Goal: Task Accomplishment & Management: Complete application form

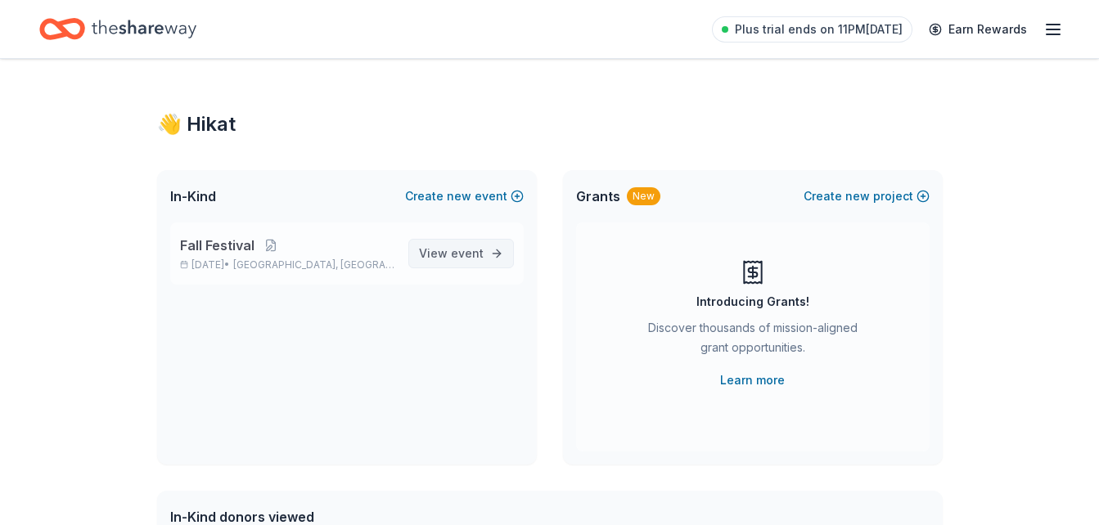
click at [485, 258] on link "View event" at bounding box center [461, 253] width 106 height 29
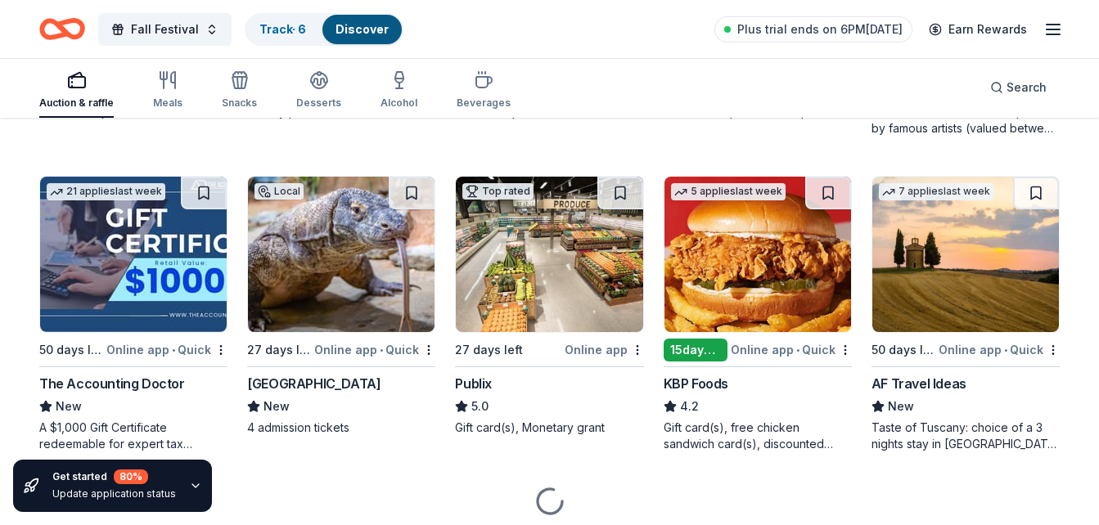
scroll to position [1075, 0]
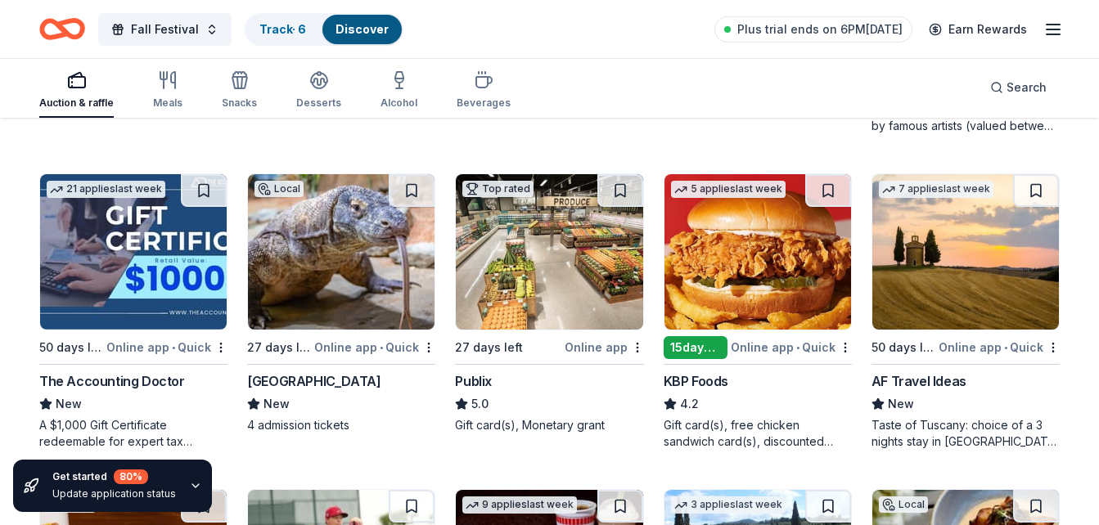
click at [331, 259] on img at bounding box center [341, 251] width 187 height 155
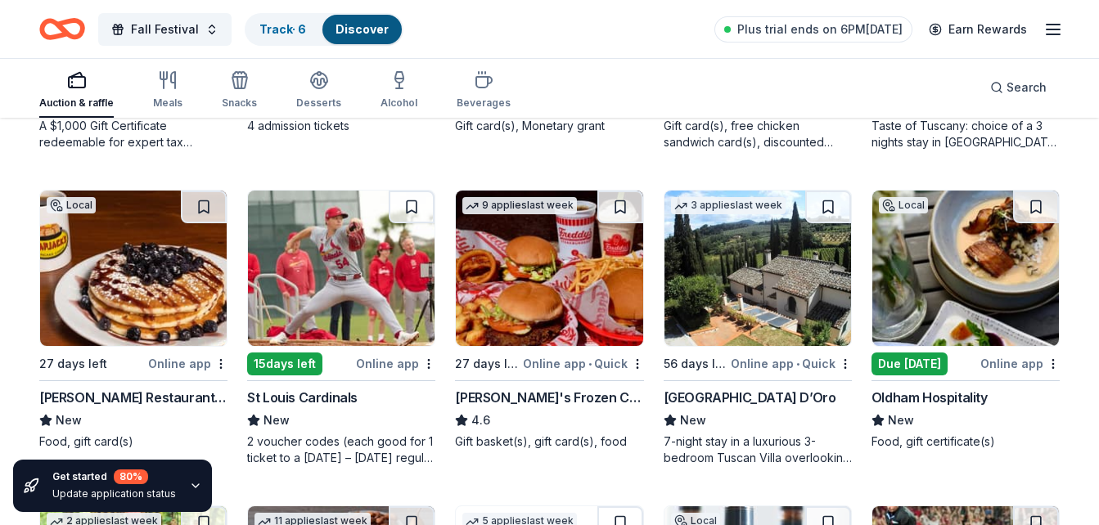
scroll to position [1379, 0]
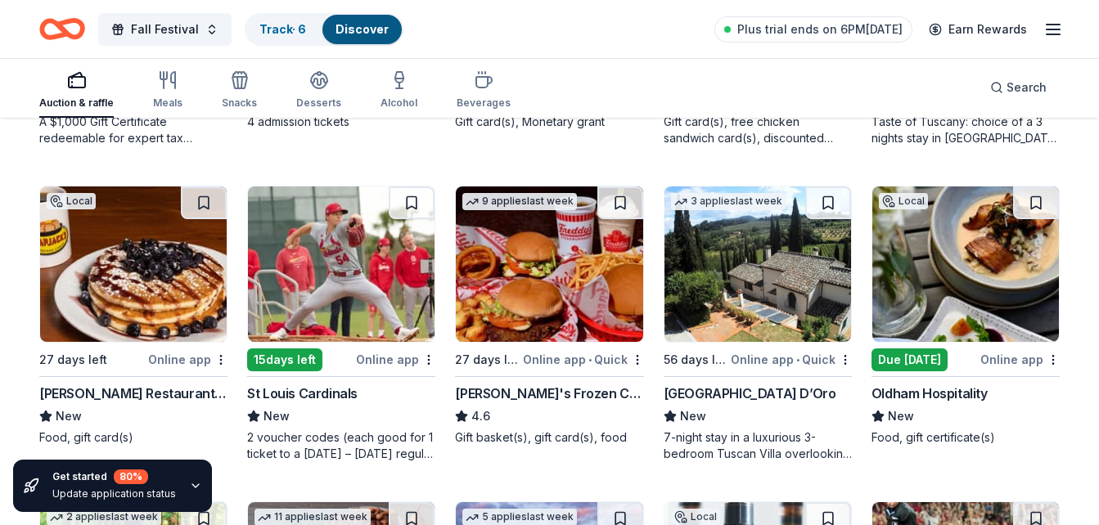
click at [288, 276] on img at bounding box center [341, 264] width 187 height 155
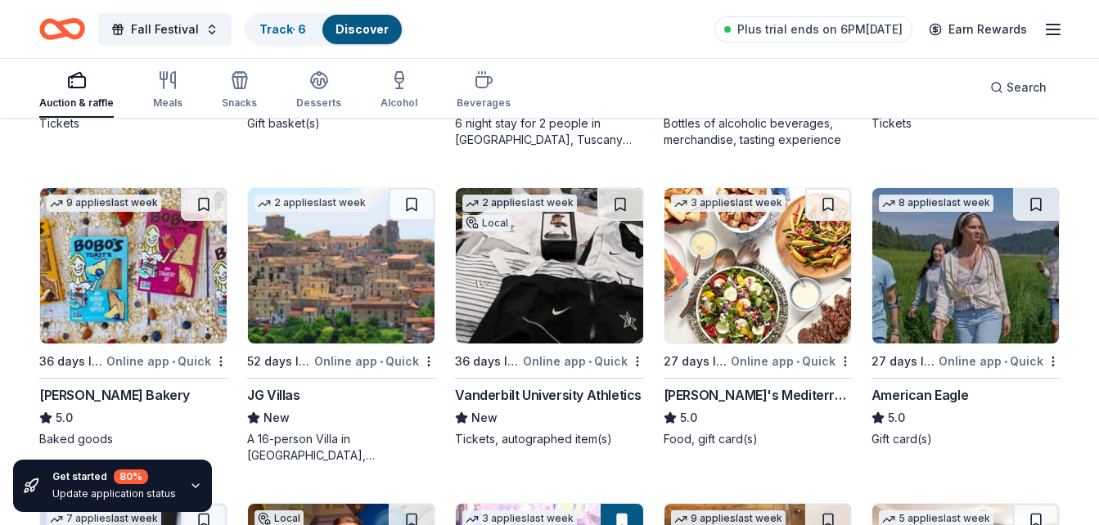
scroll to position [2020, 0]
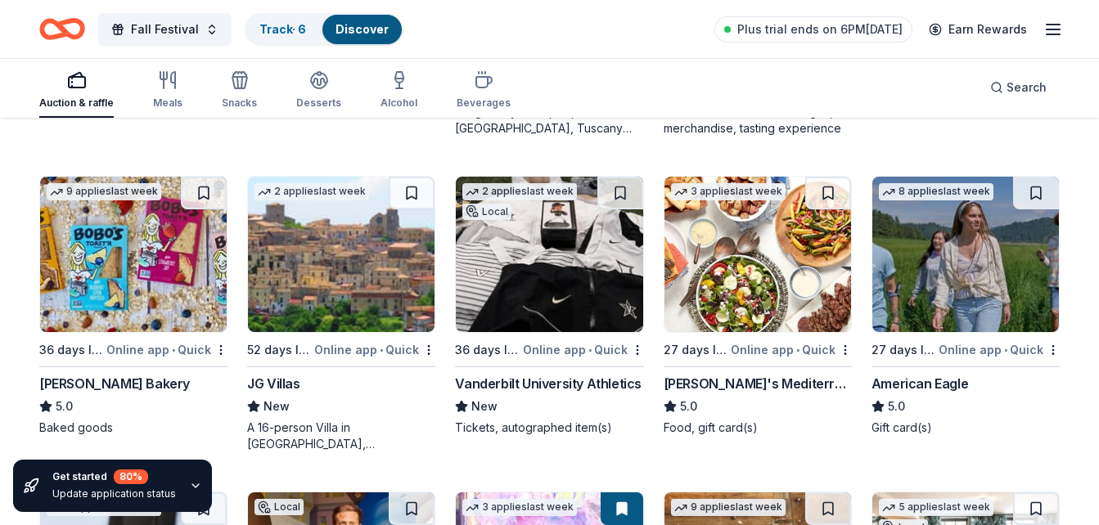
click at [749, 291] on img at bounding box center [757, 254] width 187 height 155
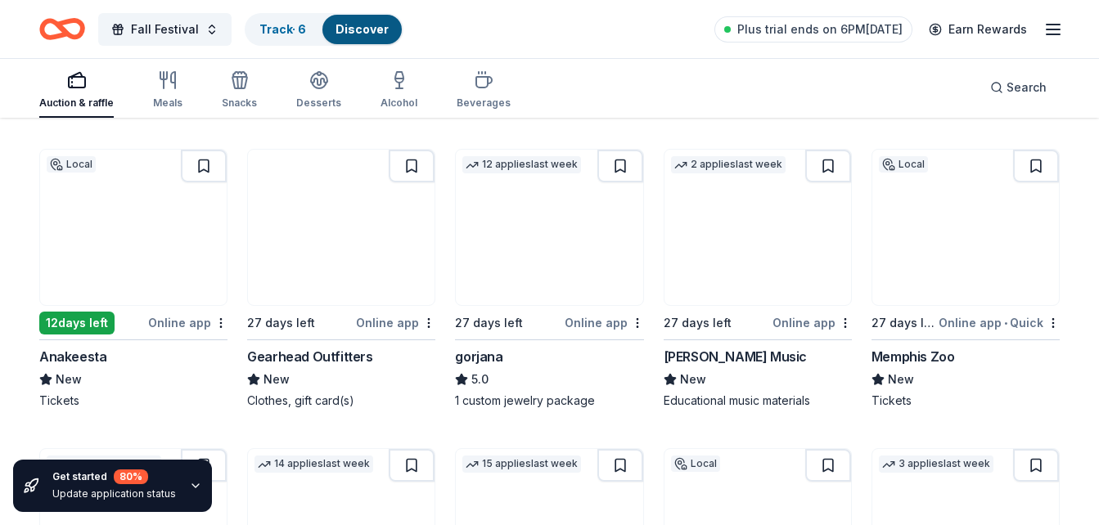
scroll to position [2697, 0]
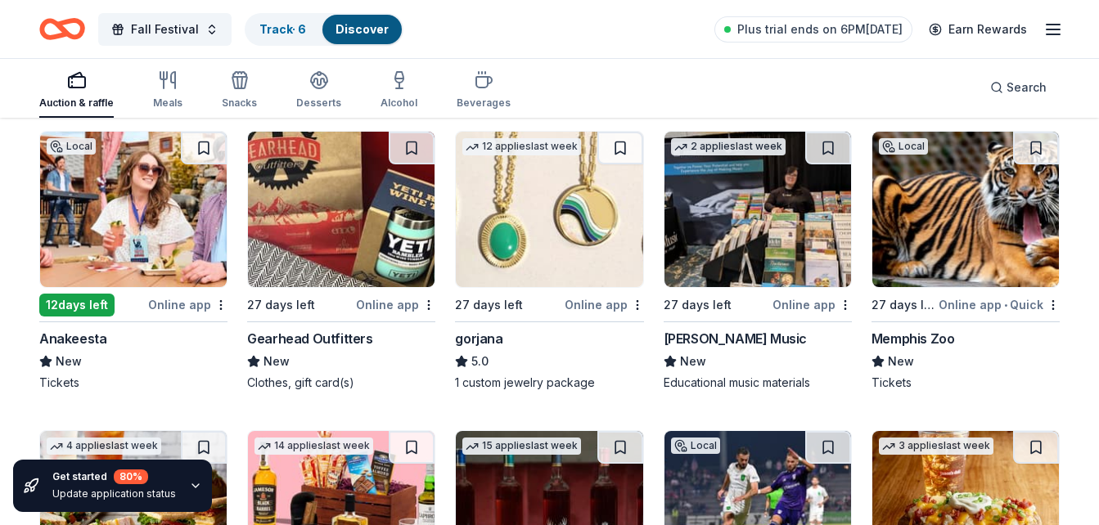
click at [931, 218] on img at bounding box center [965, 209] width 187 height 155
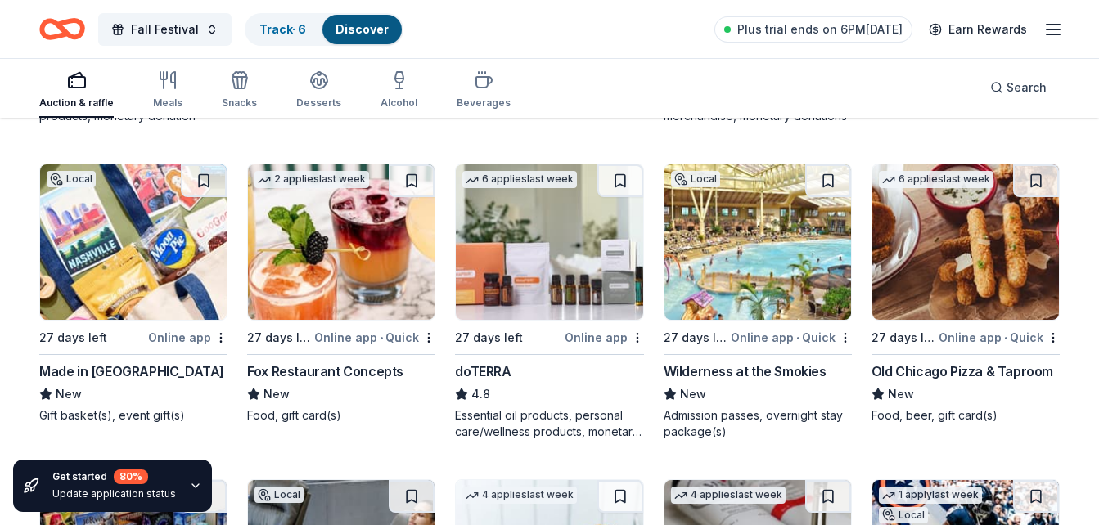
scroll to position [3570, 0]
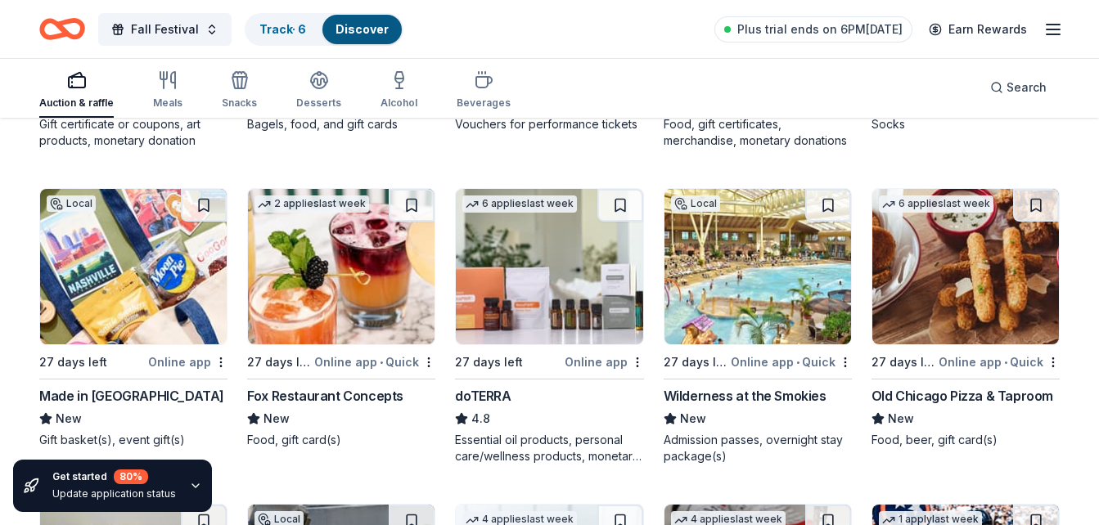
click at [101, 266] on img at bounding box center [133, 266] width 187 height 155
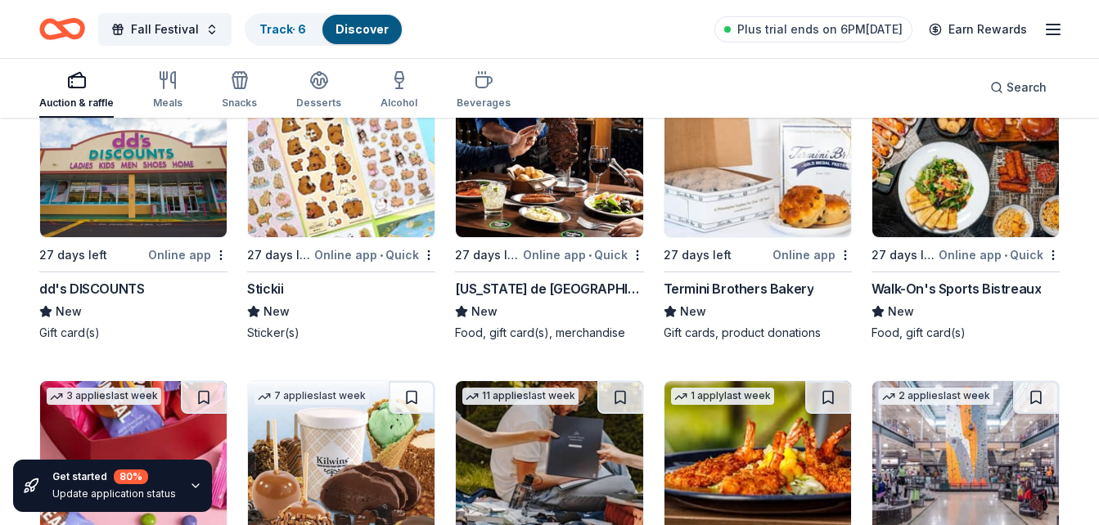
scroll to position [4634, 0]
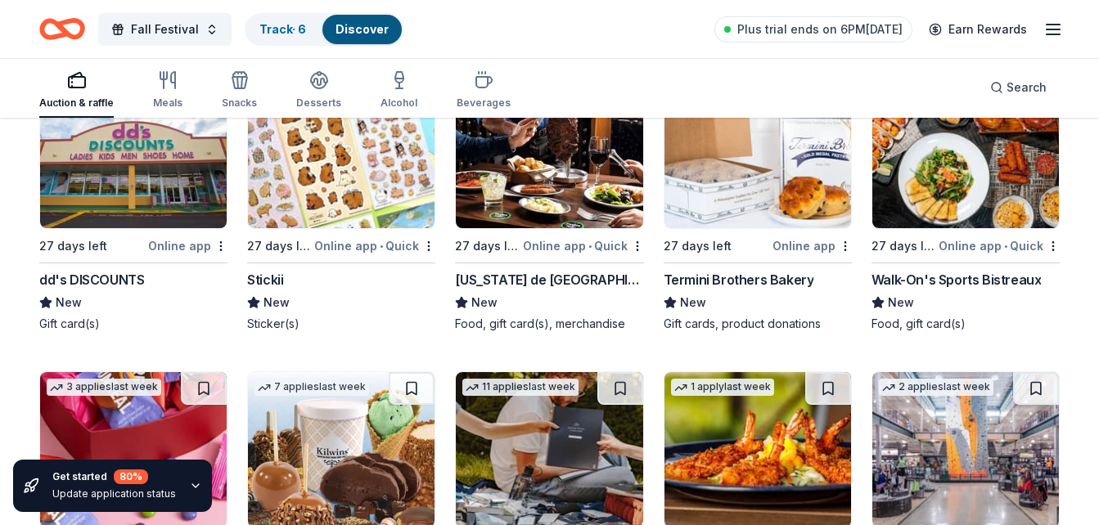
click at [520, 175] on img at bounding box center [549, 150] width 187 height 155
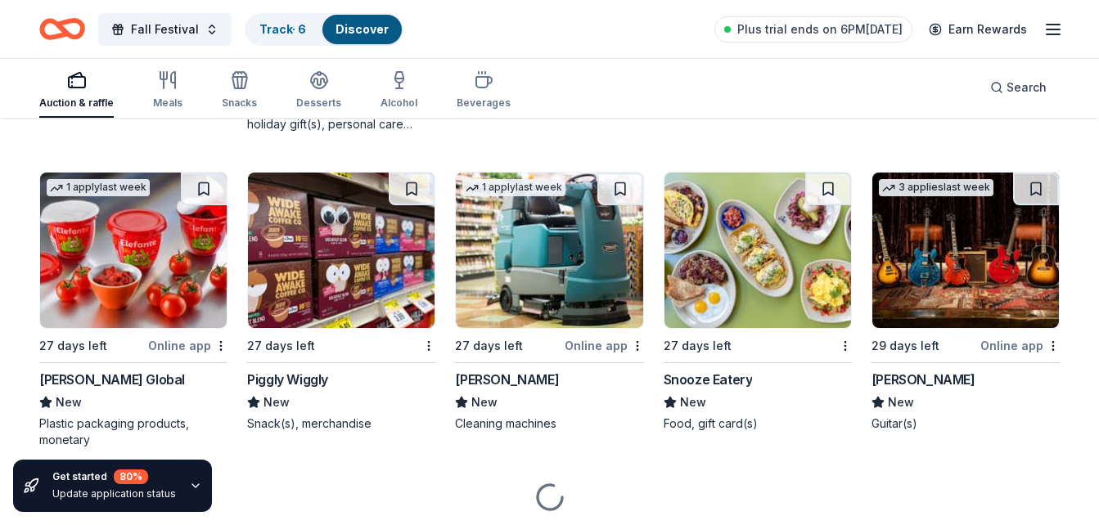
scroll to position [6118, 0]
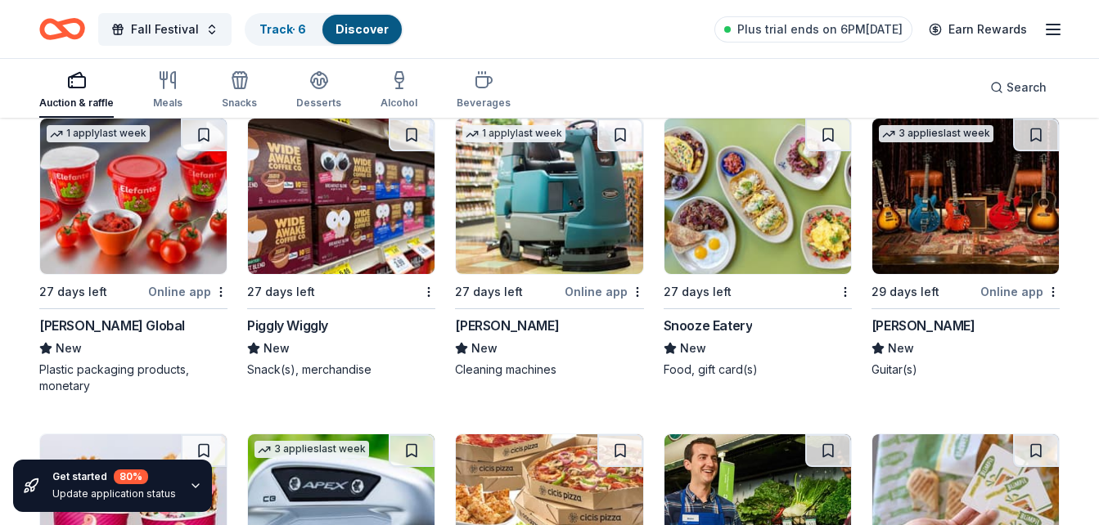
click at [306, 213] on img at bounding box center [341, 196] width 187 height 155
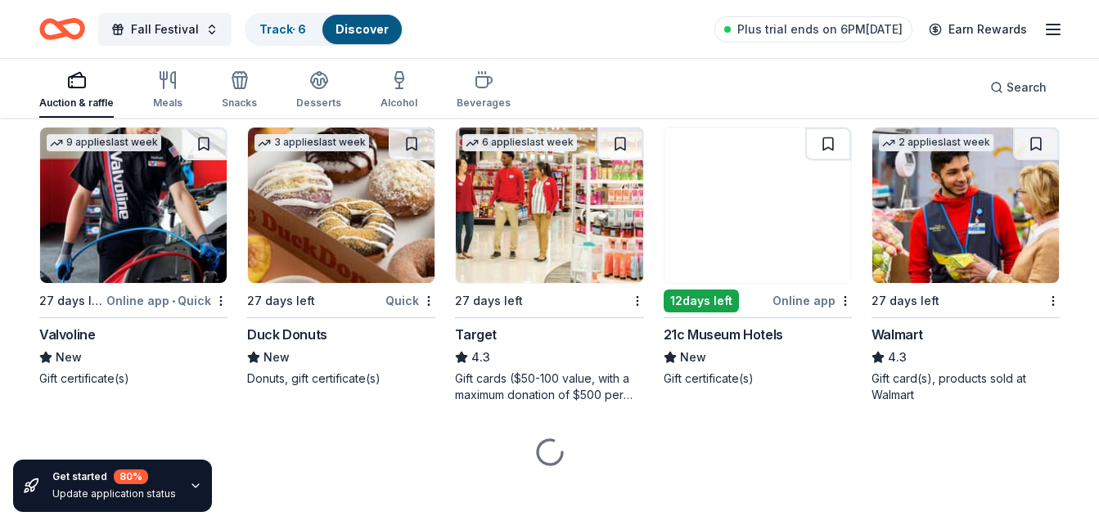
scroll to position [6749, 0]
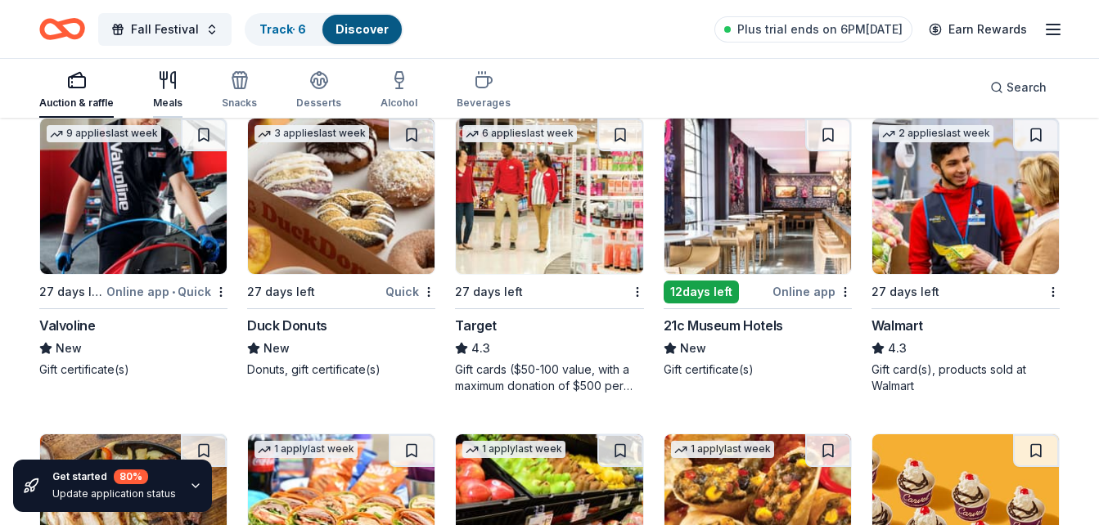
click at [168, 73] on icon "button" at bounding box center [168, 80] width 20 height 20
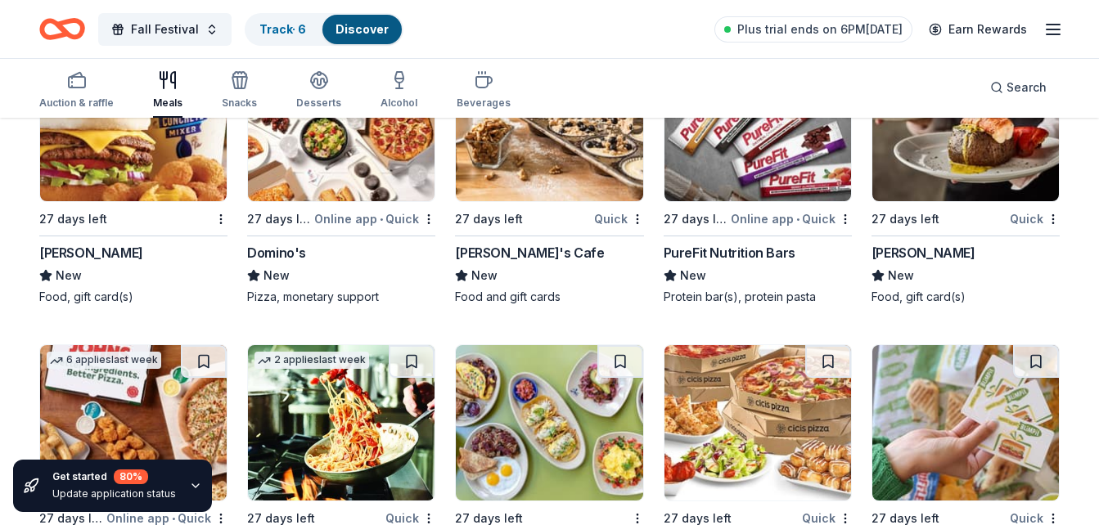
scroll to position [2914, 0]
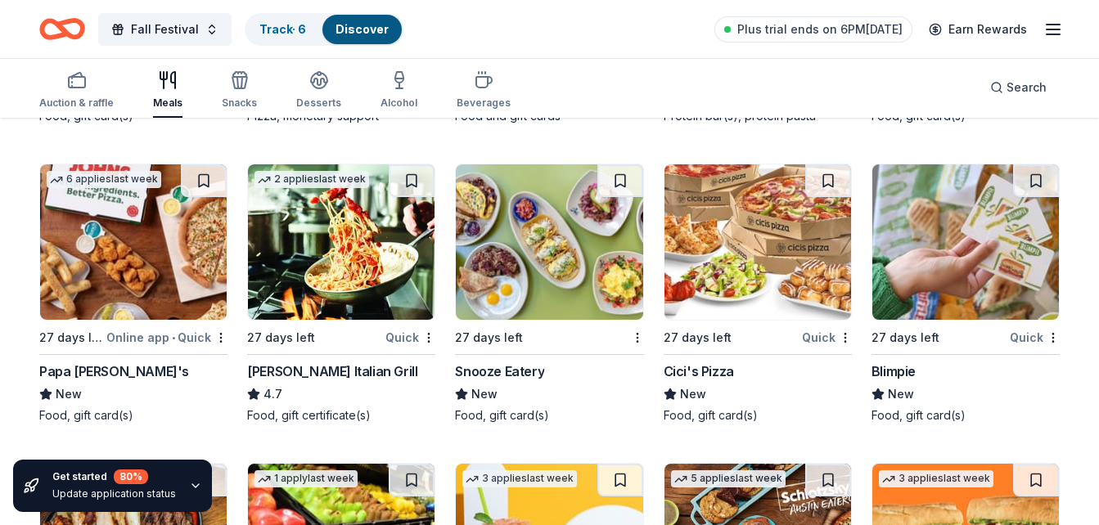
drag, startPoint x: 1098, startPoint y: 413, endPoint x: 1105, endPoint y: 454, distance: 41.6
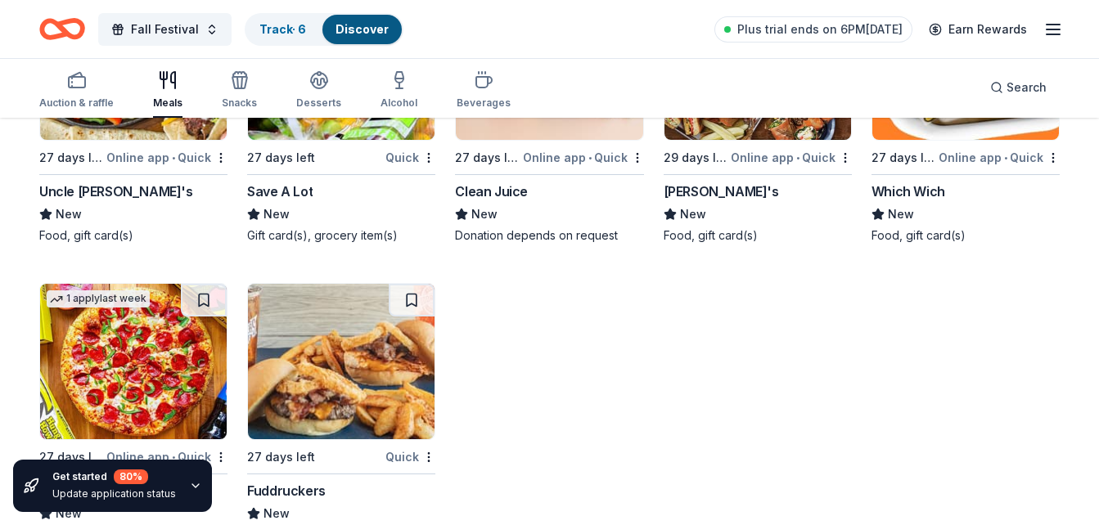
scroll to position [3444, 0]
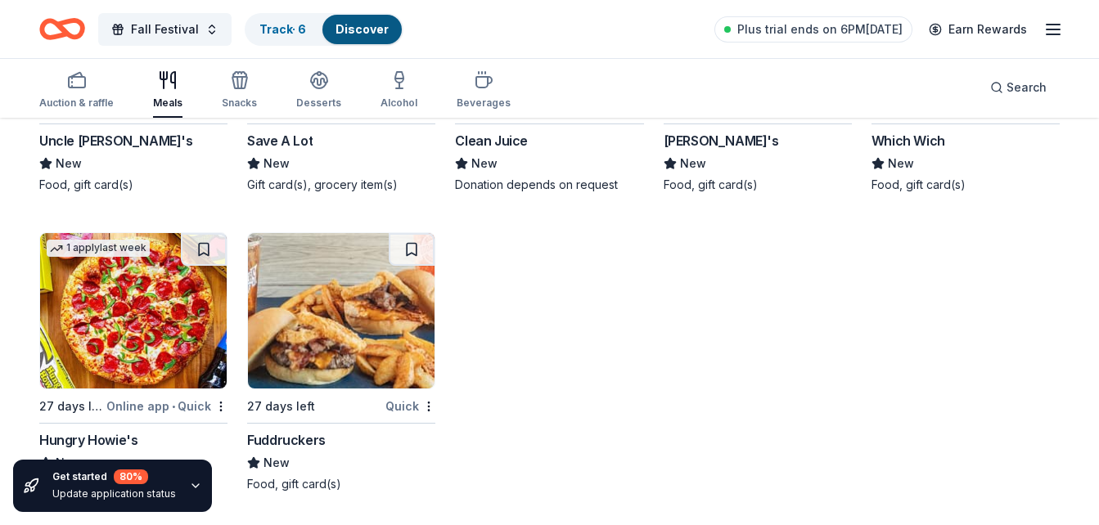
drag, startPoint x: 80, startPoint y: 84, endPoint x: 676, endPoint y: 51, distance: 596.5
click at [80, 84] on icon "button" at bounding box center [77, 80] width 20 height 20
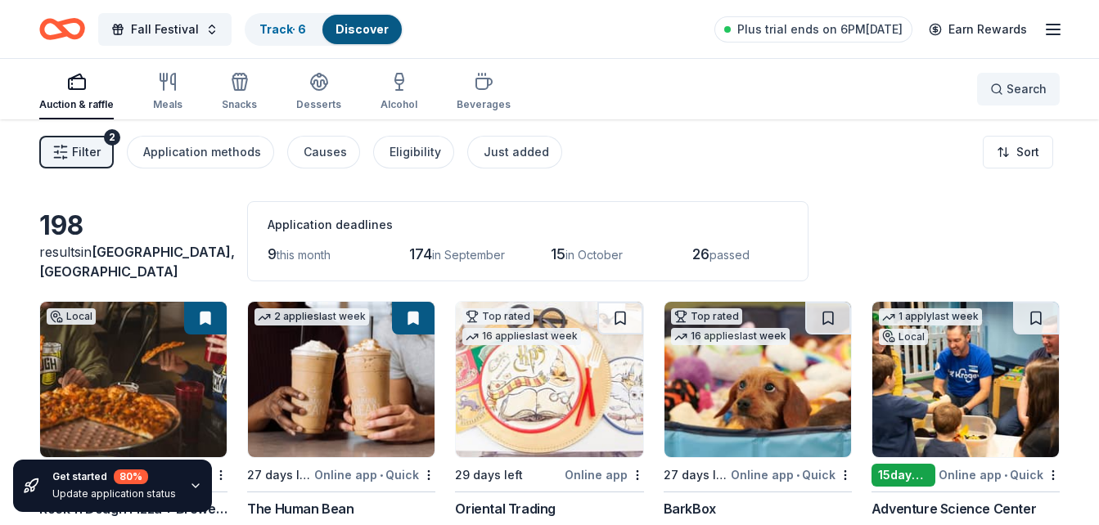
click at [1012, 101] on button "Search" at bounding box center [1018, 89] width 83 height 33
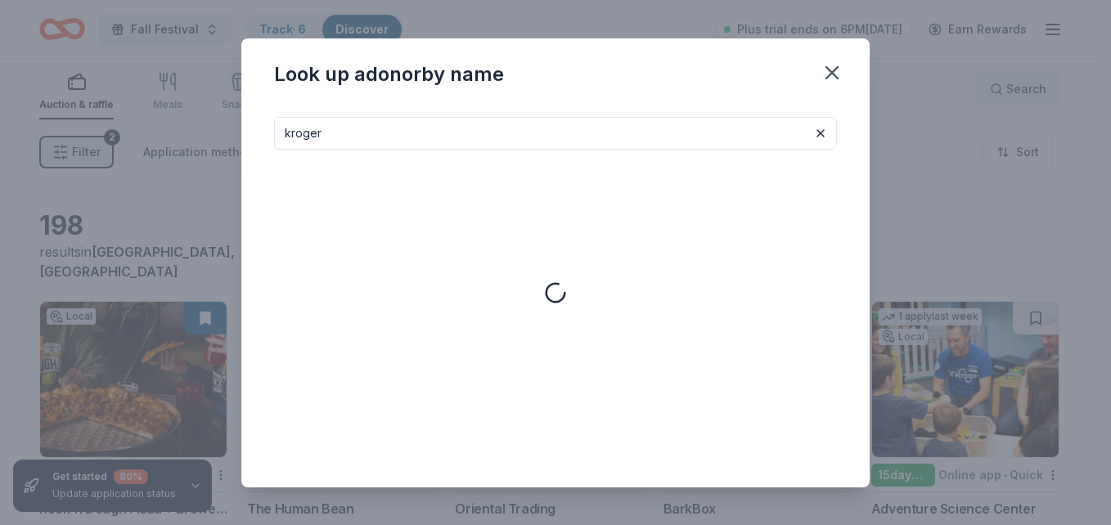
type input "kroger"
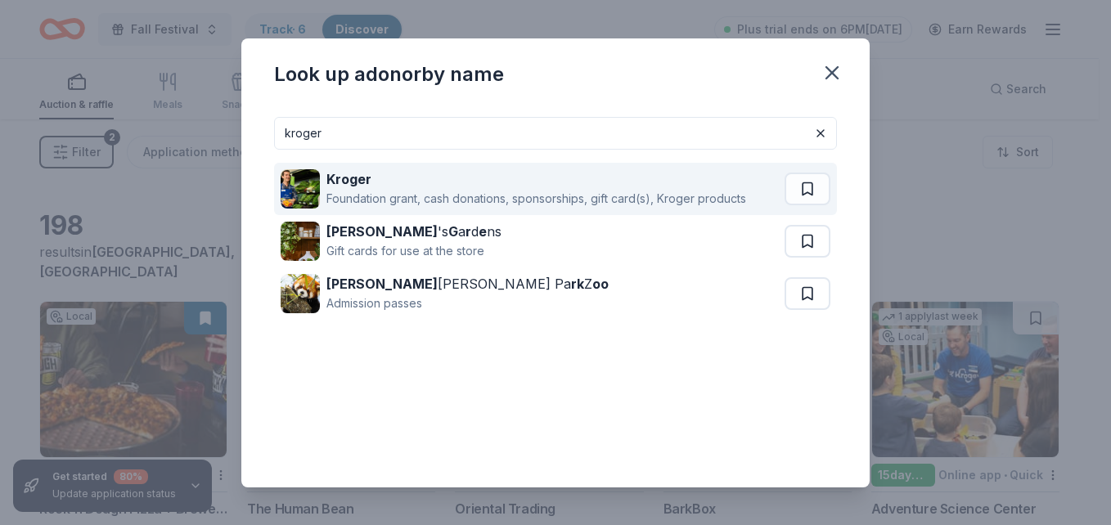
click at [388, 196] on div "Foundation grant, cash donations, sponsorships, gift card(s), Kroger products" at bounding box center [536, 199] width 420 height 20
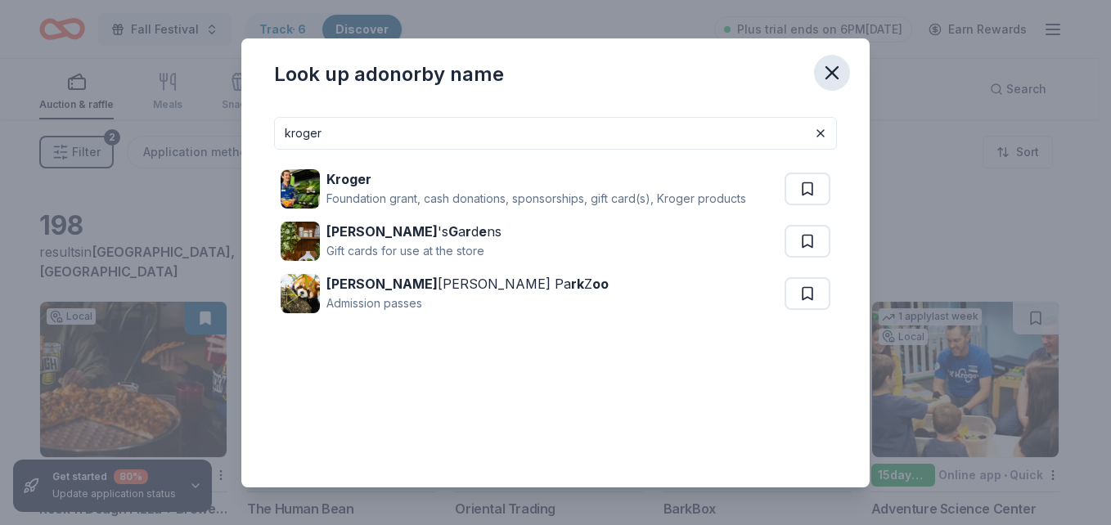
click at [841, 74] on icon "button" at bounding box center [832, 72] width 23 height 23
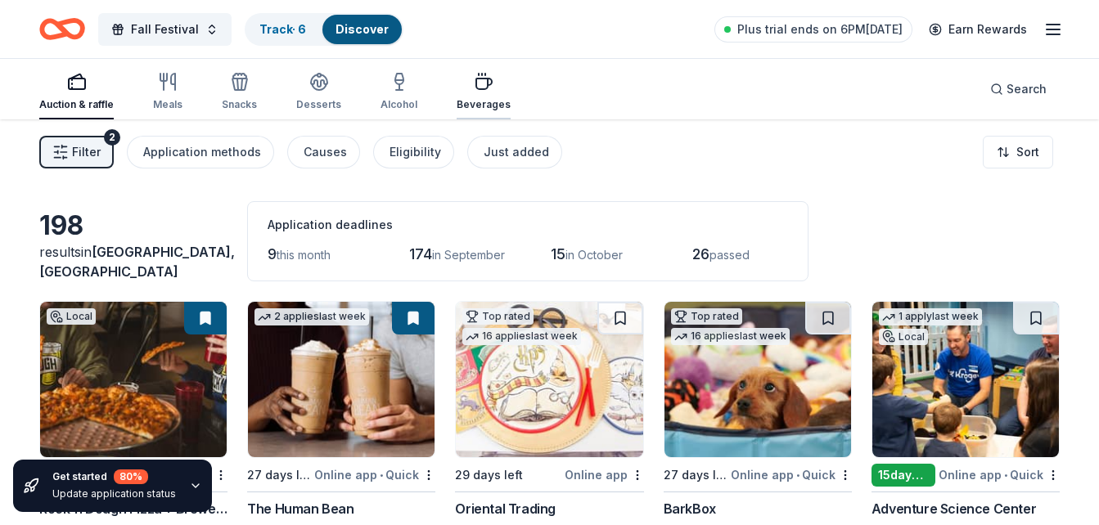
click at [474, 90] on icon "button" at bounding box center [484, 82] width 20 height 20
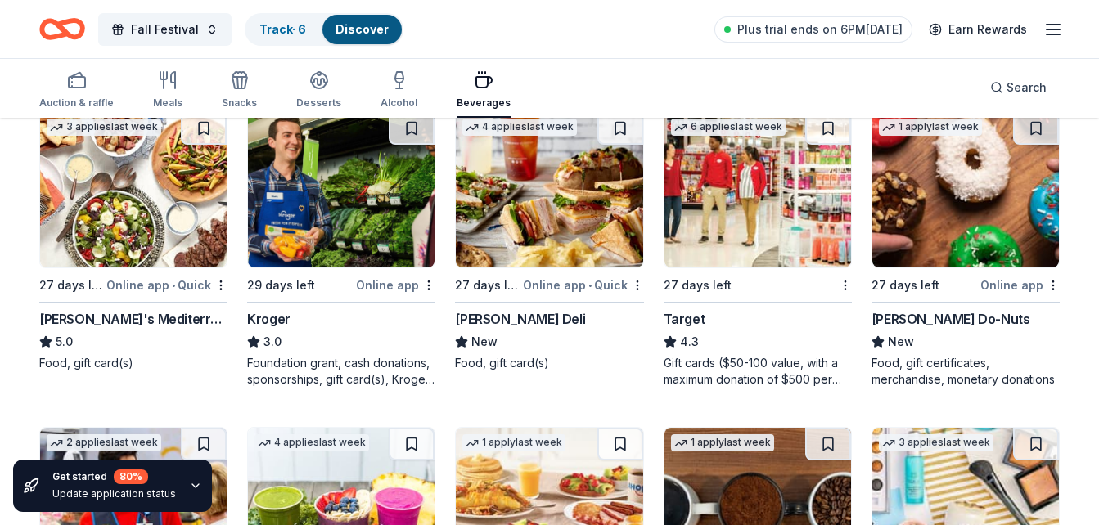
scroll to position [508, 0]
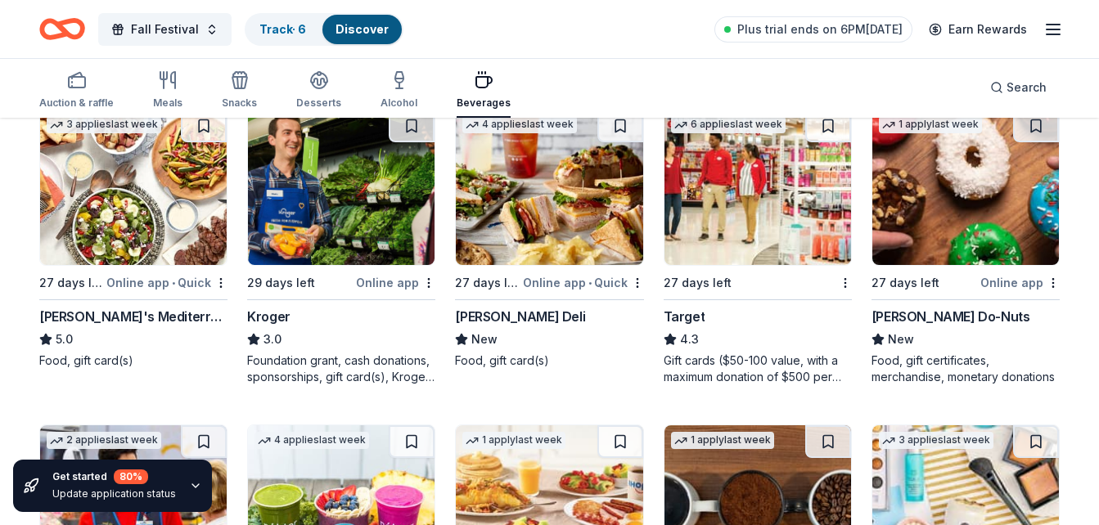
click at [749, 223] on img at bounding box center [757, 187] width 187 height 155
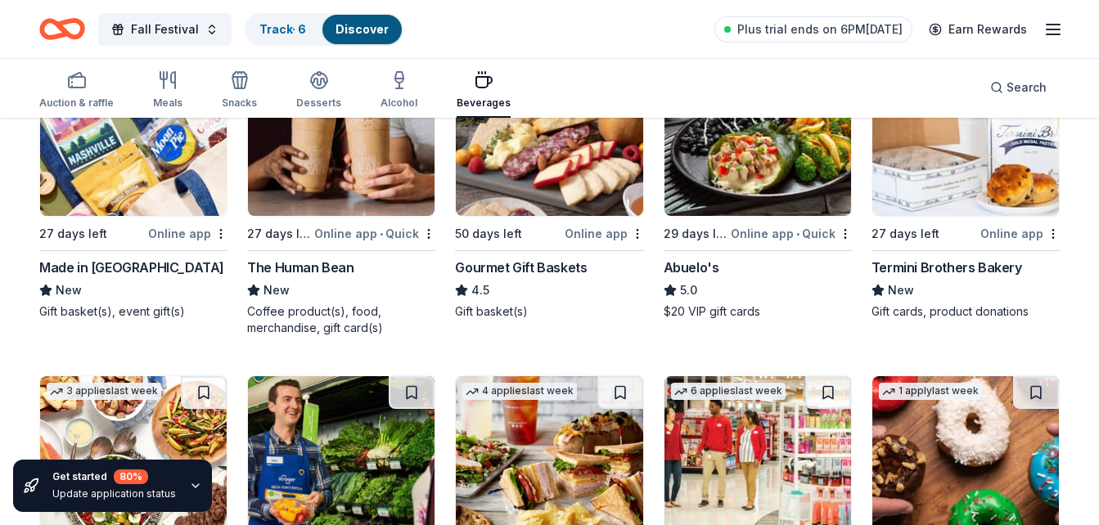
scroll to position [0, 0]
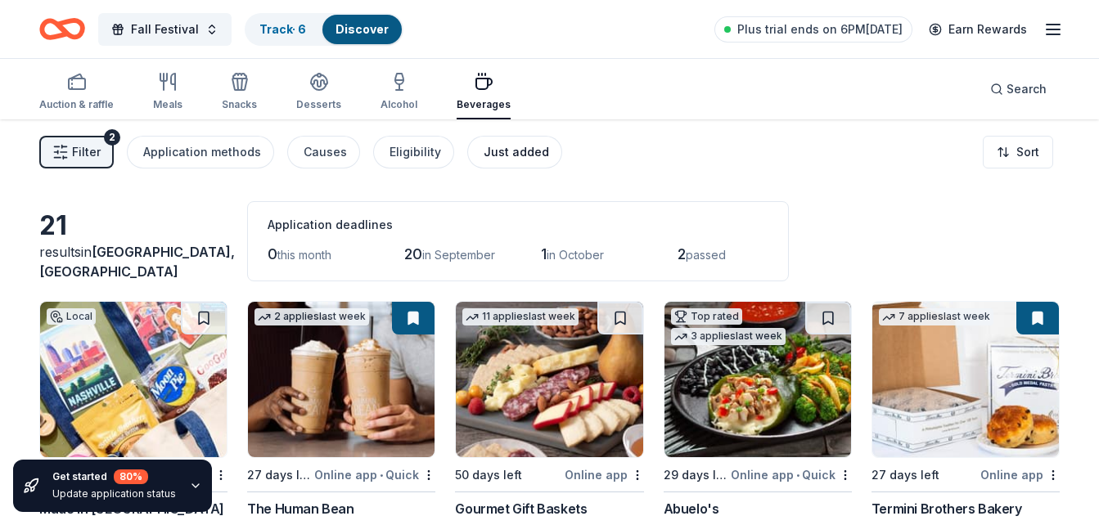
click at [499, 146] on div "Just added" at bounding box center [516, 152] width 65 height 20
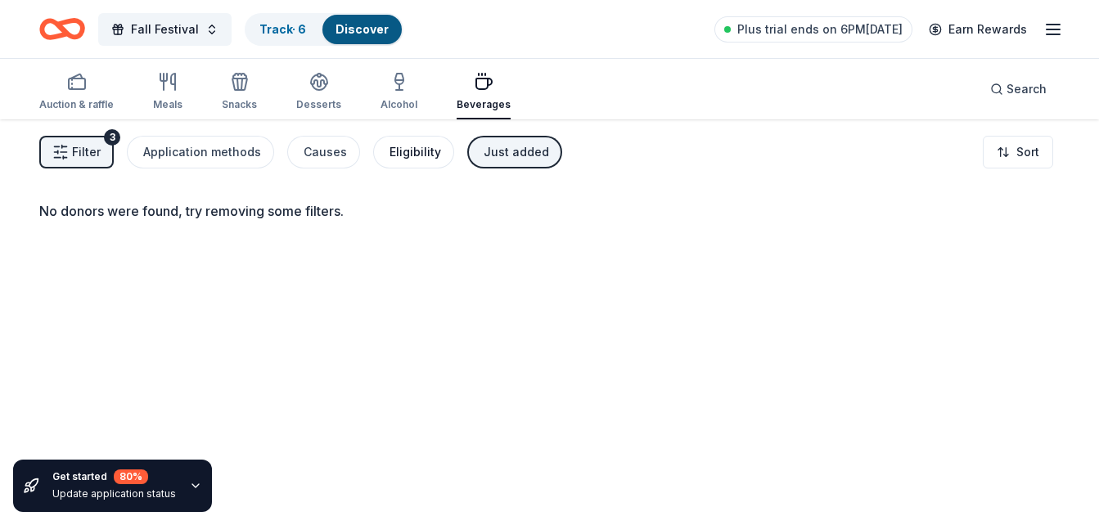
click at [392, 151] on div "Eligibility" at bounding box center [415, 152] width 52 height 20
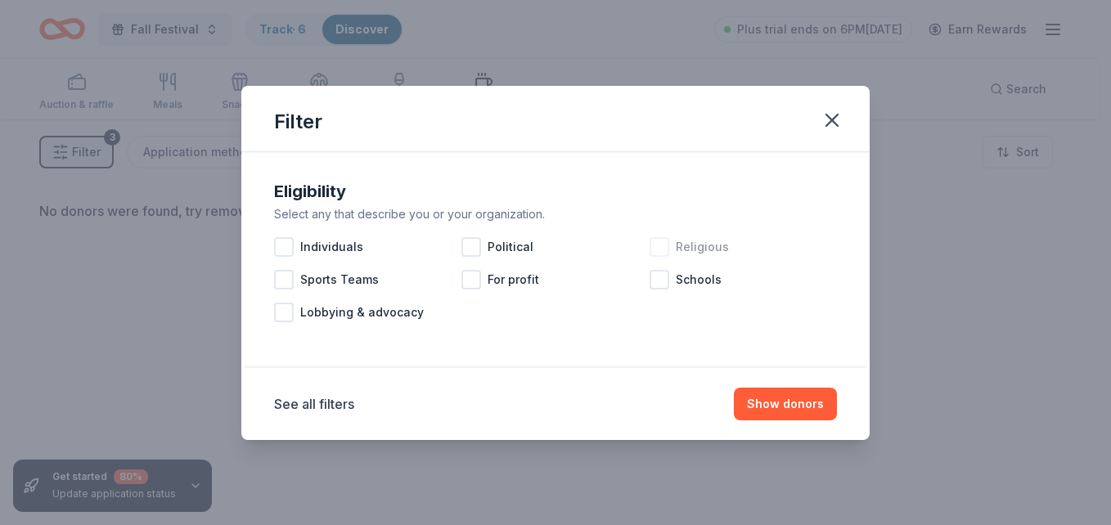
click at [654, 248] on div at bounding box center [660, 247] width 20 height 20
click at [774, 409] on button "Show donors" at bounding box center [785, 404] width 103 height 33
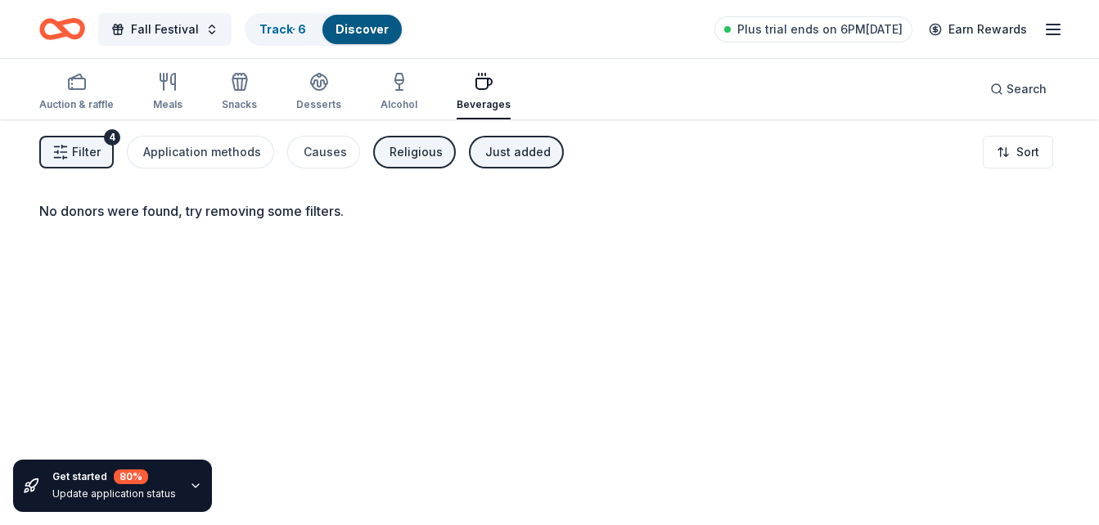
click at [411, 152] on div "Religious" at bounding box center [415, 152] width 53 height 20
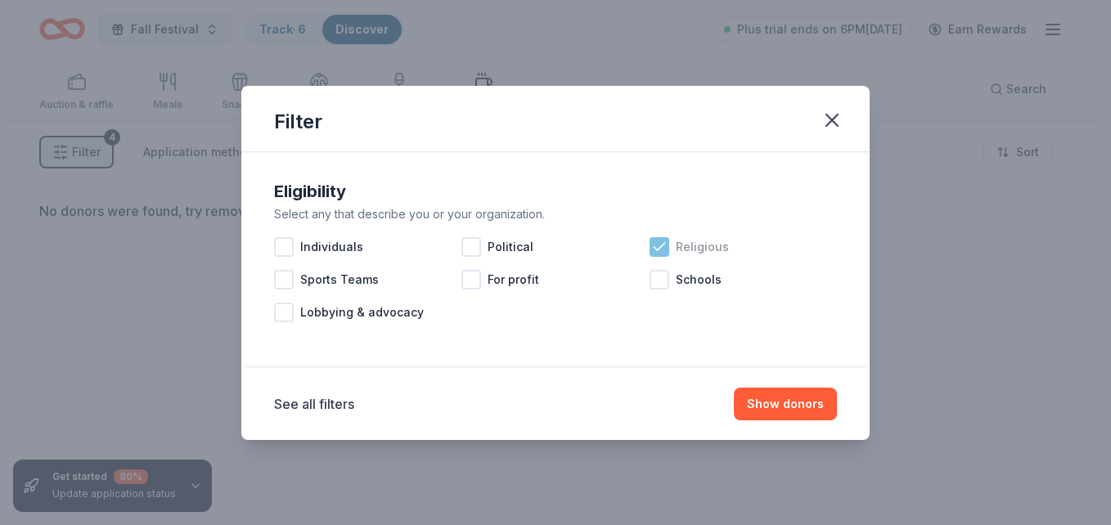
click at [659, 237] on div at bounding box center [660, 247] width 20 height 20
click at [830, 116] on icon "button" at bounding box center [831, 120] width 11 height 11
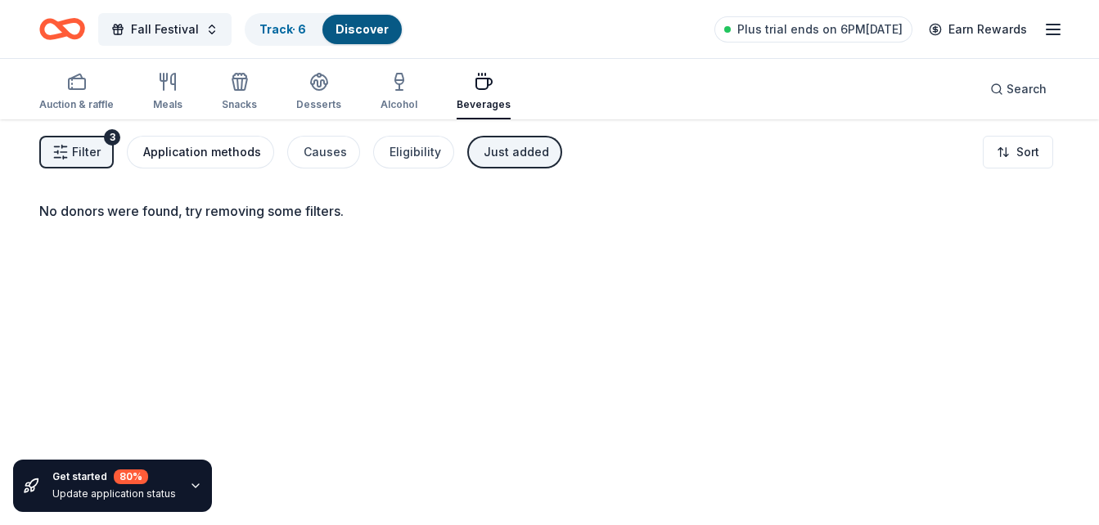
click at [203, 150] on div "Application methods" at bounding box center [202, 152] width 118 height 20
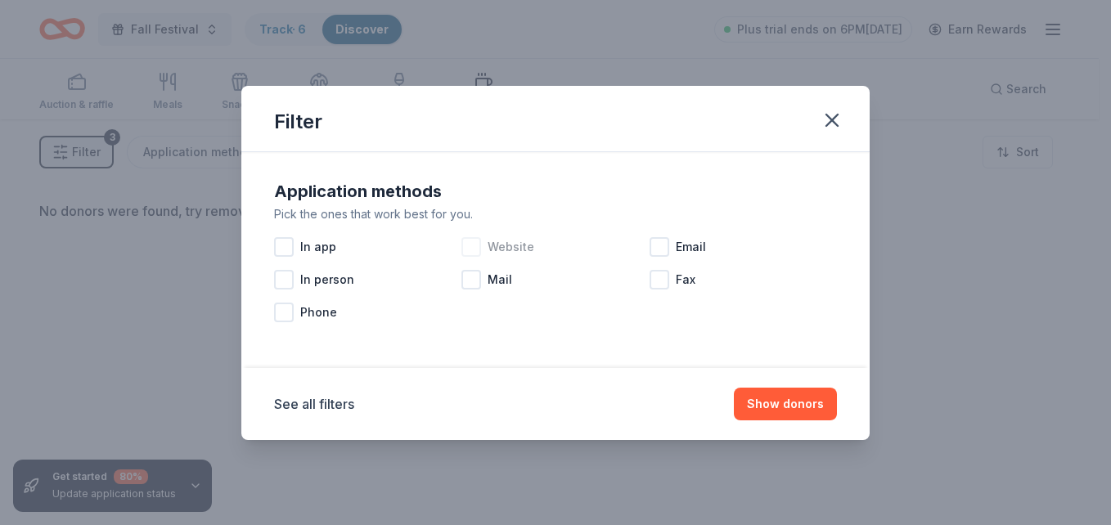
click at [467, 246] on div at bounding box center [471, 247] width 20 height 20
click at [664, 250] on div at bounding box center [660, 247] width 20 height 20
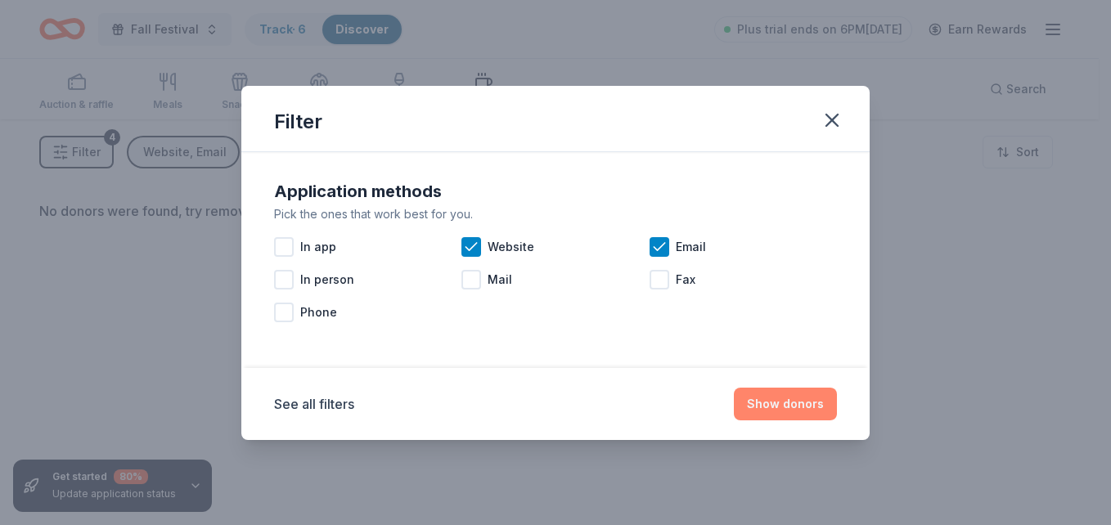
click at [802, 407] on button "Show donors" at bounding box center [785, 404] width 103 height 33
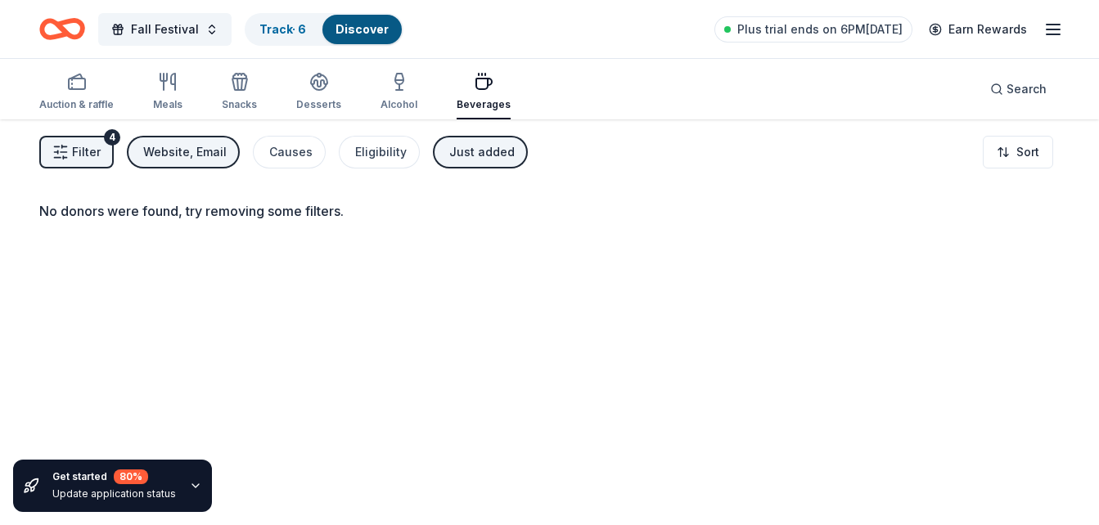
click at [169, 149] on div "Website, Email" at bounding box center [184, 152] width 83 height 20
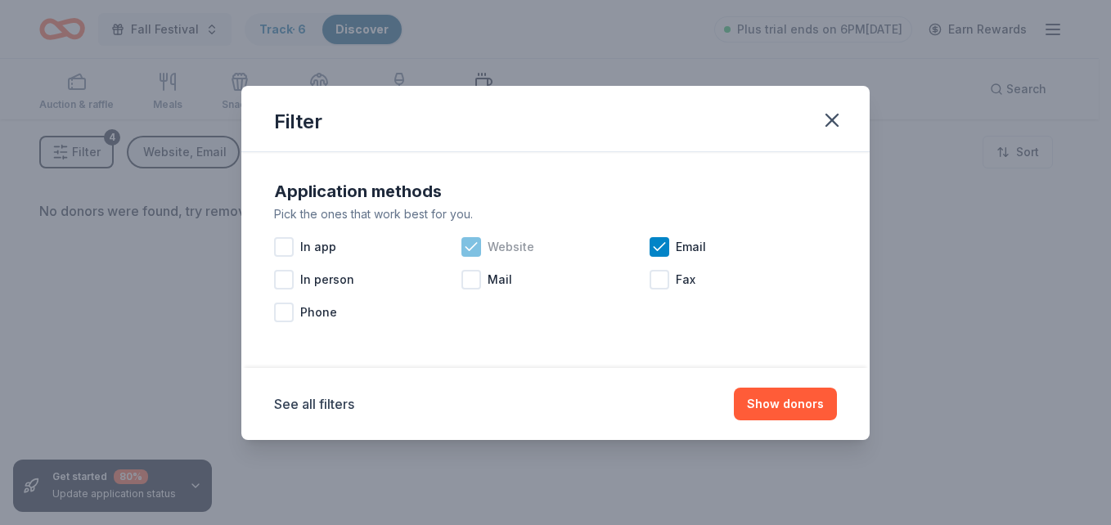
click at [472, 247] on icon at bounding box center [471, 246] width 11 height 7
click at [659, 246] on icon at bounding box center [659, 247] width 16 height 16
click at [829, 126] on icon "button" at bounding box center [832, 120] width 23 height 23
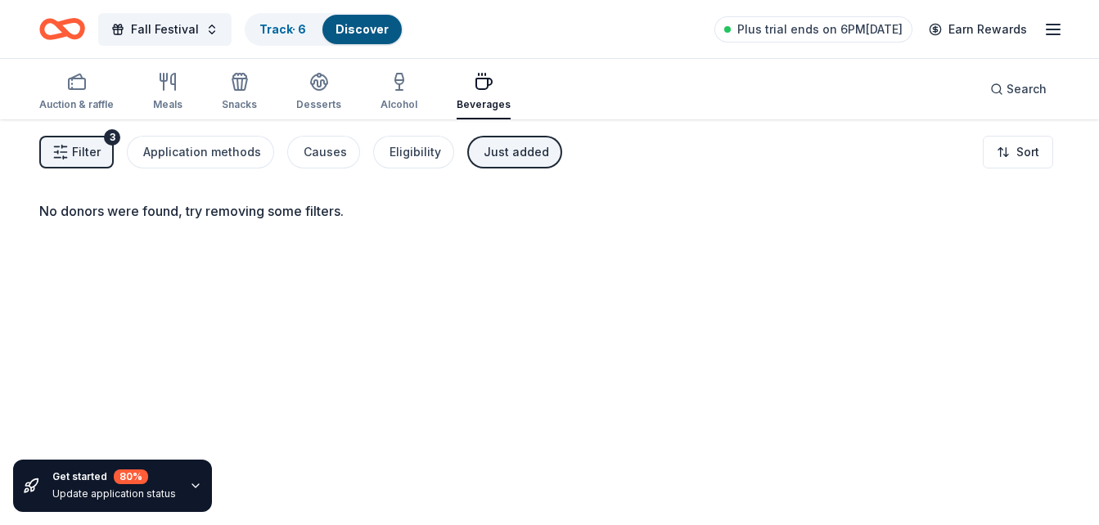
click at [511, 145] on div "Just added" at bounding box center [516, 152] width 65 height 20
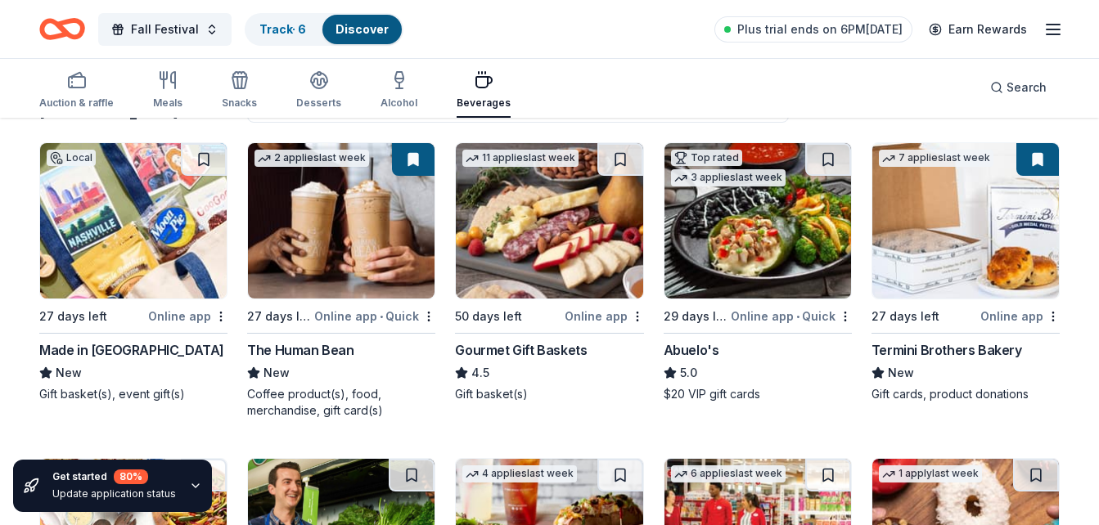
scroll to position [141, 0]
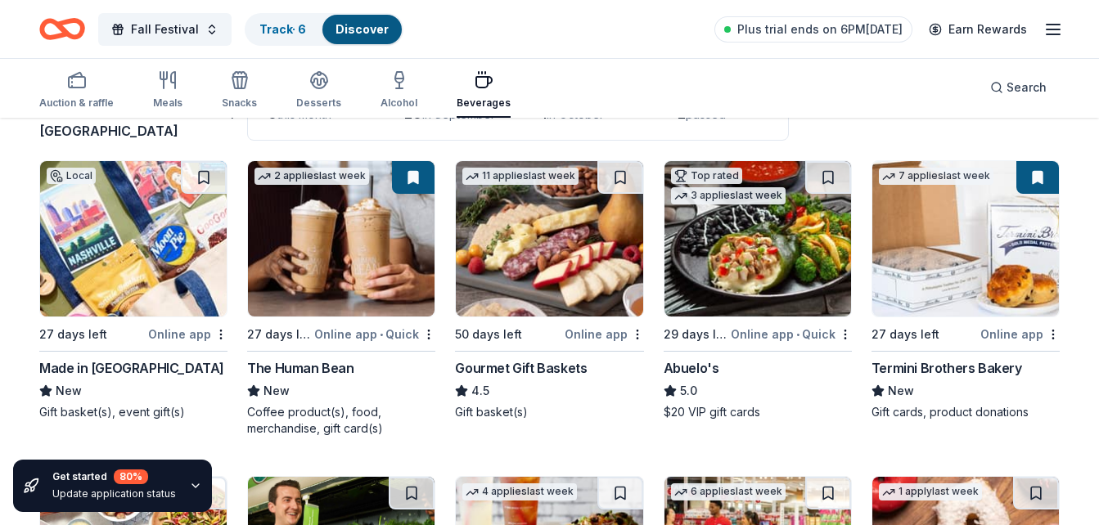
click at [709, 227] on img at bounding box center [757, 238] width 187 height 155
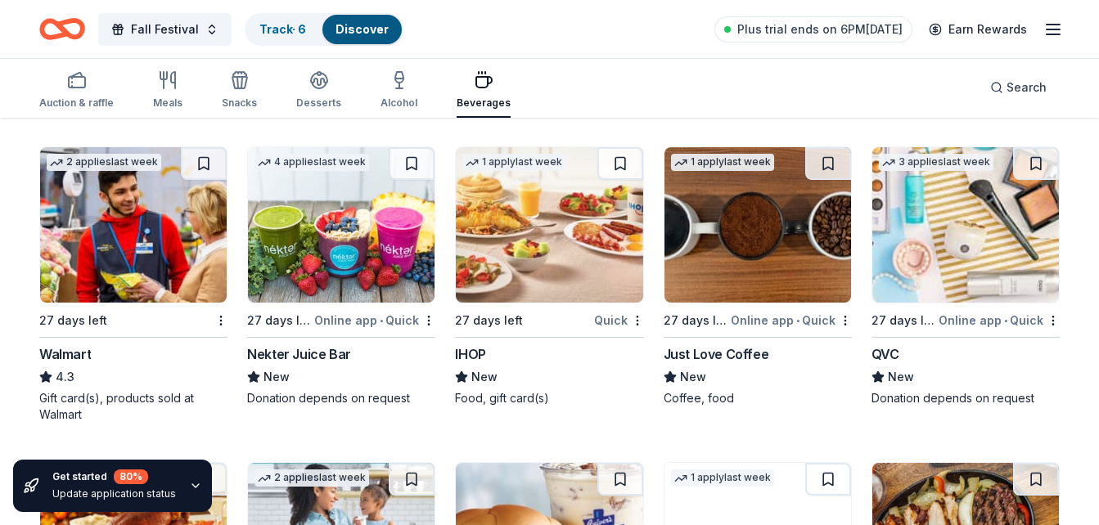
scroll to position [789, 0]
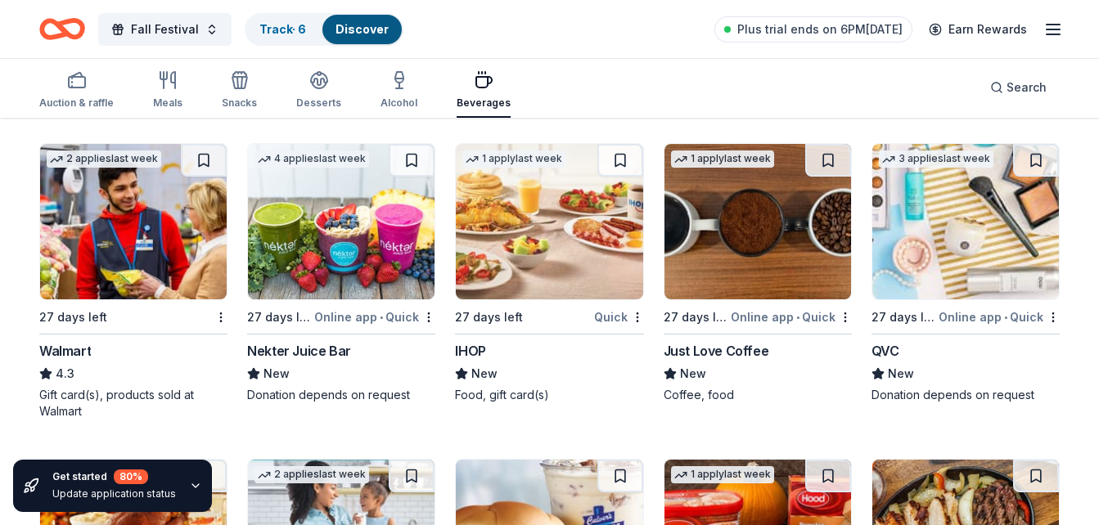
click at [934, 263] on img at bounding box center [965, 221] width 187 height 155
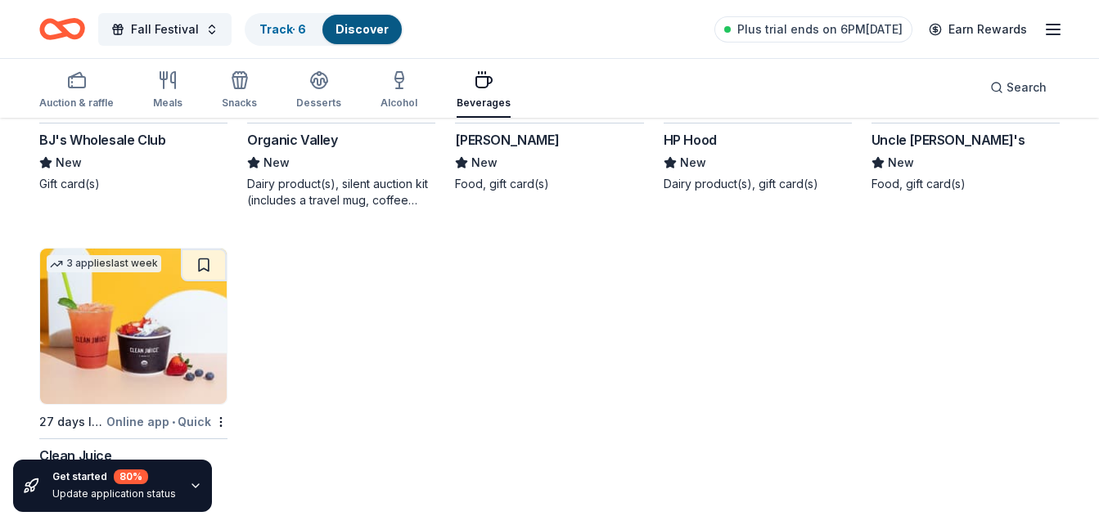
scroll to position [1332, 0]
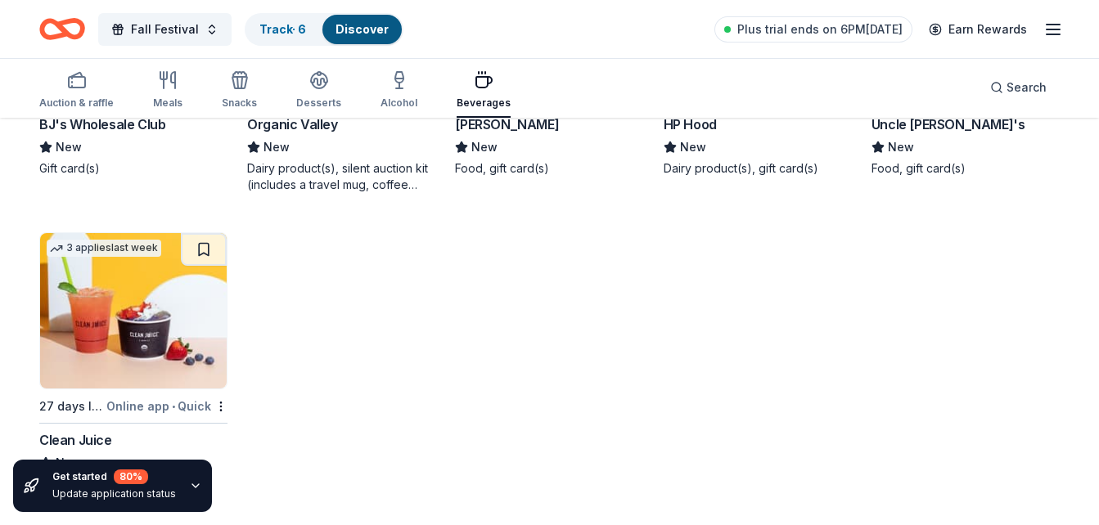
click at [119, 296] on img at bounding box center [133, 310] width 187 height 155
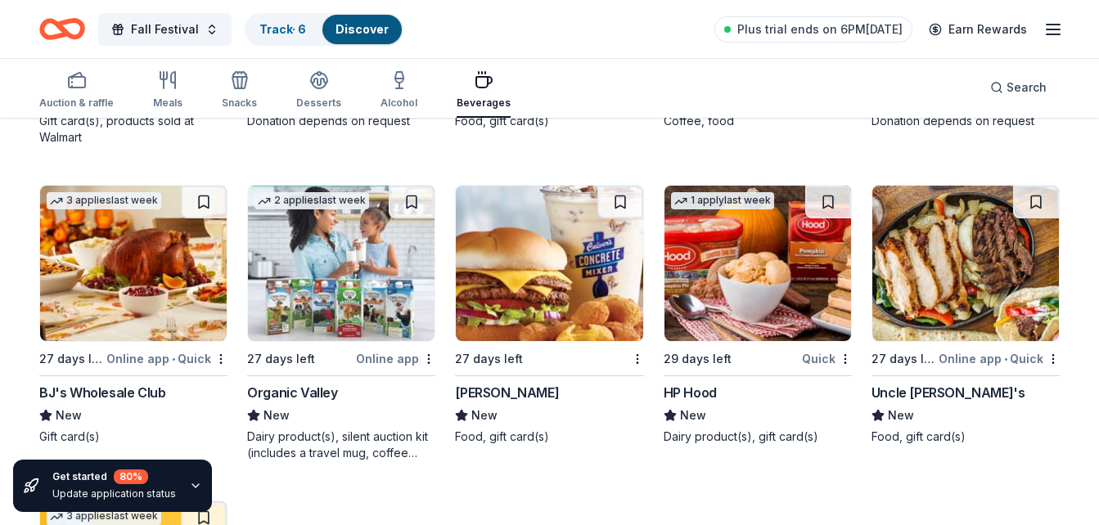
scroll to position [1060, 0]
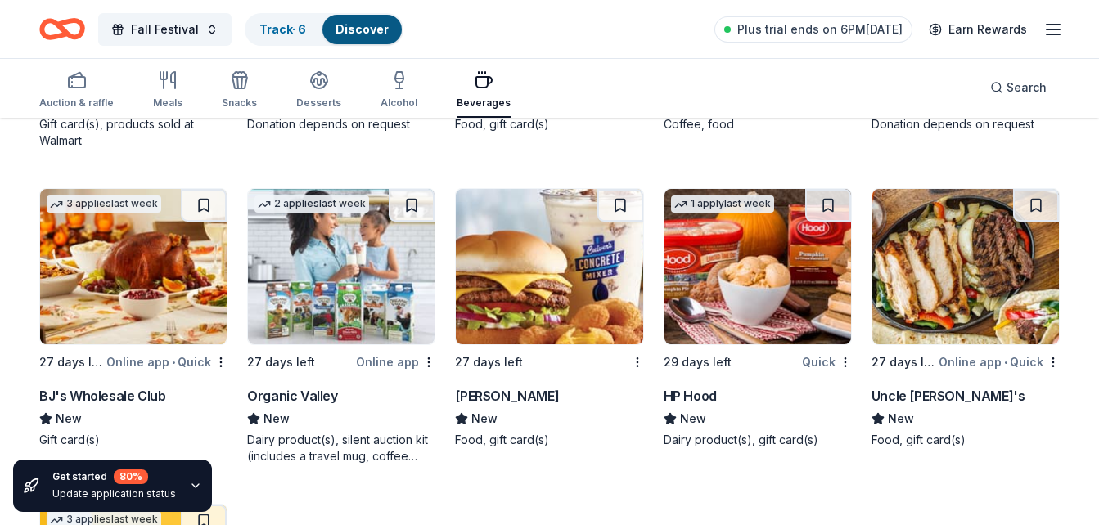
click at [317, 266] on img at bounding box center [341, 266] width 187 height 155
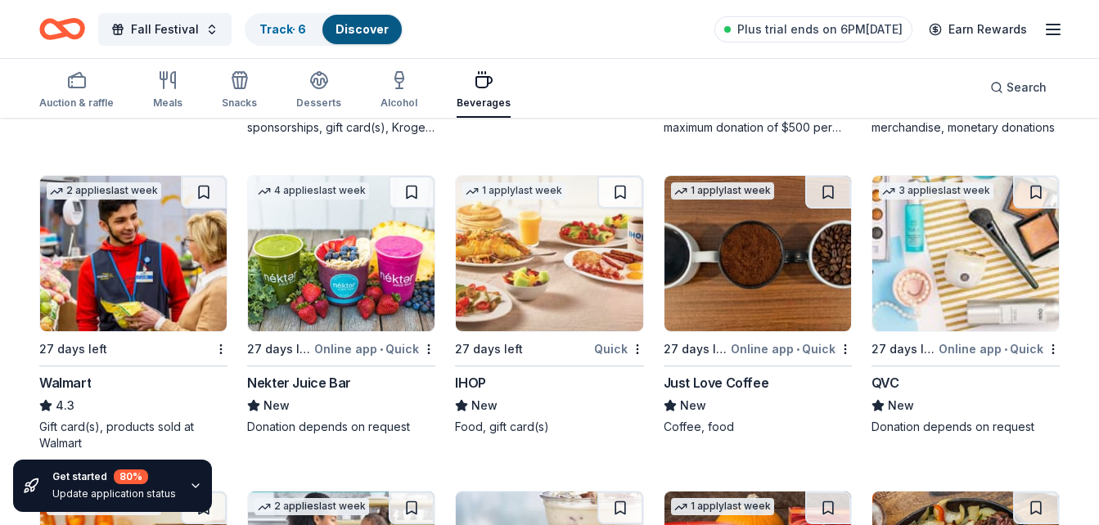
scroll to position [755, 0]
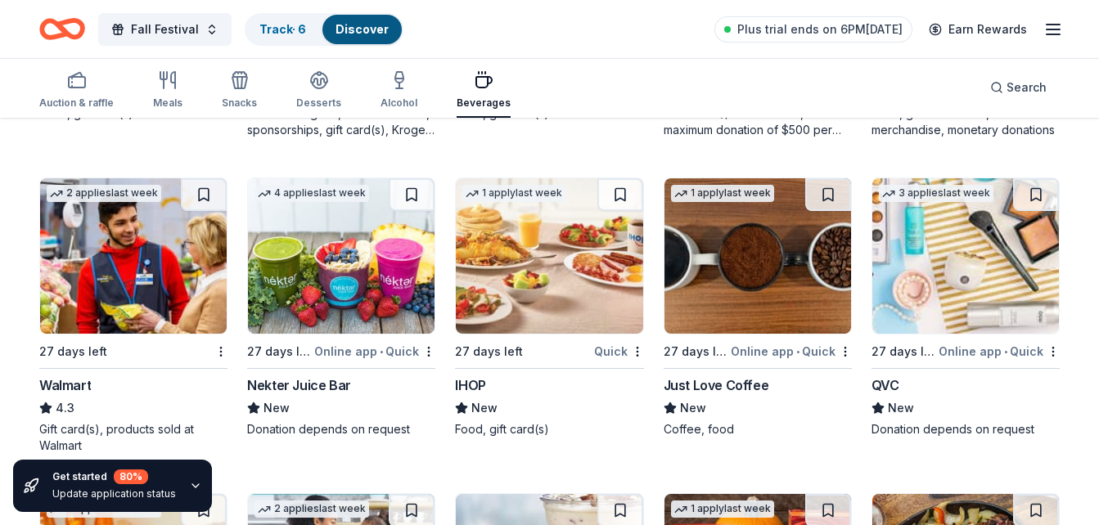
click at [745, 234] on img at bounding box center [757, 255] width 187 height 155
click at [230, 86] on icon "button" at bounding box center [240, 80] width 20 height 20
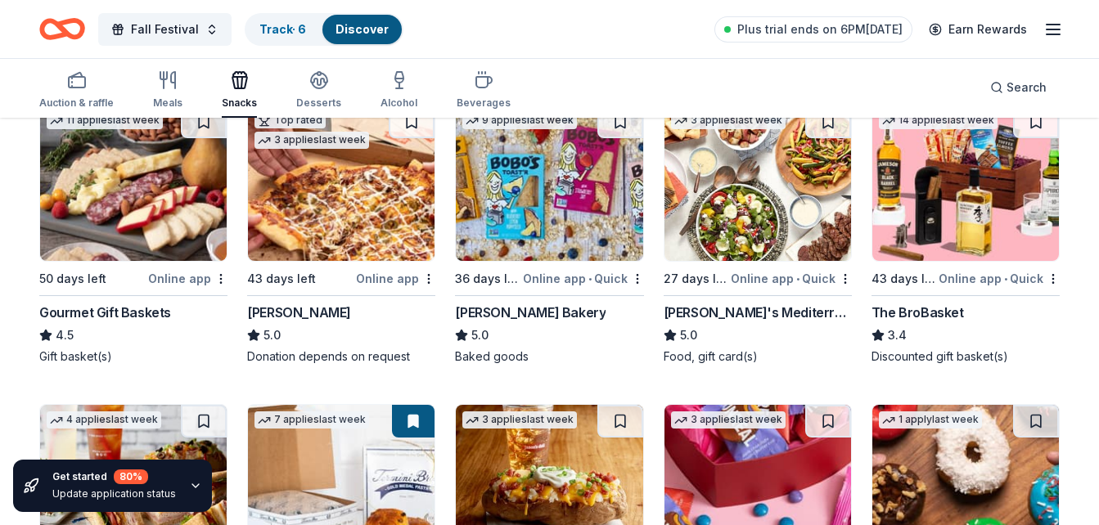
scroll to position [515, 0]
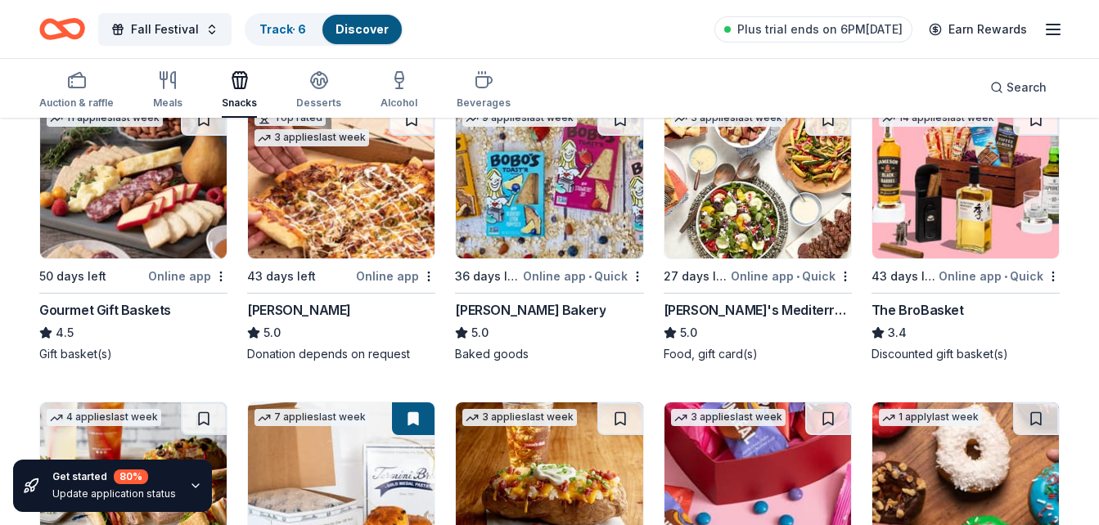
click at [974, 239] on img at bounding box center [965, 180] width 187 height 155
click at [80, 196] on img at bounding box center [133, 180] width 187 height 155
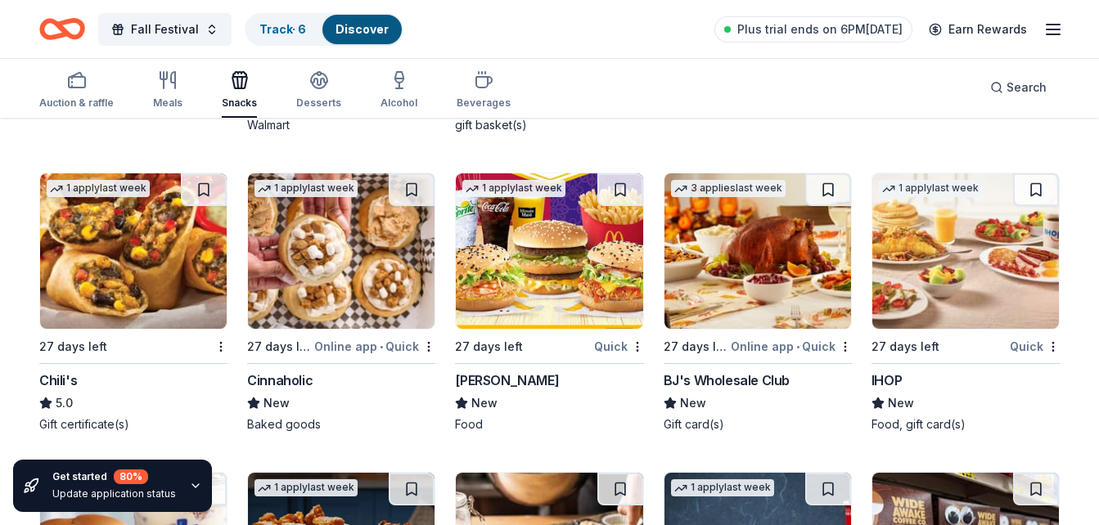
scroll to position [1677, 0]
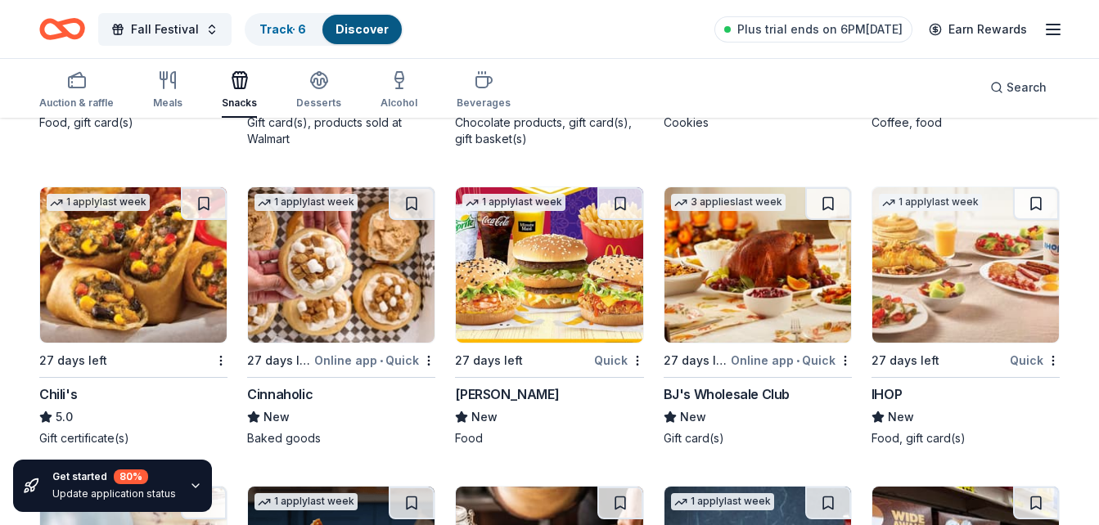
click at [505, 292] on img at bounding box center [549, 264] width 187 height 155
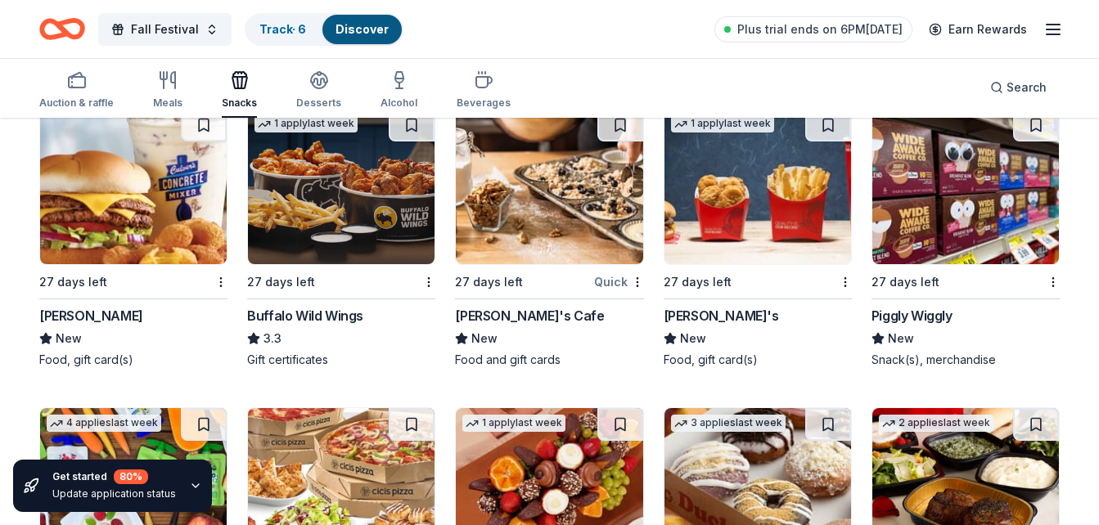
scroll to position [2328, 0]
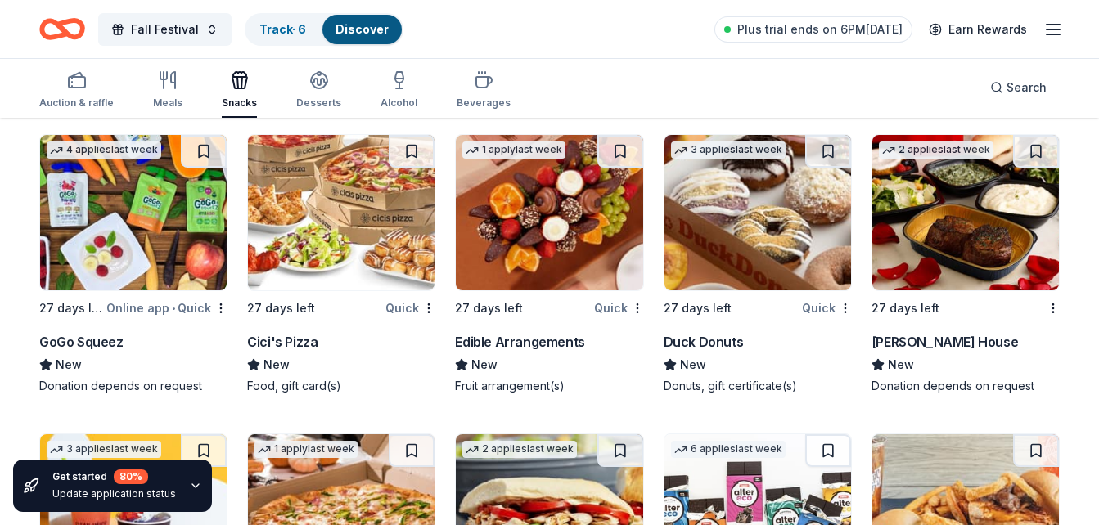
click at [82, 247] on img at bounding box center [133, 212] width 187 height 155
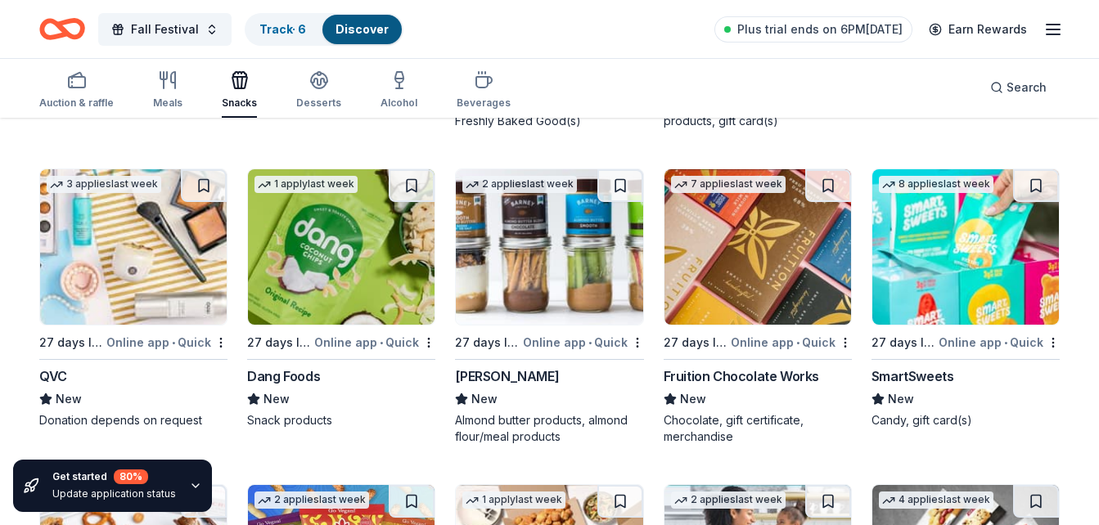
scroll to position [2930, 0]
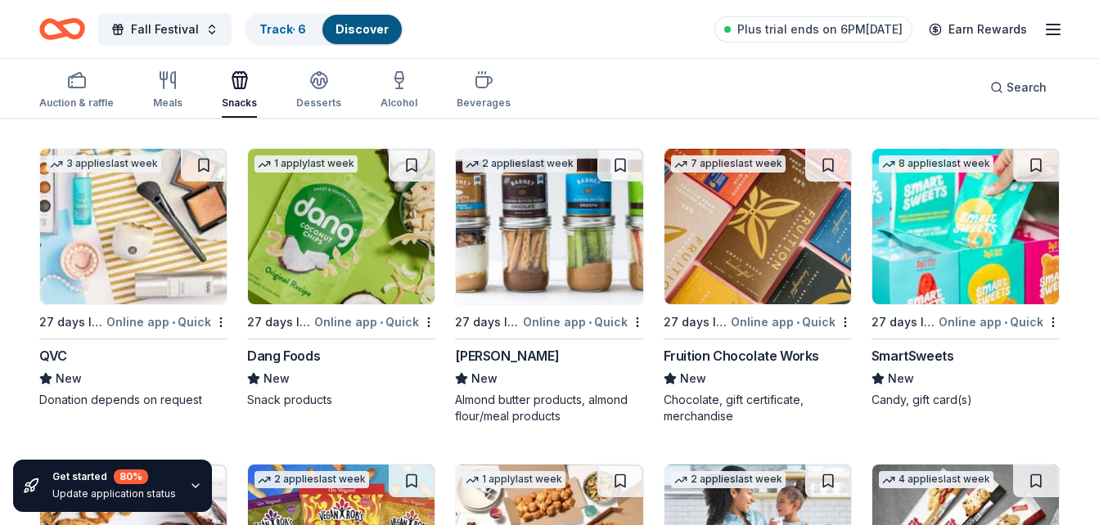
click at [277, 215] on img at bounding box center [341, 226] width 187 height 155
click at [951, 238] on img at bounding box center [965, 226] width 187 height 155
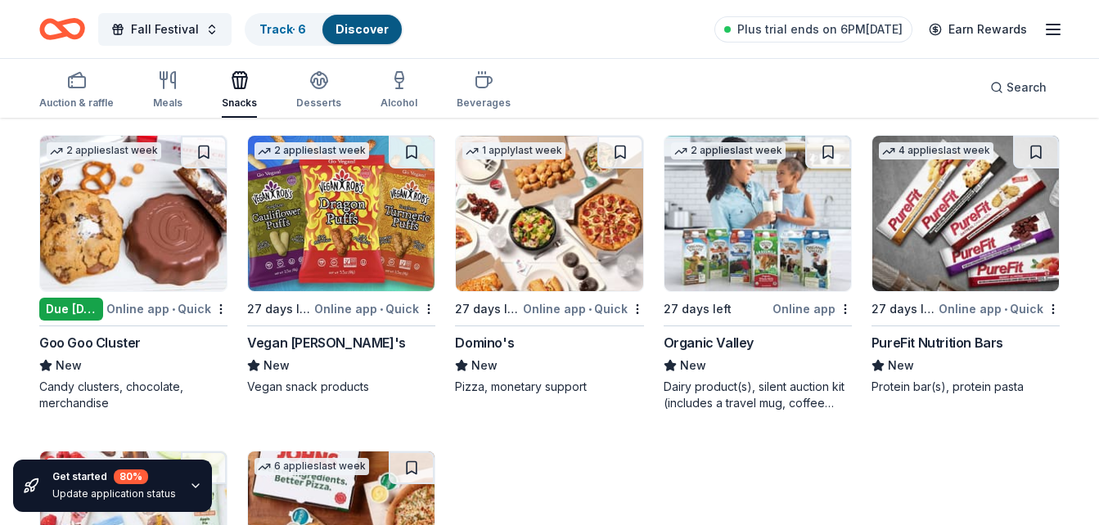
scroll to position [3272, 0]
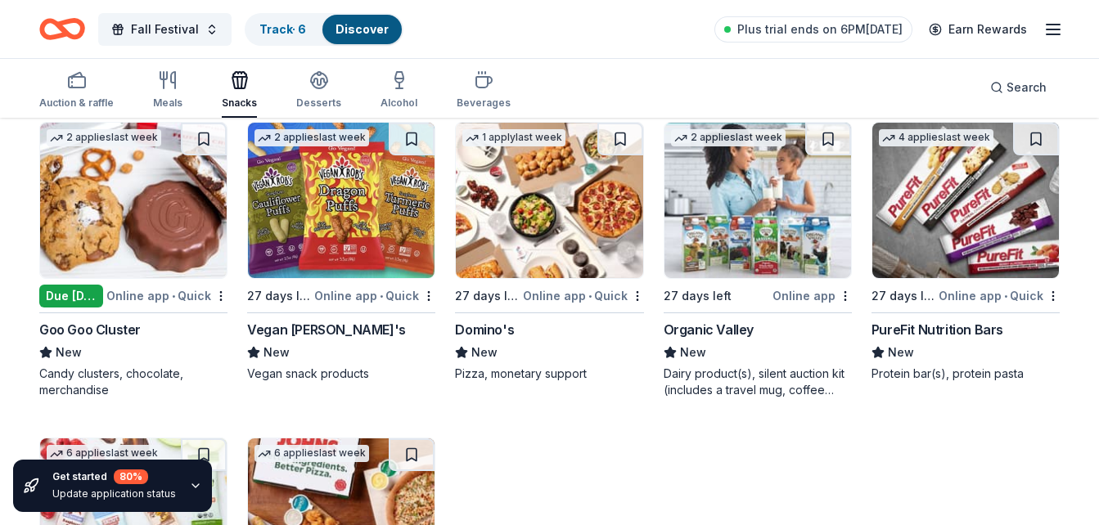
click at [88, 254] on img at bounding box center [133, 200] width 187 height 155
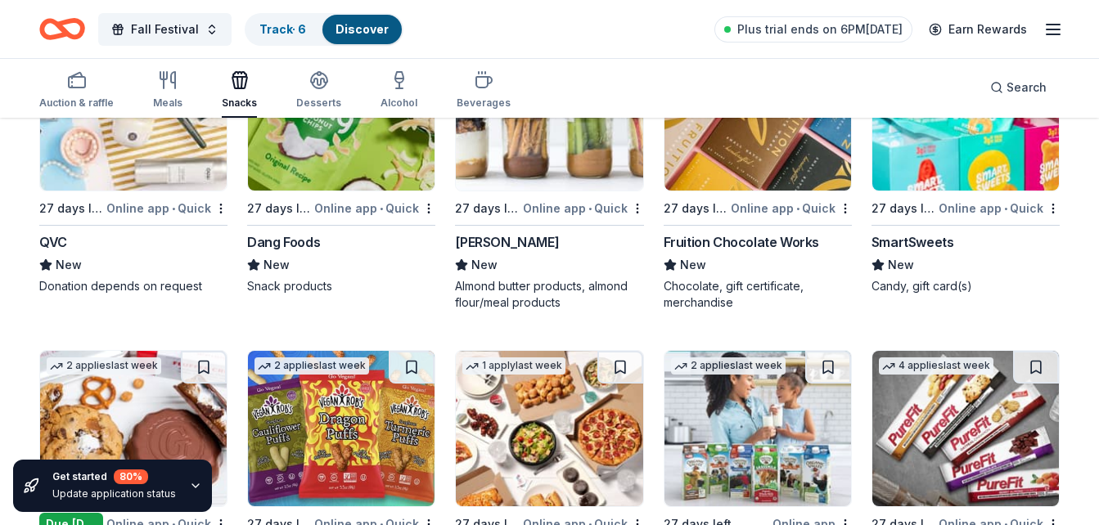
scroll to position [3477, 0]
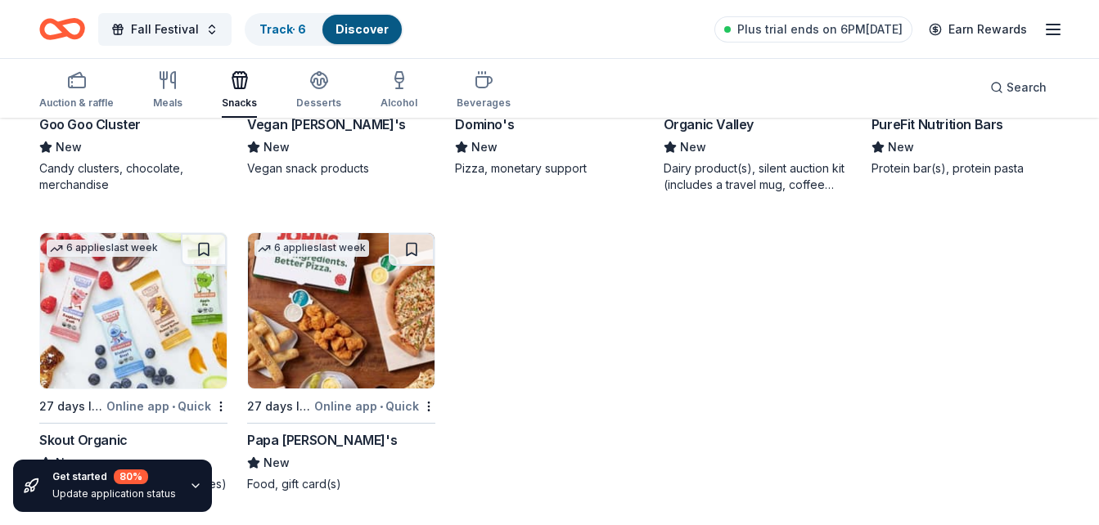
click at [89, 279] on img at bounding box center [133, 310] width 187 height 155
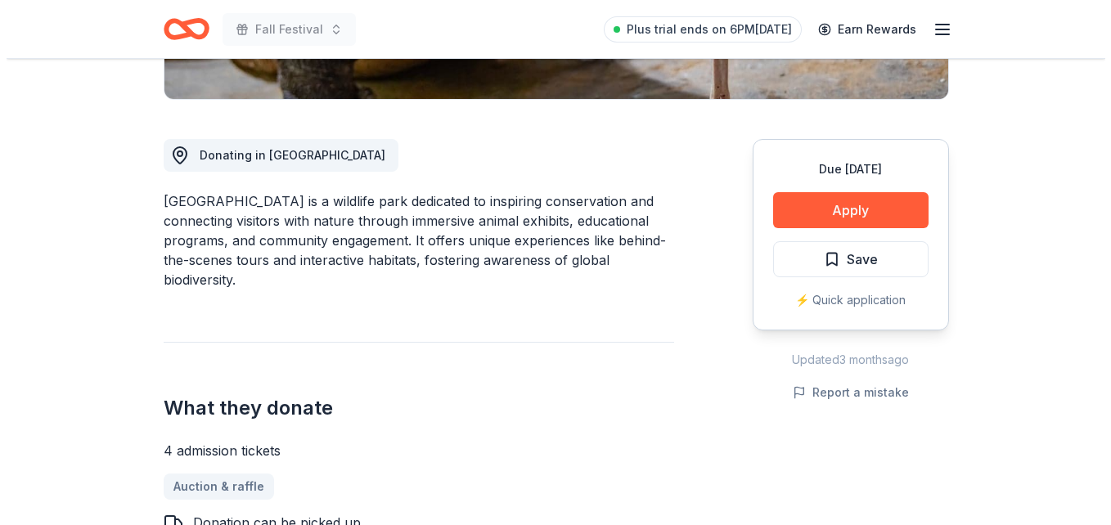
scroll to position [349, 0]
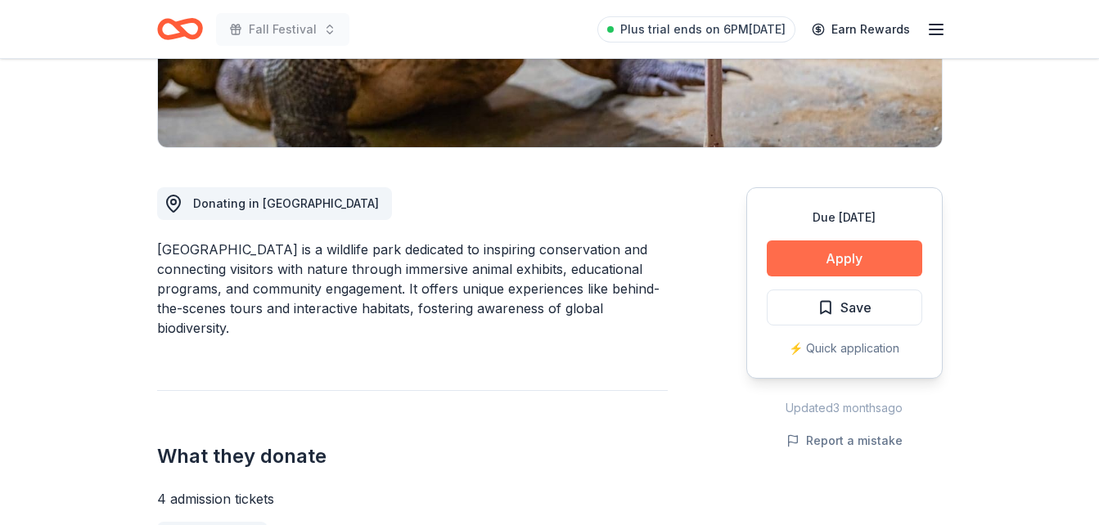
click at [843, 261] on button "Apply" at bounding box center [844, 259] width 155 height 36
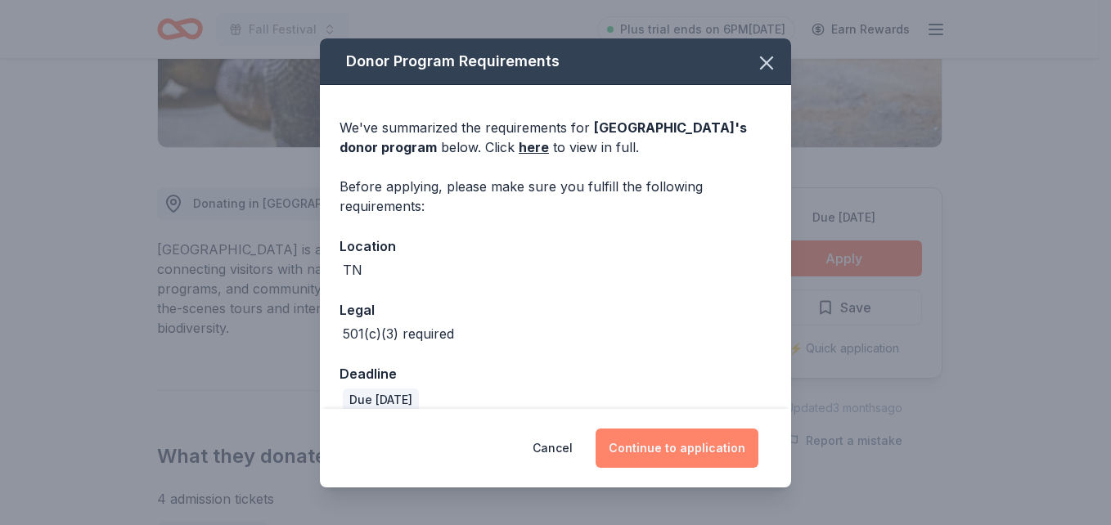
click at [668, 443] on button "Continue to application" at bounding box center [677, 448] width 163 height 39
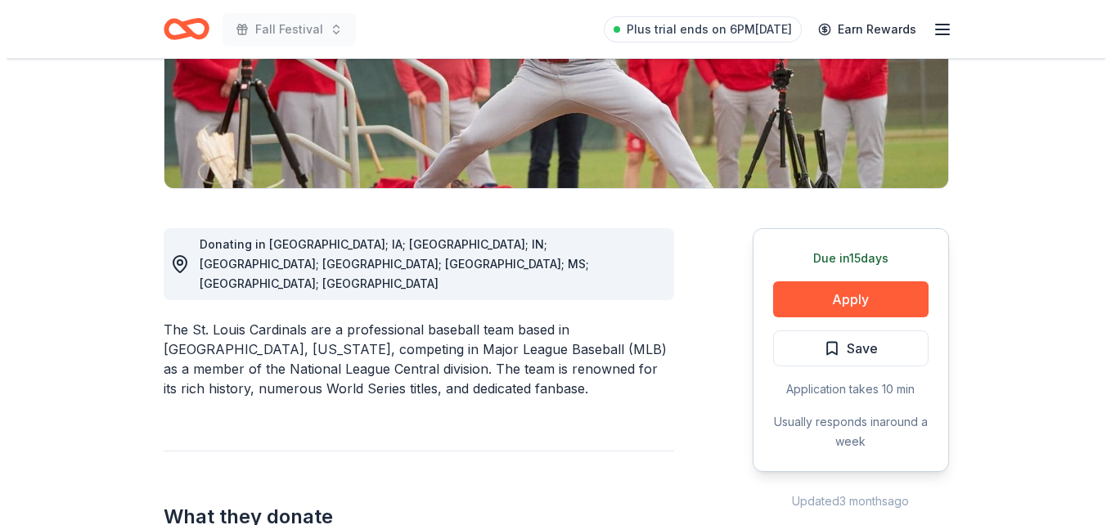
scroll to position [304, 0]
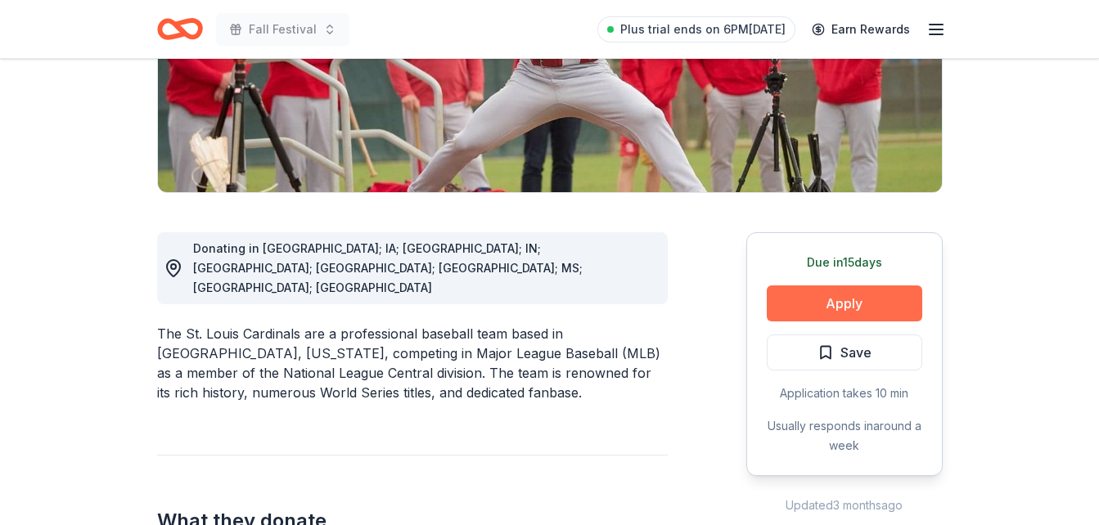
click at [837, 302] on button "Apply" at bounding box center [844, 304] width 155 height 36
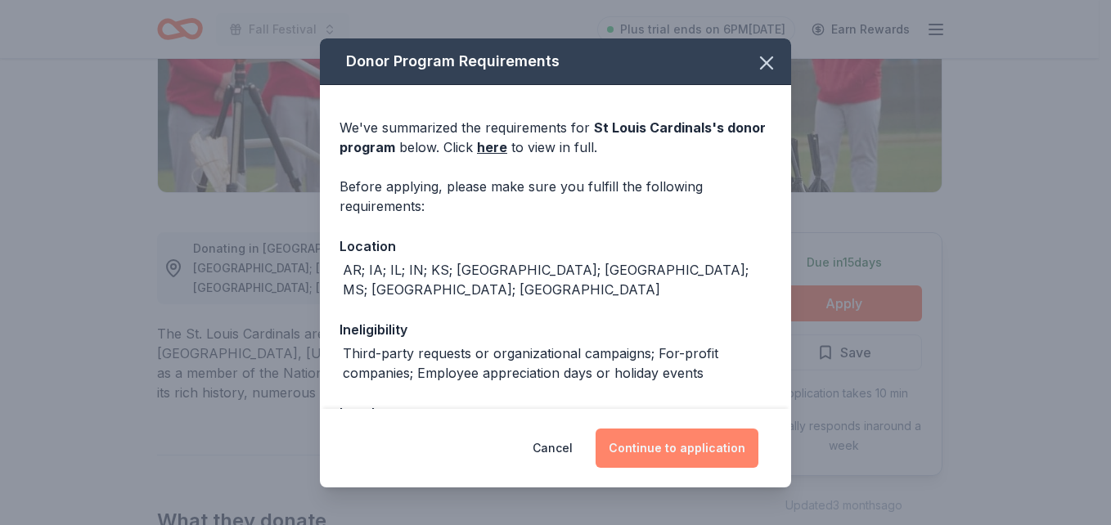
click at [683, 452] on button "Continue to application" at bounding box center [677, 448] width 163 height 39
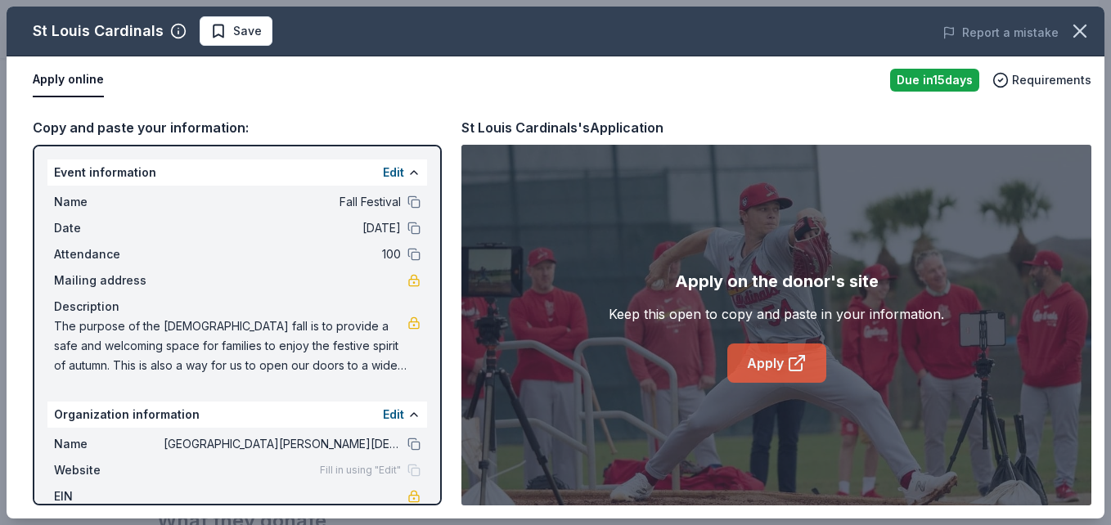
click at [772, 364] on link "Apply" at bounding box center [776, 363] width 99 height 39
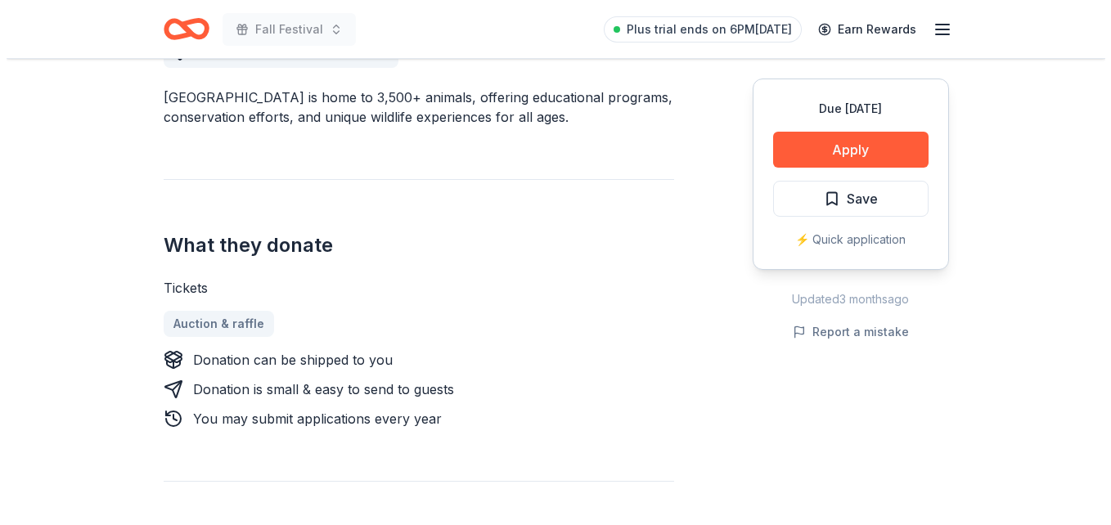
scroll to position [490, 0]
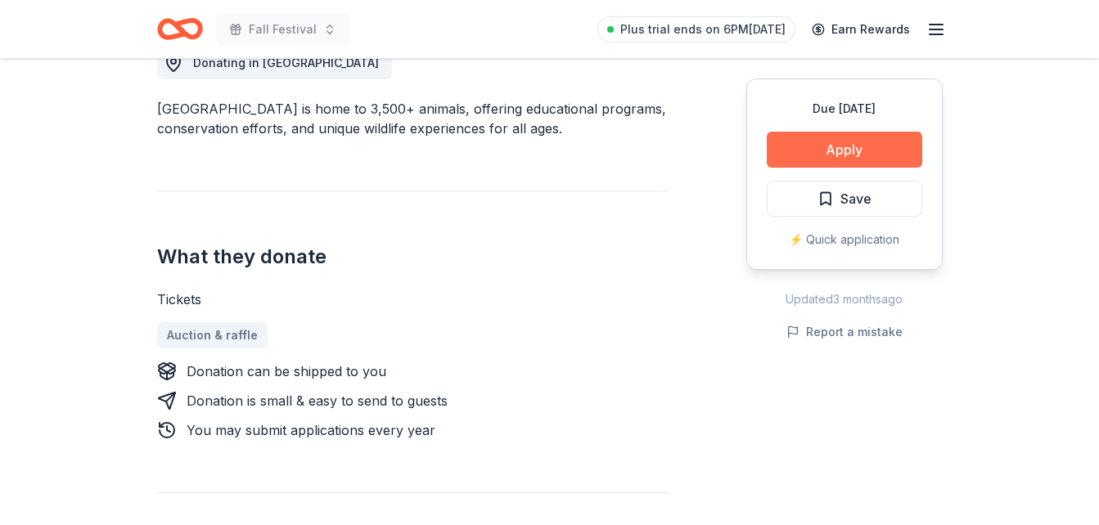
click at [891, 152] on button "Apply" at bounding box center [844, 150] width 155 height 36
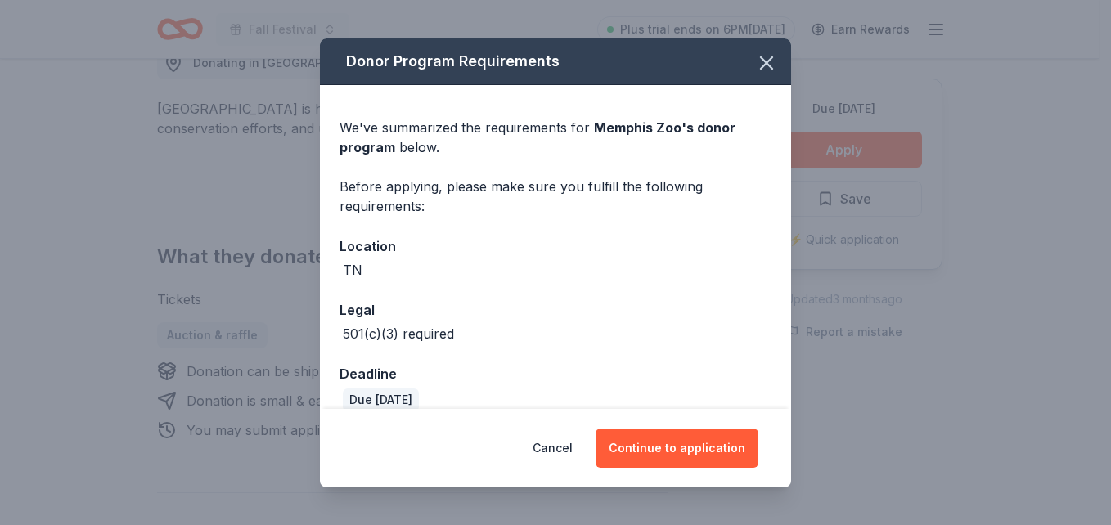
scroll to position [86, 0]
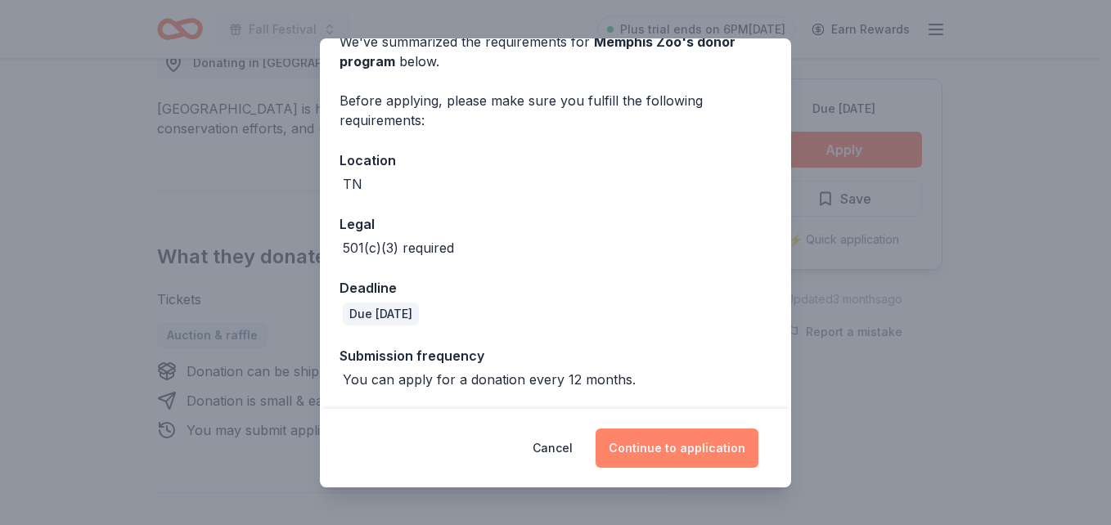
click at [665, 444] on button "Continue to application" at bounding box center [677, 448] width 163 height 39
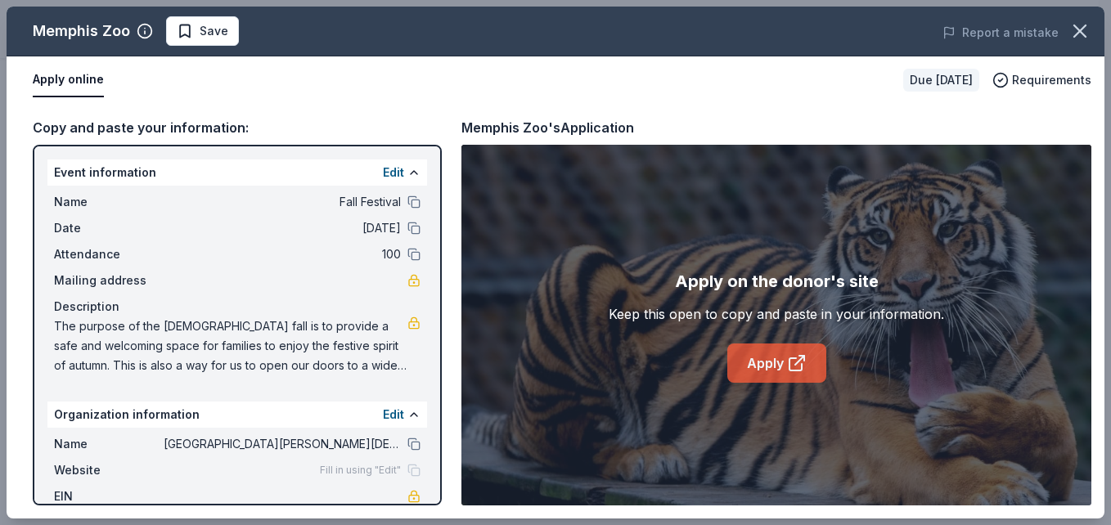
click at [767, 362] on link "Apply" at bounding box center [776, 363] width 99 height 39
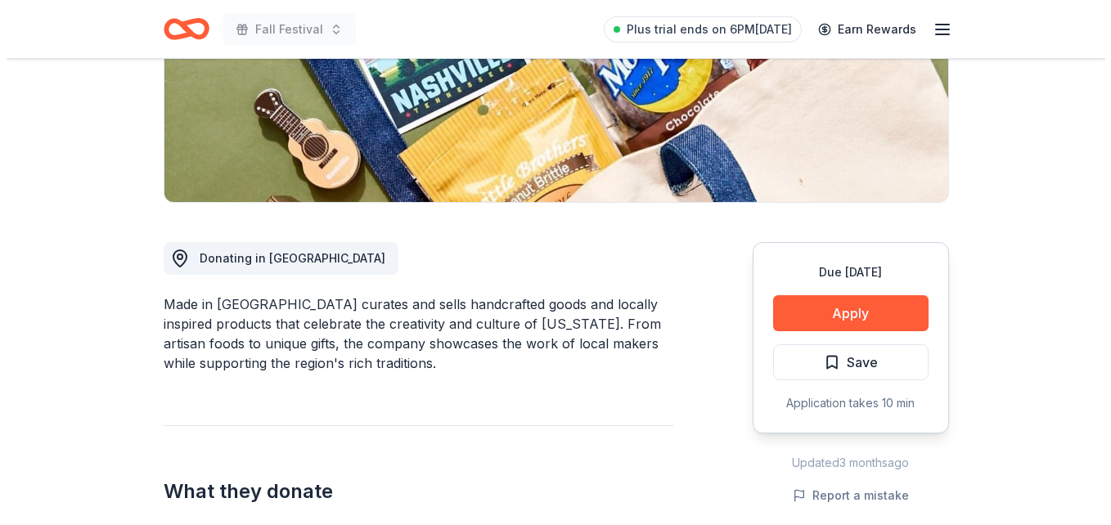
scroll to position [273, 0]
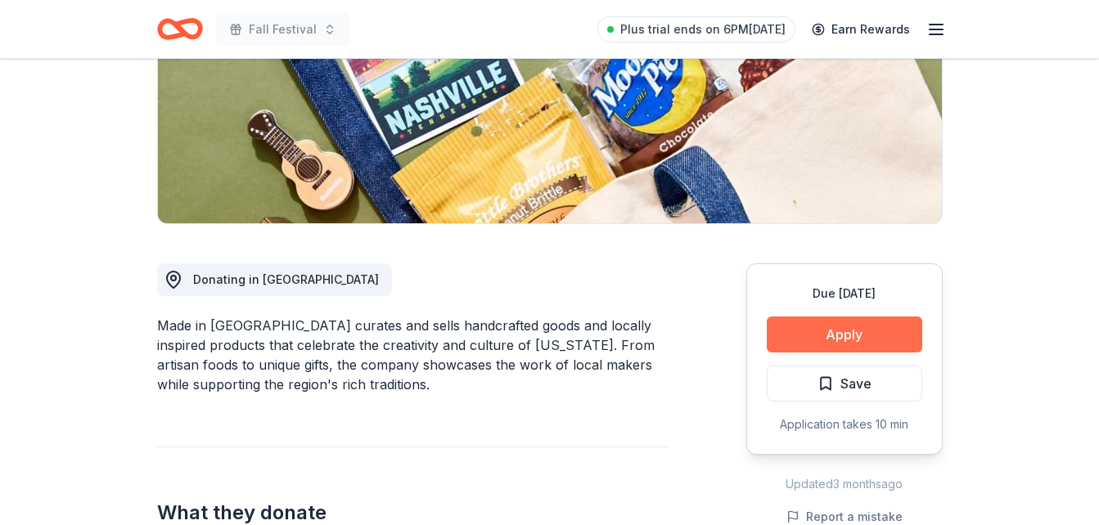
click at [825, 336] on button "Apply" at bounding box center [844, 335] width 155 height 36
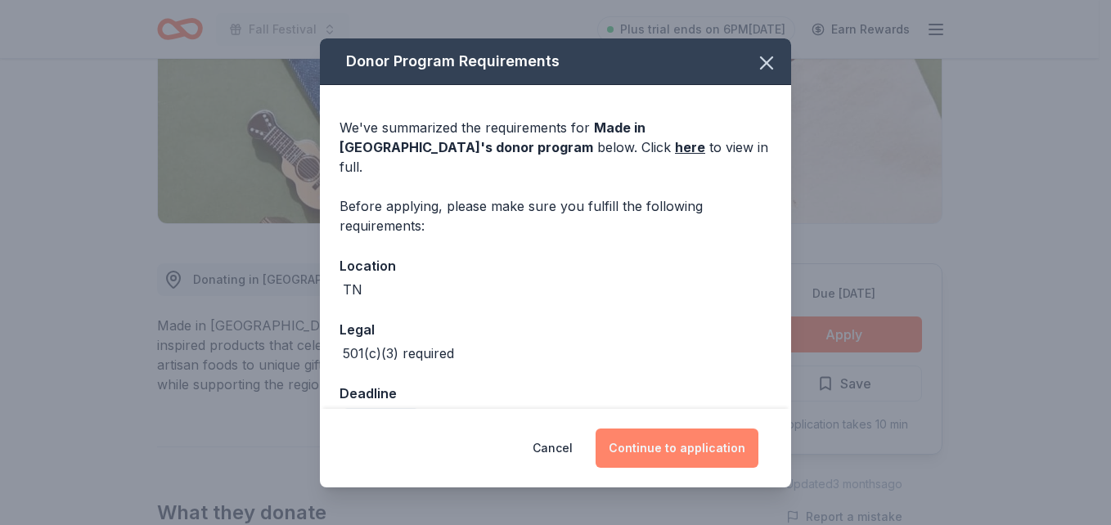
click at [690, 443] on button "Continue to application" at bounding box center [677, 448] width 163 height 39
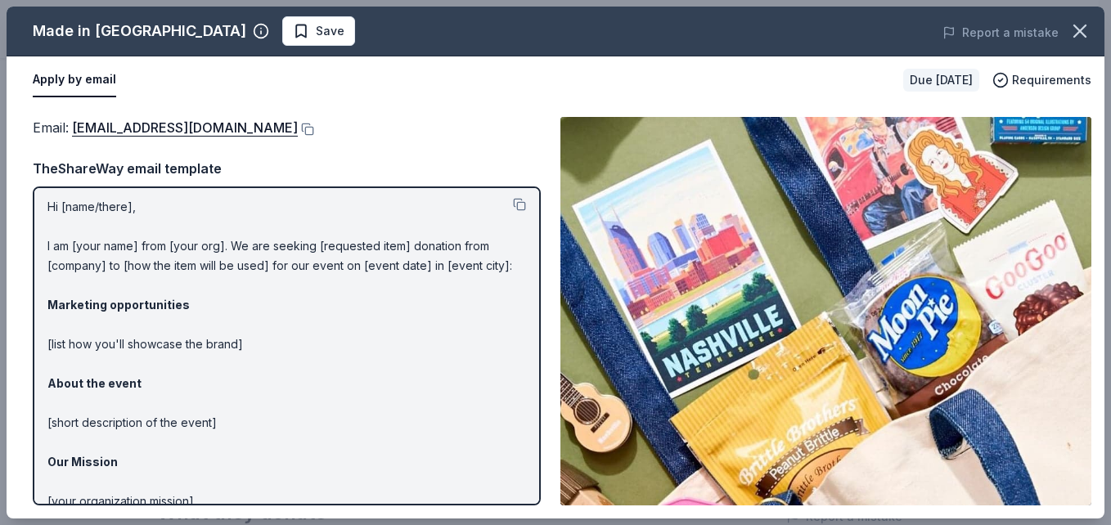
scroll to position [0, 0]
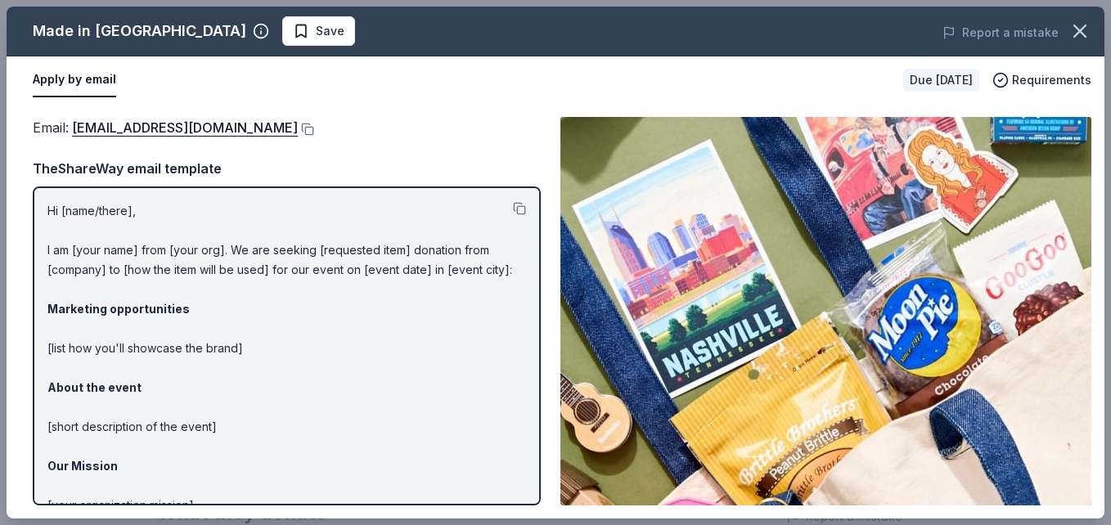
drag, startPoint x: 48, startPoint y: 250, endPoint x: 120, endPoint y: 380, distance: 148.7
click at [120, 380] on p "Hi [name/there], I am [your name] from [your org]. We are seeking [requested it…" at bounding box center [286, 407] width 479 height 412
click at [513, 212] on button at bounding box center [519, 208] width 13 height 13
click at [218, 124] on link "donations@shopmadeintn.com" at bounding box center [185, 127] width 226 height 21
click at [298, 123] on button at bounding box center [306, 129] width 16 height 13
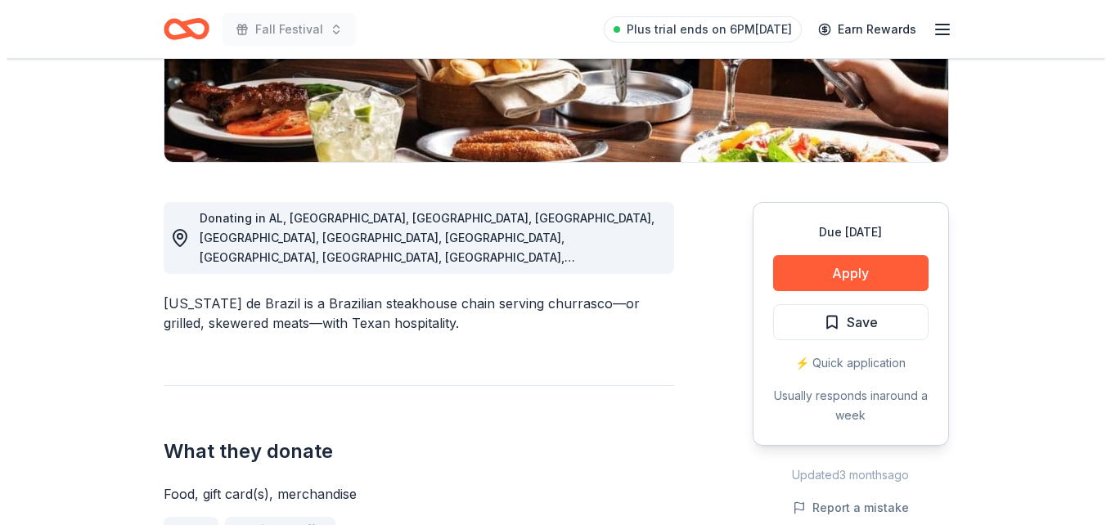
scroll to position [343, 0]
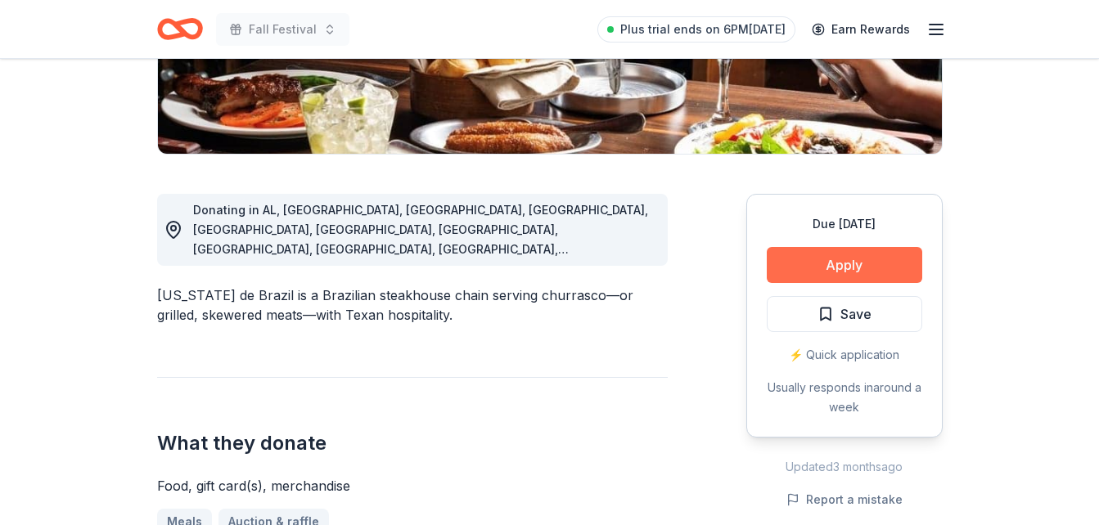
click at [863, 262] on button "Apply" at bounding box center [844, 265] width 155 height 36
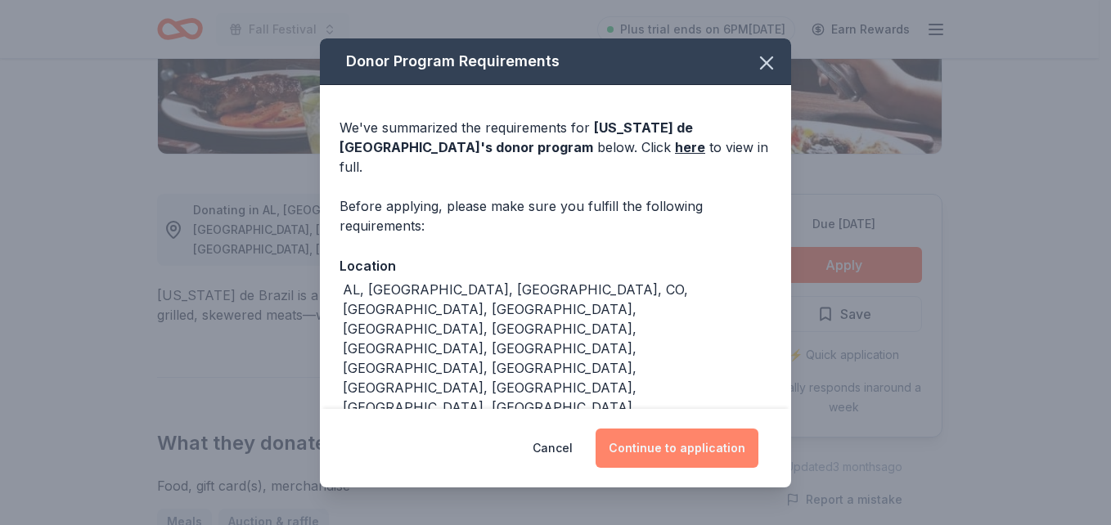
click at [690, 436] on button "Continue to application" at bounding box center [677, 448] width 163 height 39
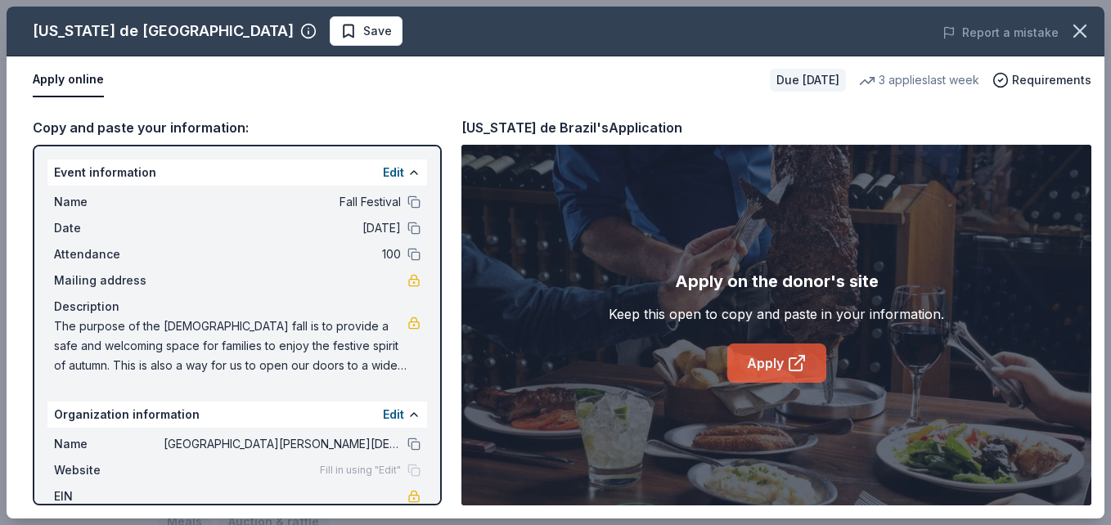
click at [762, 363] on link "Apply" at bounding box center [776, 363] width 99 height 39
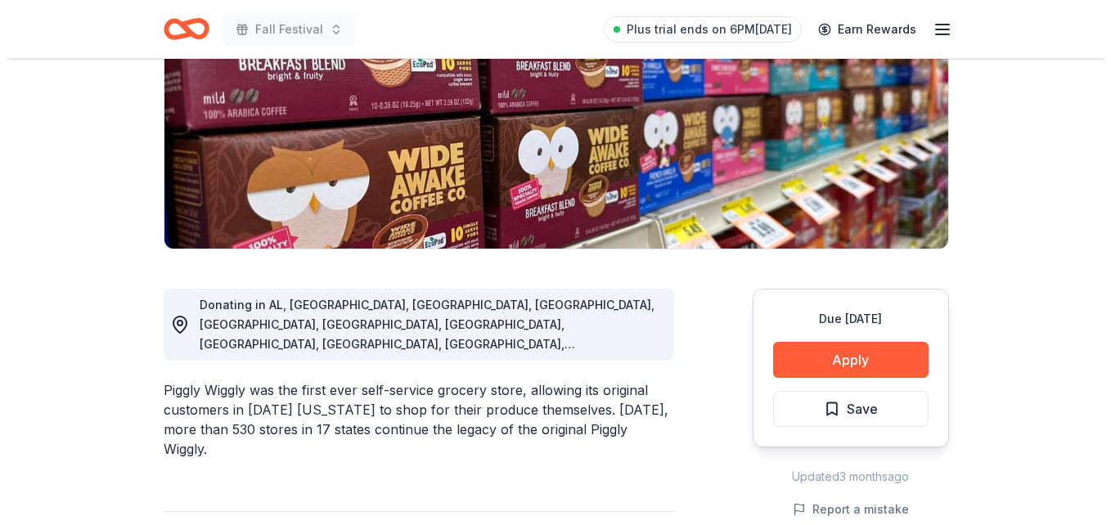
scroll to position [227, 0]
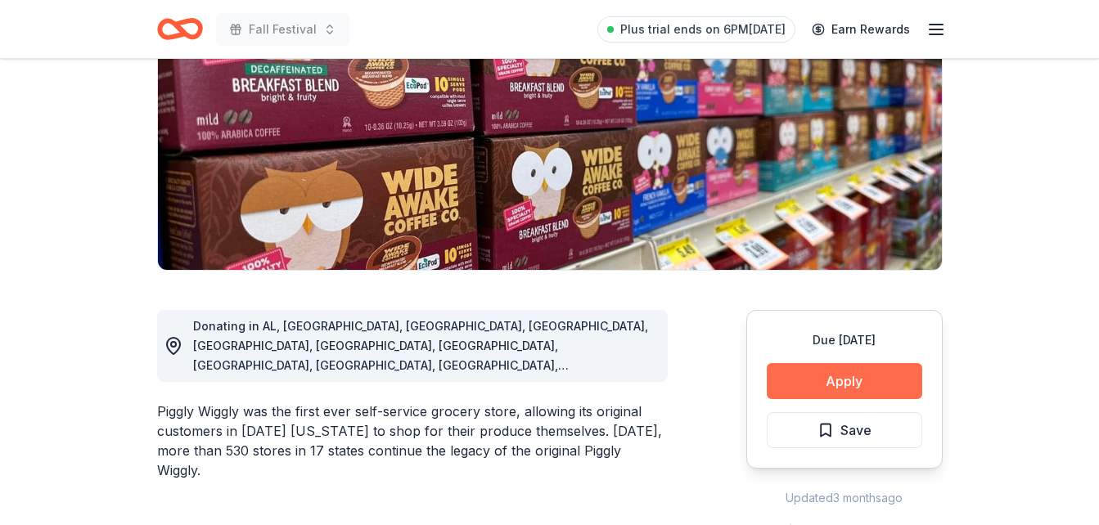
click at [822, 380] on button "Apply" at bounding box center [844, 381] width 155 height 36
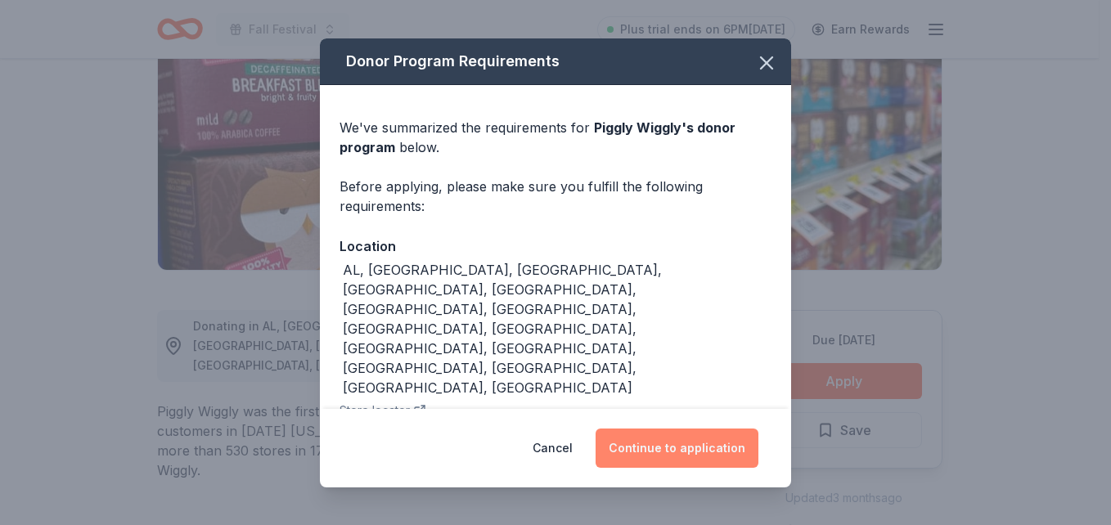
click at [647, 430] on button "Continue to application" at bounding box center [677, 448] width 163 height 39
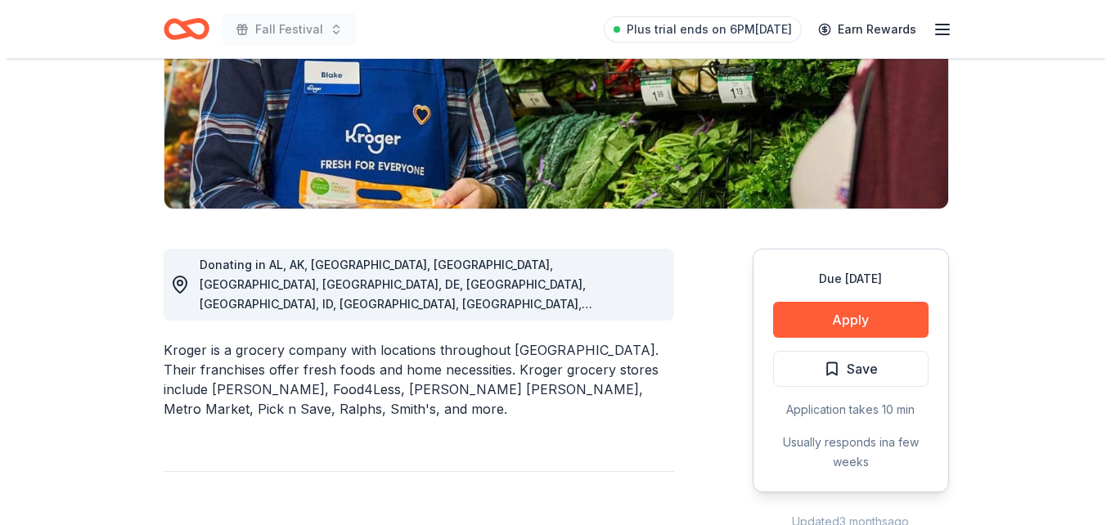
scroll to position [306, 0]
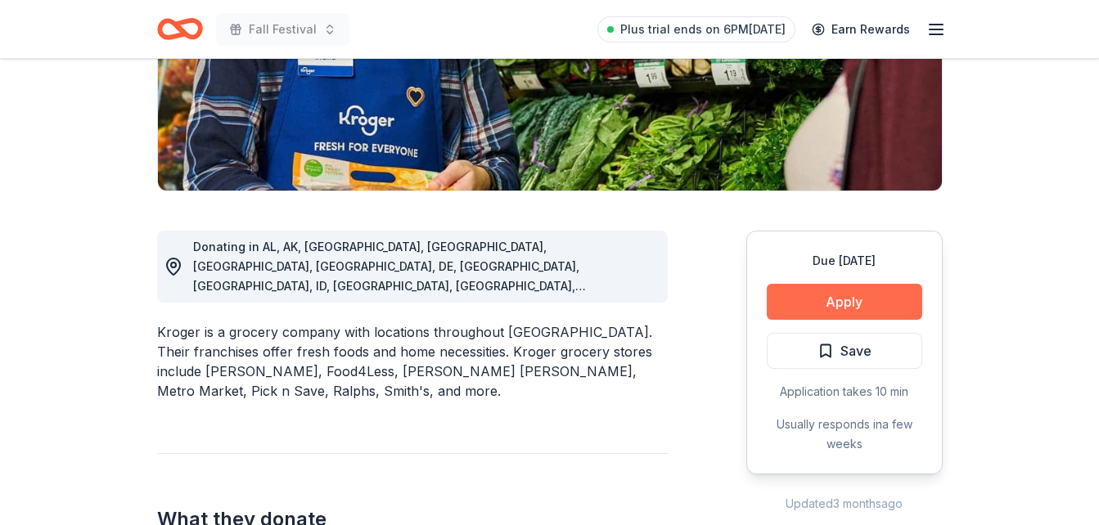
click at [822, 295] on button "Apply" at bounding box center [844, 302] width 155 height 36
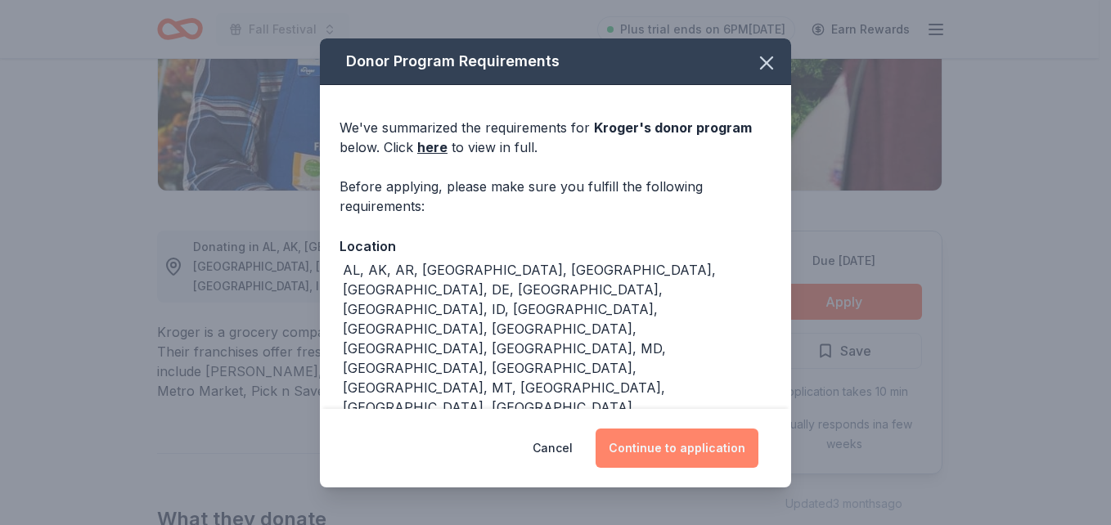
click at [680, 450] on button "Continue to application" at bounding box center [677, 448] width 163 height 39
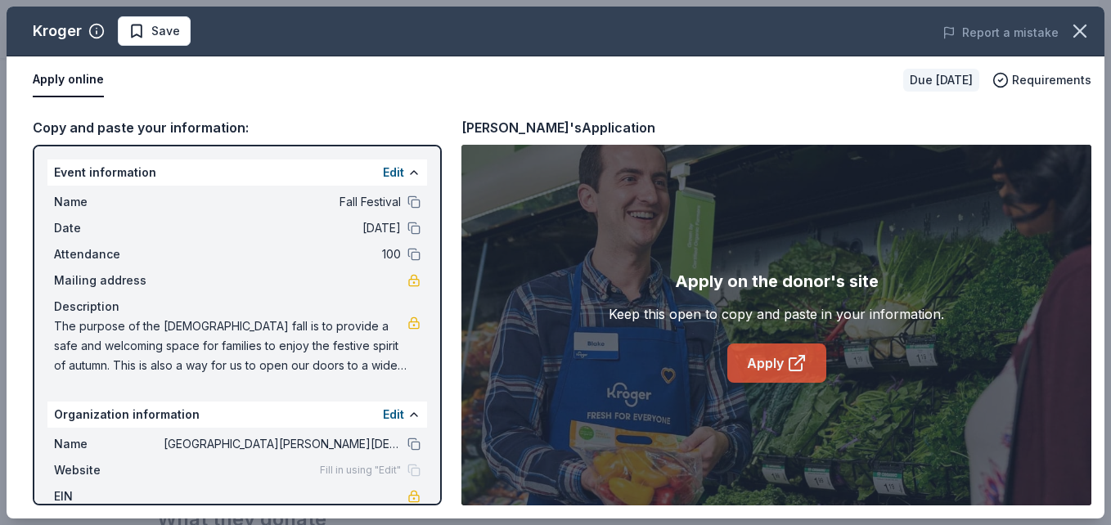
click at [763, 360] on link "Apply" at bounding box center [776, 363] width 99 height 39
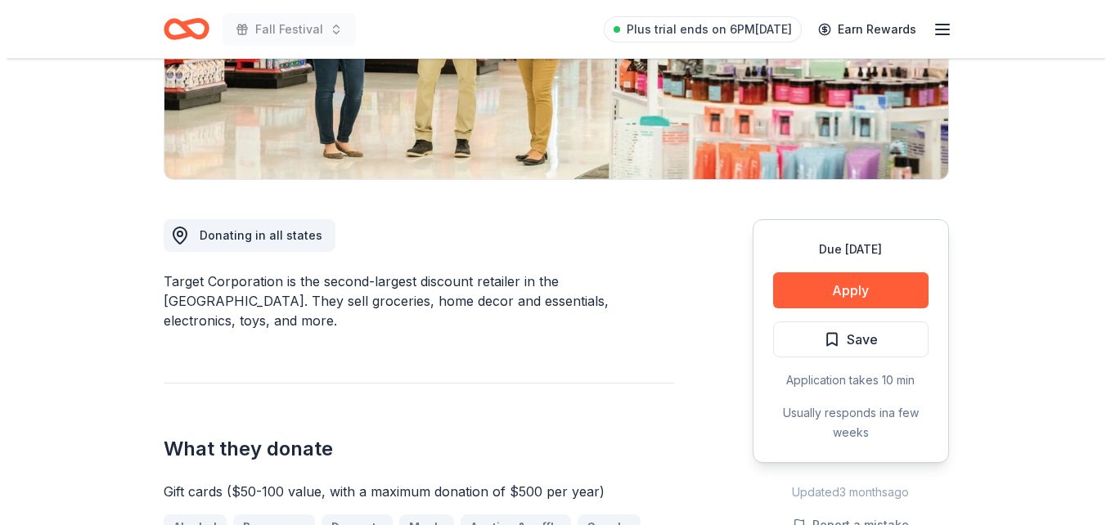
scroll to position [326, 0]
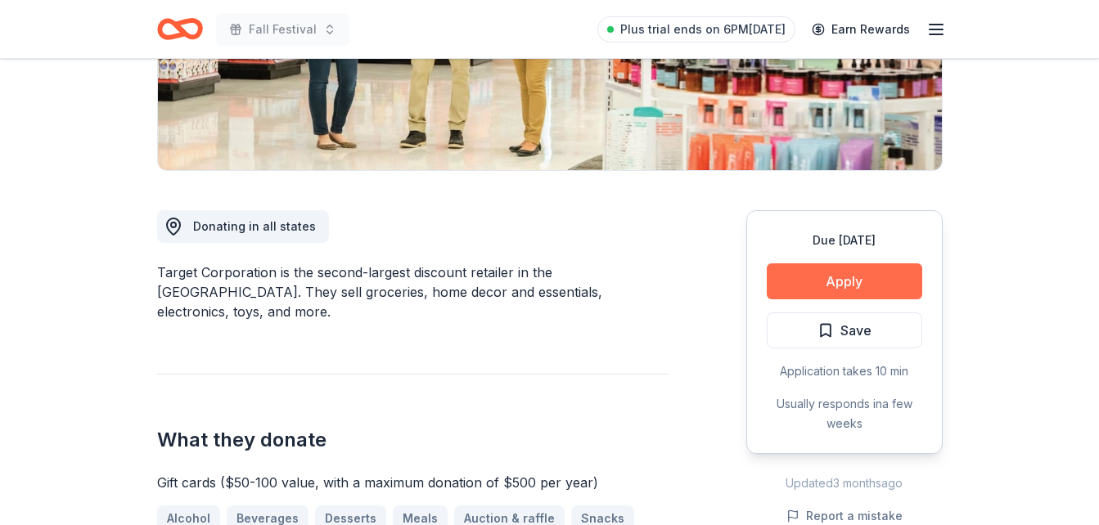
click at [818, 283] on button "Apply" at bounding box center [844, 281] width 155 height 36
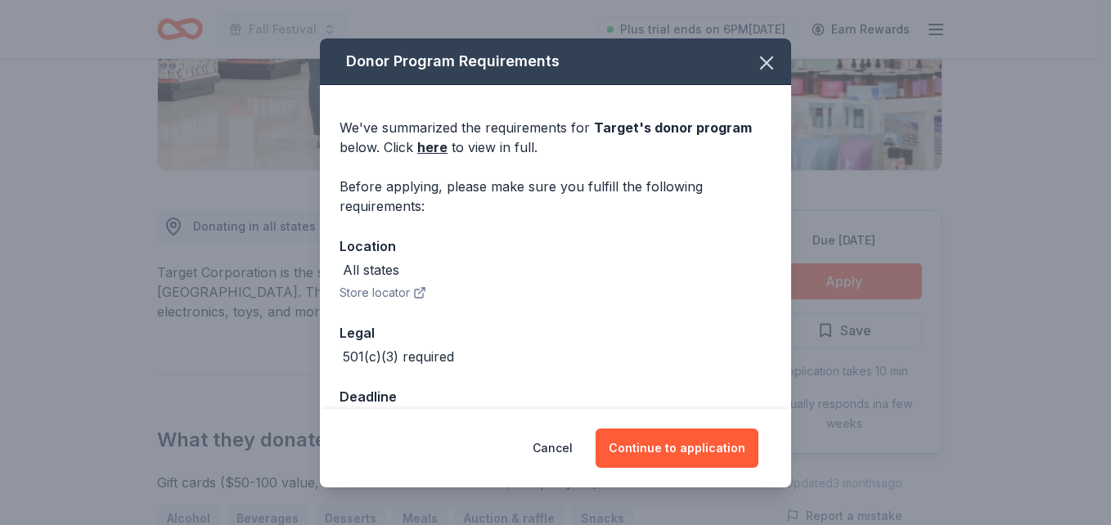
scroll to position [45, 0]
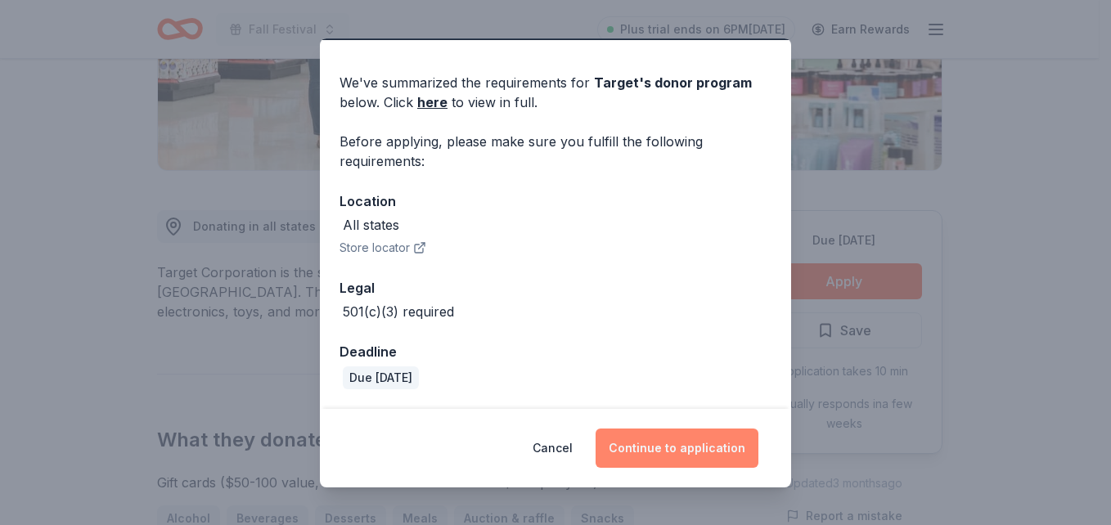
click at [650, 450] on button "Continue to application" at bounding box center [677, 448] width 163 height 39
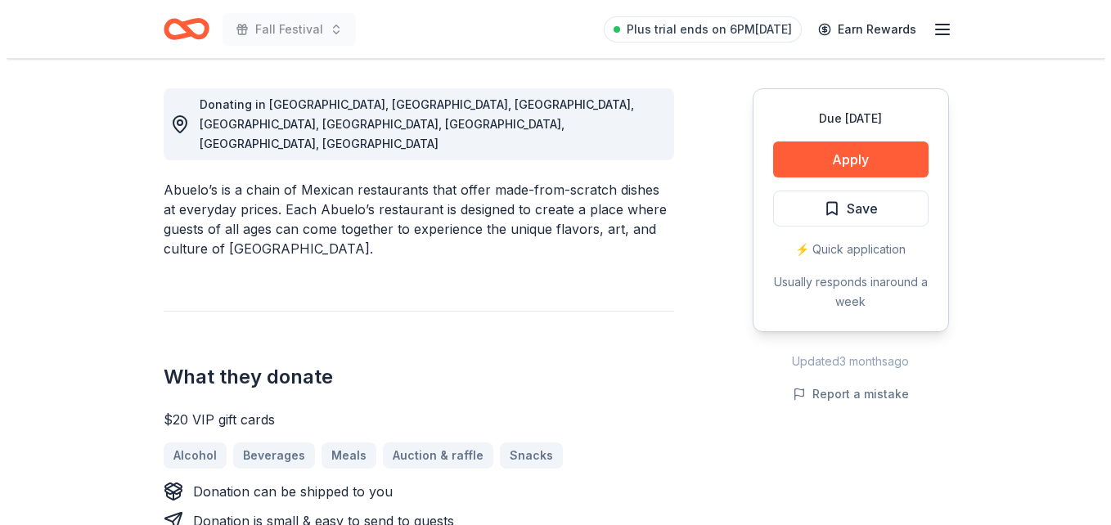
scroll to position [452, 0]
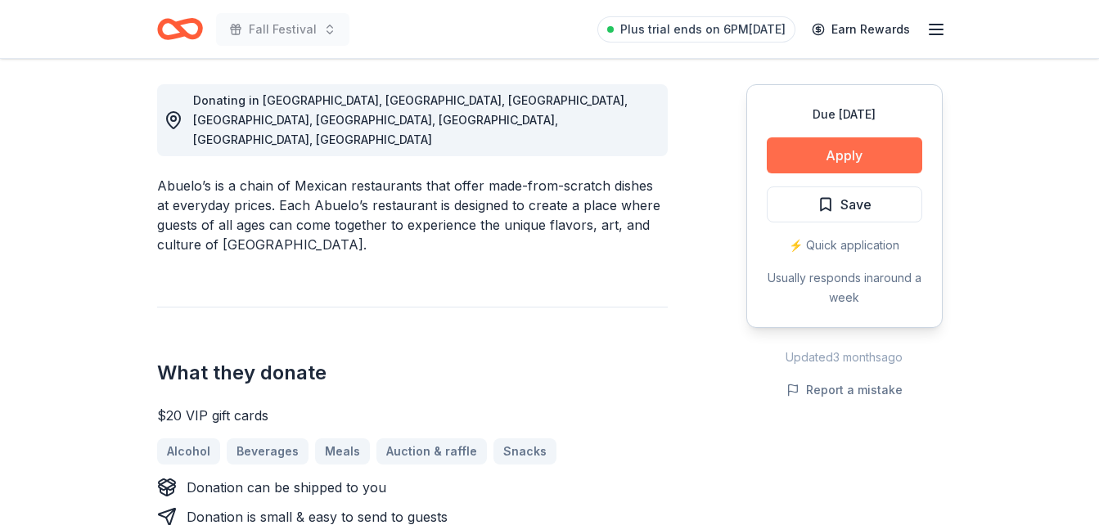
click at [866, 155] on button "Apply" at bounding box center [844, 155] width 155 height 36
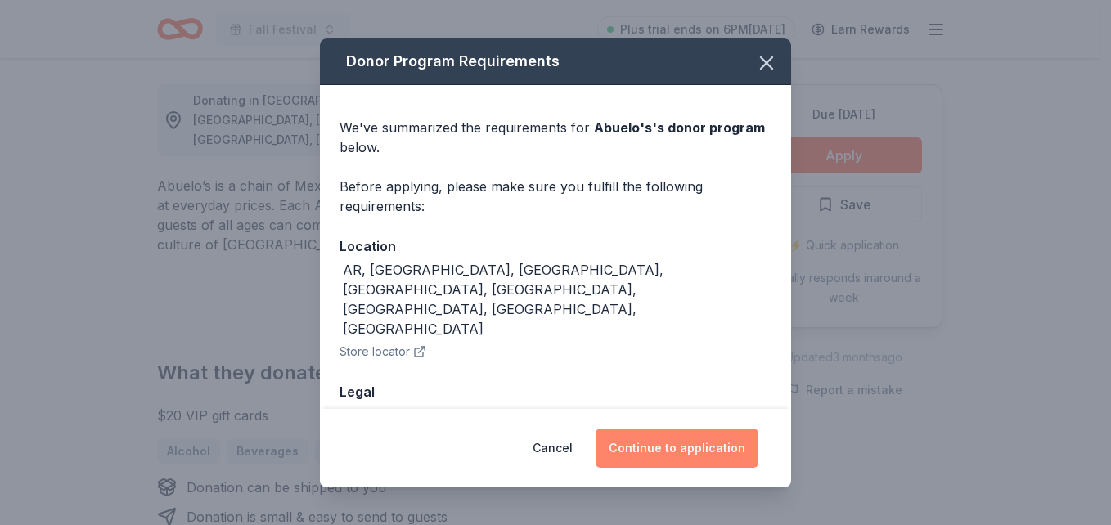
click at [689, 447] on button "Continue to application" at bounding box center [677, 448] width 163 height 39
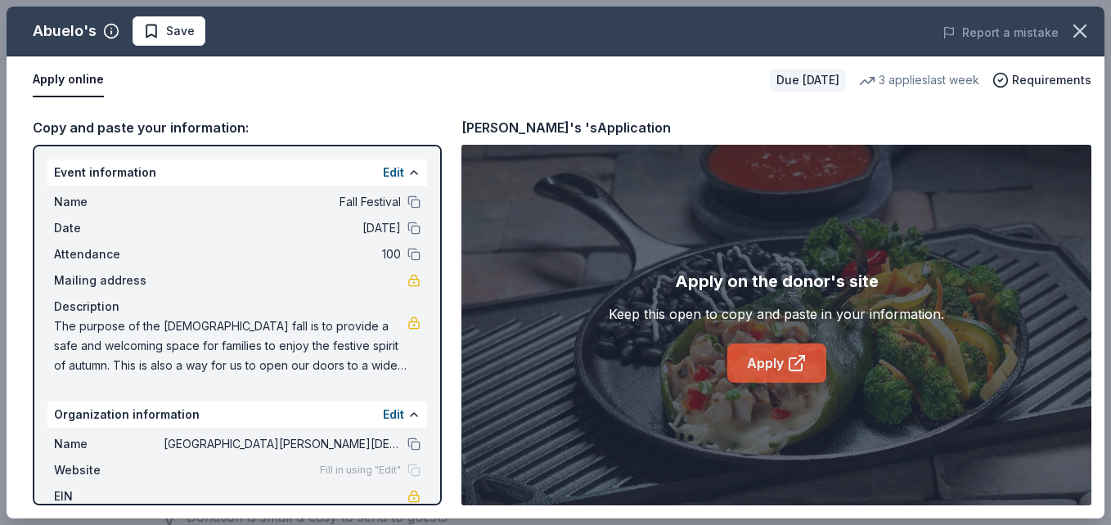
click at [758, 362] on link "Apply" at bounding box center [776, 363] width 99 height 39
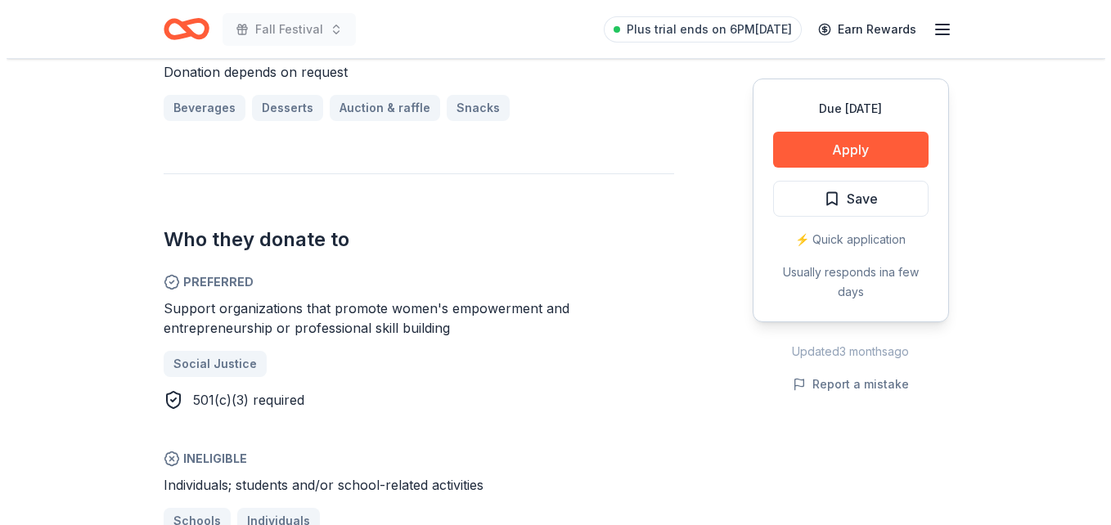
scroll to position [739, 0]
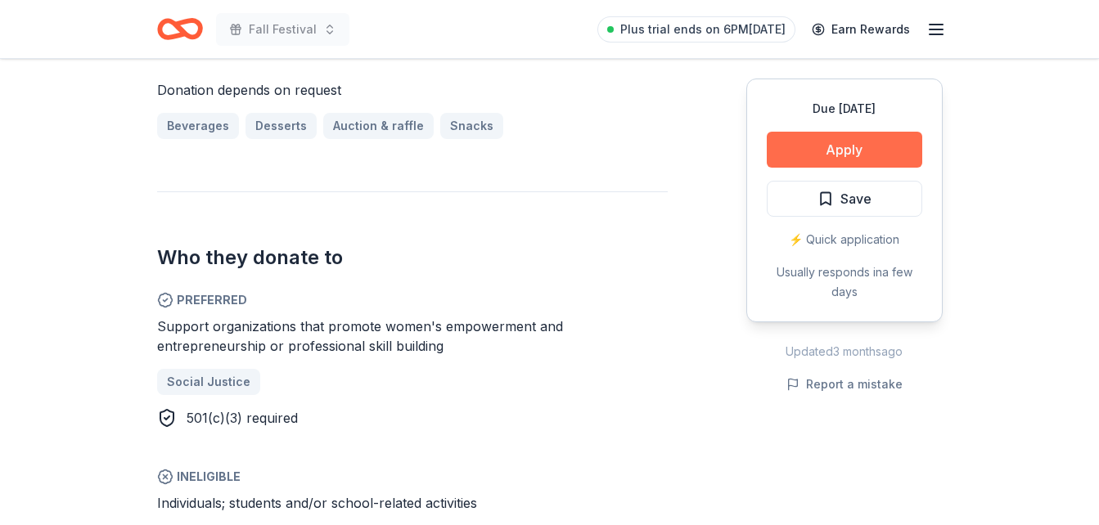
click at [839, 146] on button "Apply" at bounding box center [844, 150] width 155 height 36
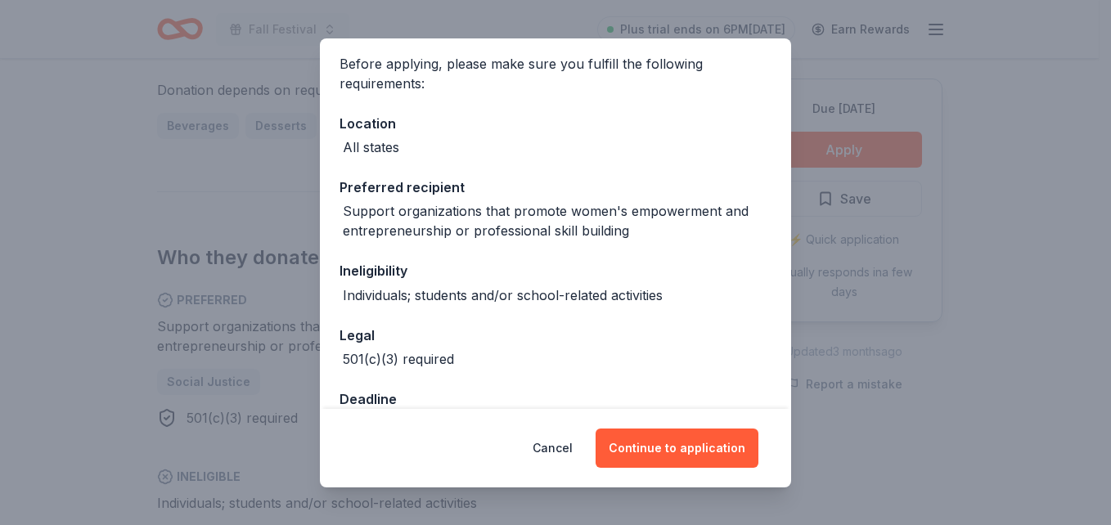
scroll to position [170, 0]
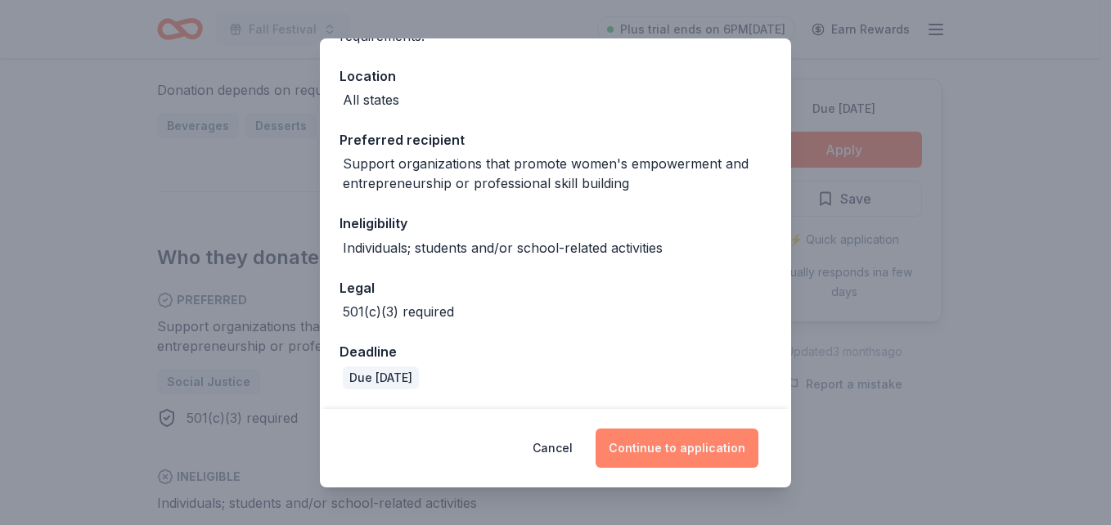
click at [662, 449] on button "Continue to application" at bounding box center [677, 448] width 163 height 39
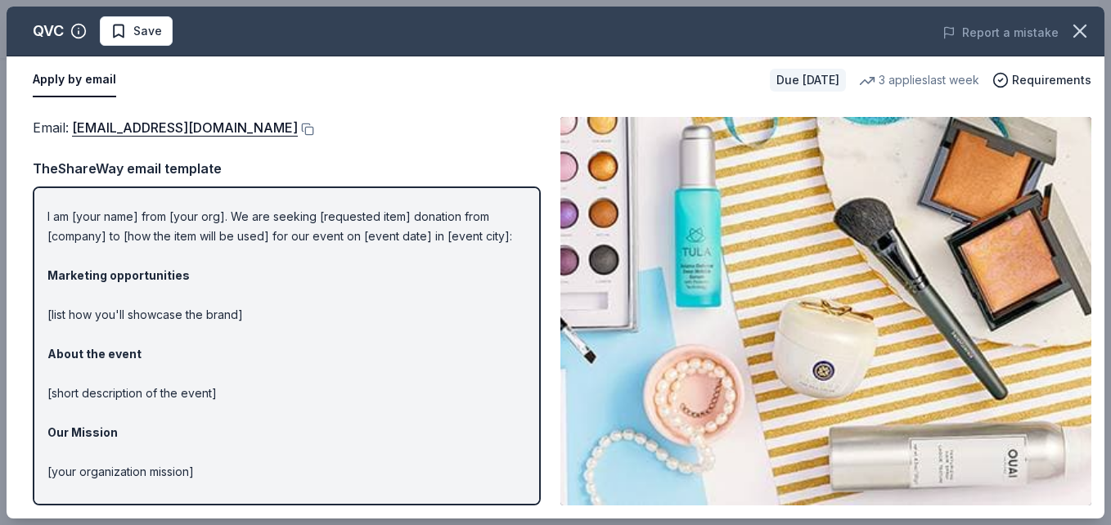
scroll to position [0, 0]
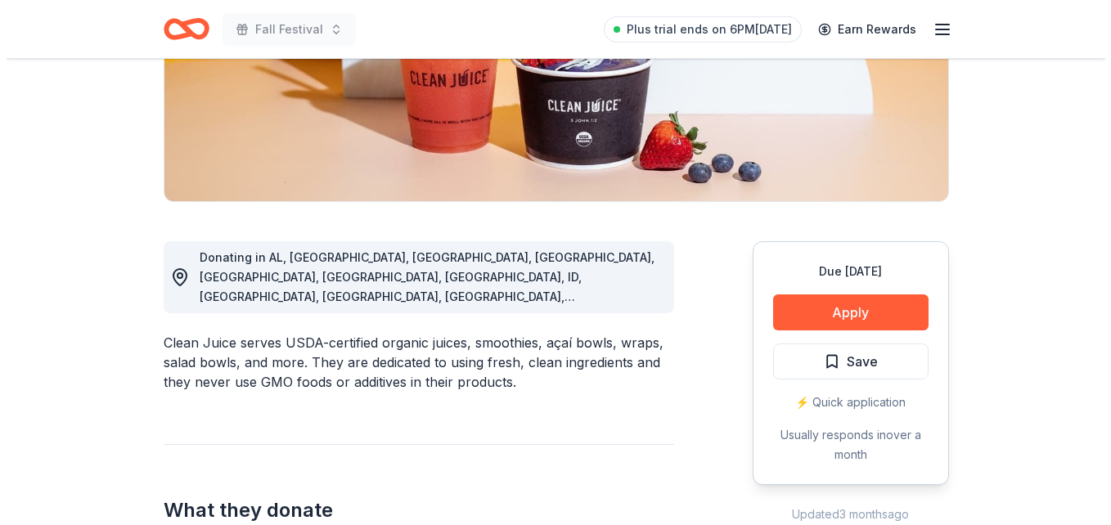
scroll to position [264, 0]
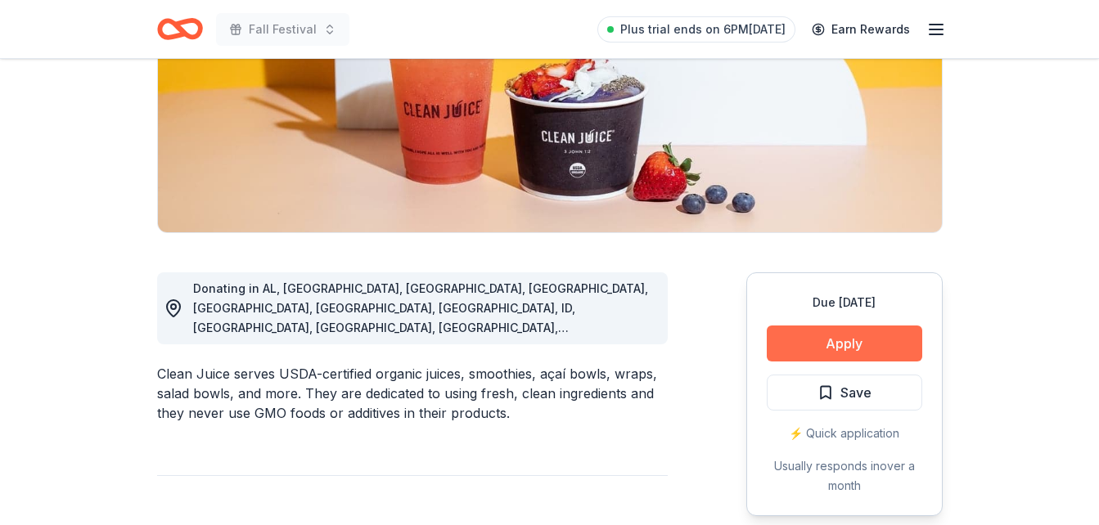
click at [840, 347] on button "Apply" at bounding box center [844, 344] width 155 height 36
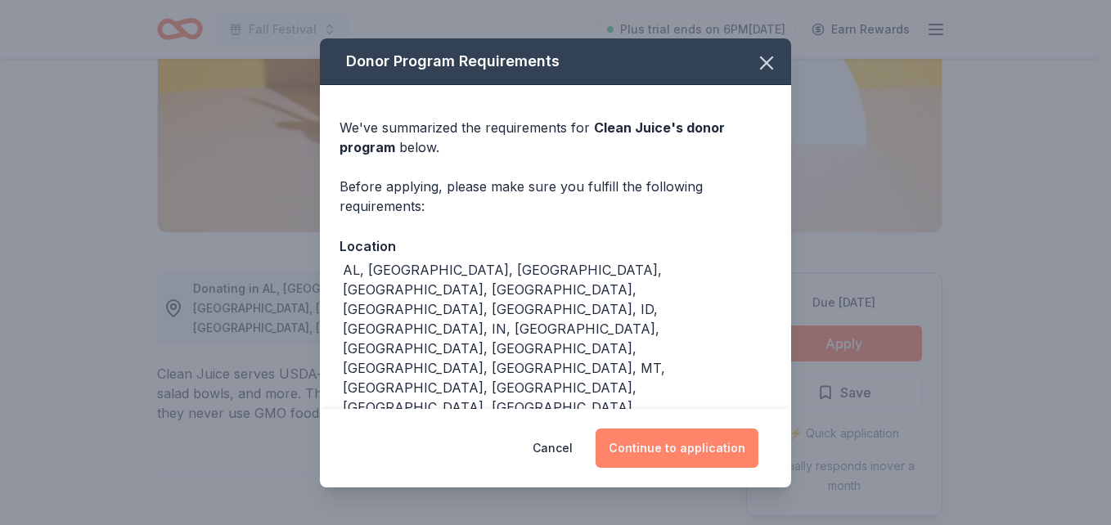
click at [681, 437] on button "Continue to application" at bounding box center [677, 448] width 163 height 39
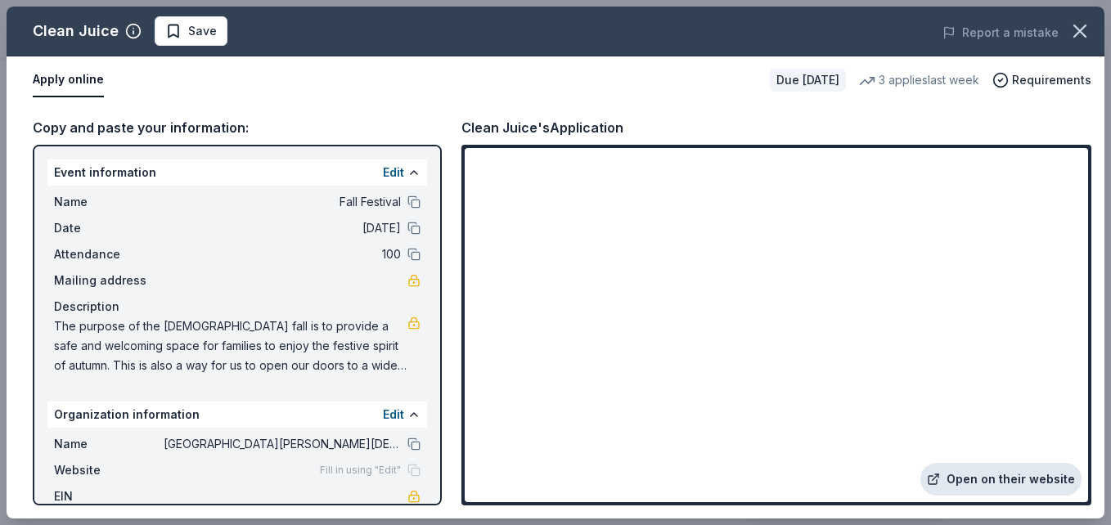
click at [985, 472] on link "Open on their website" at bounding box center [1000, 479] width 161 height 33
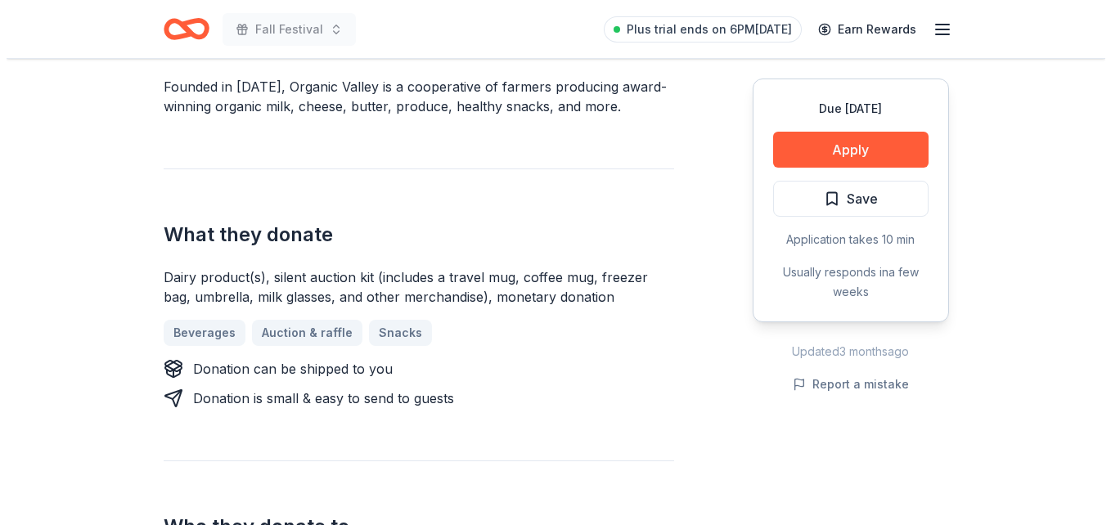
scroll to position [516, 0]
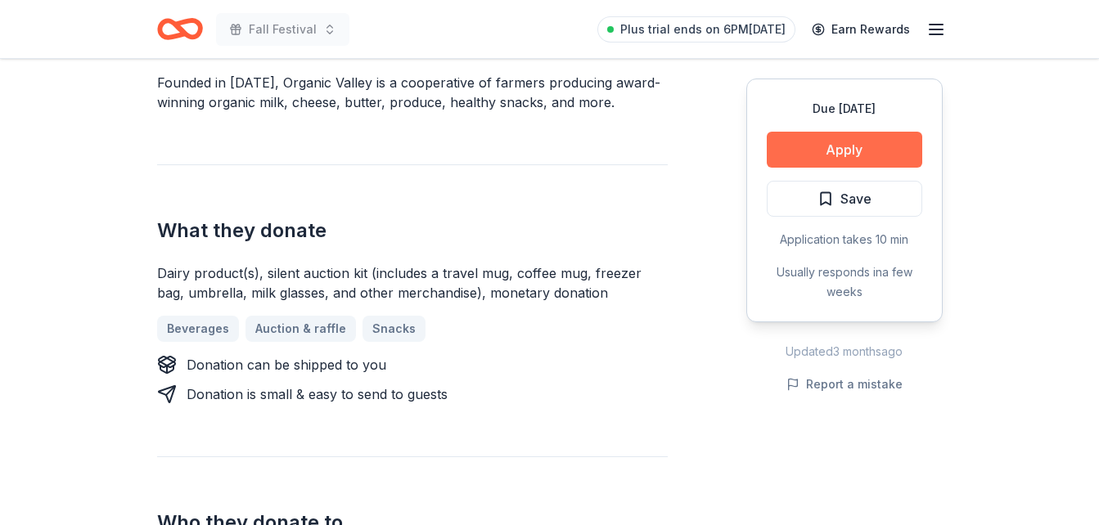
click at [834, 144] on button "Apply" at bounding box center [844, 150] width 155 height 36
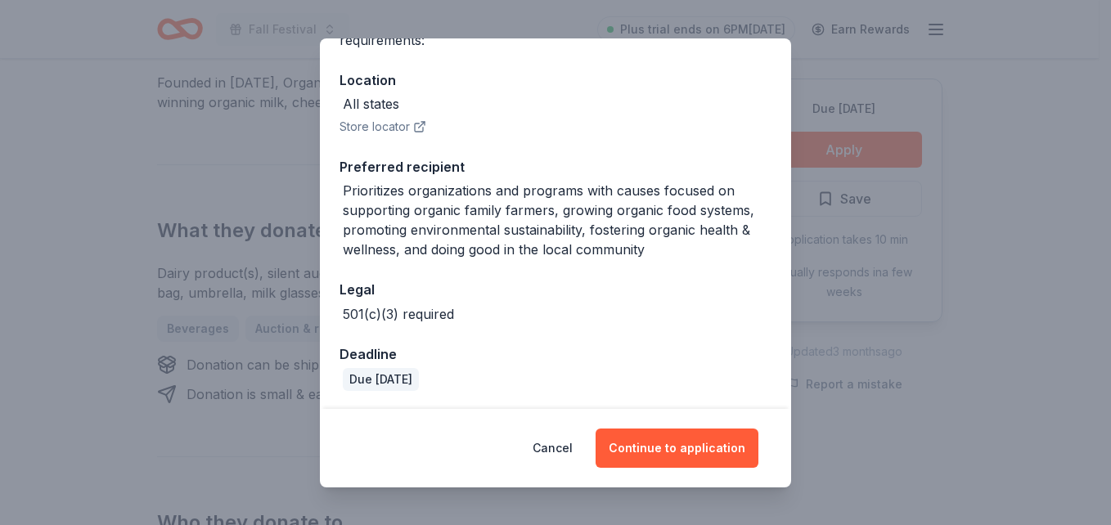
scroll to position [168, 0]
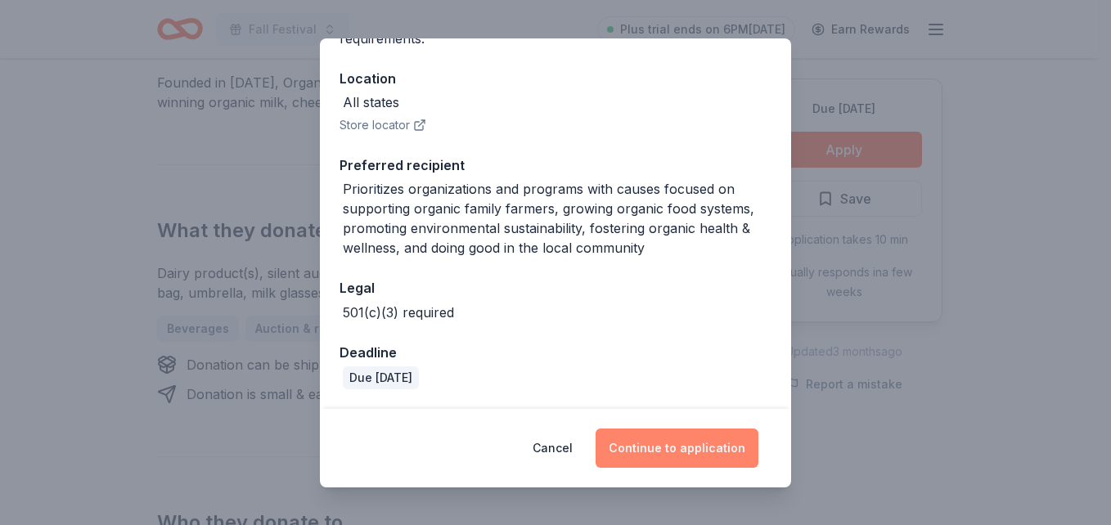
click at [644, 448] on button "Continue to application" at bounding box center [677, 448] width 163 height 39
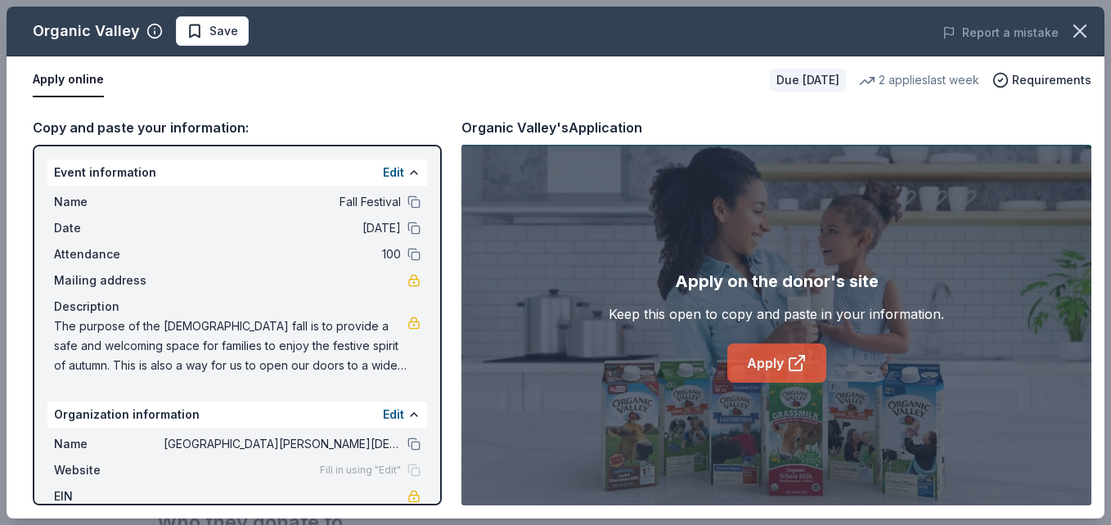
click at [757, 369] on link "Apply" at bounding box center [776, 363] width 99 height 39
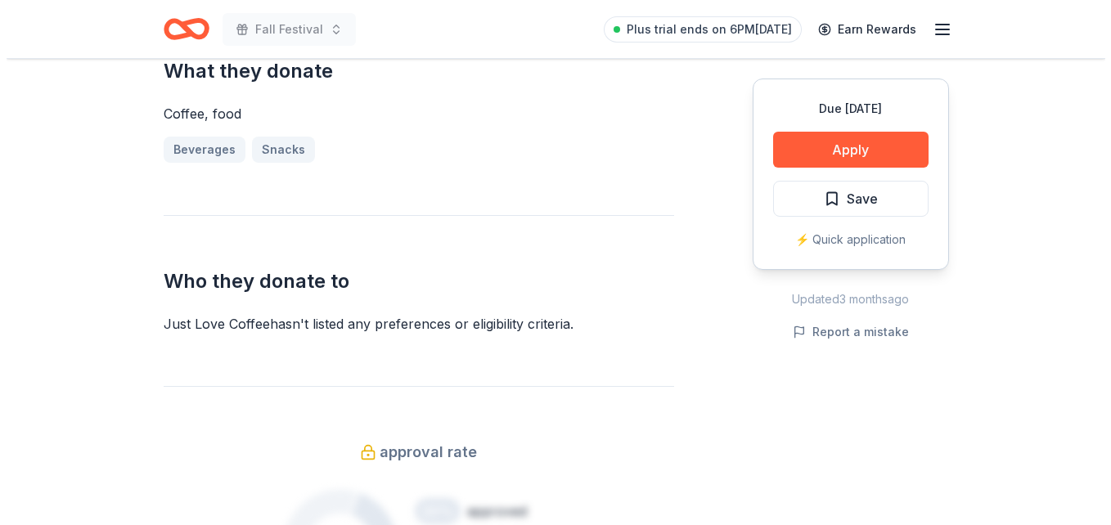
scroll to position [735, 0]
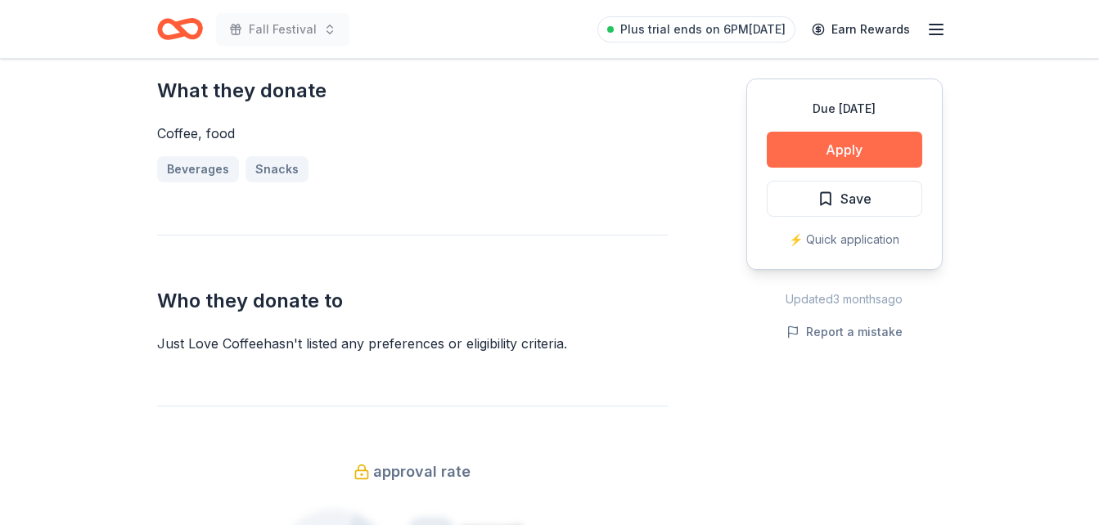
click at [844, 148] on button "Apply" at bounding box center [844, 150] width 155 height 36
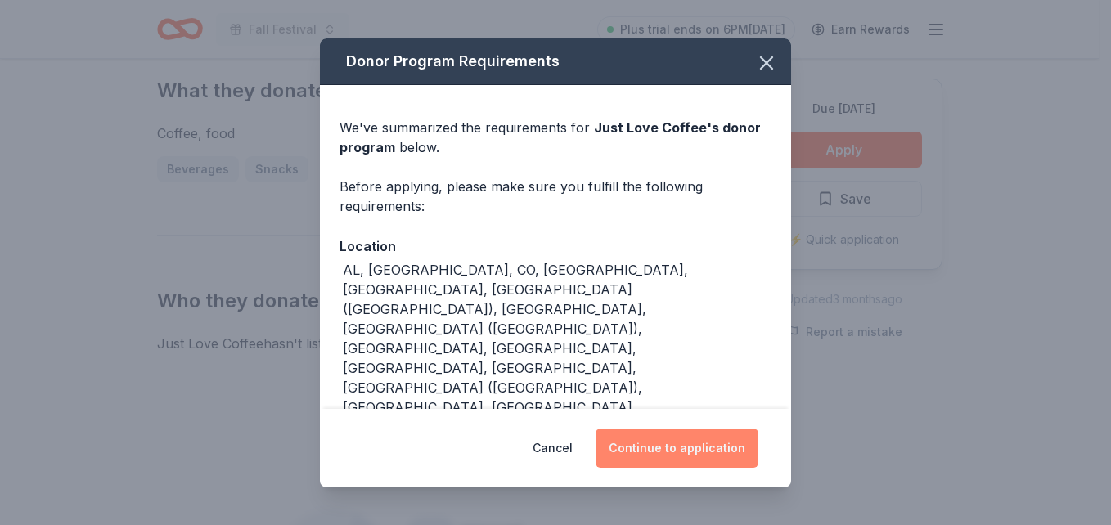
click at [667, 439] on button "Continue to application" at bounding box center [677, 448] width 163 height 39
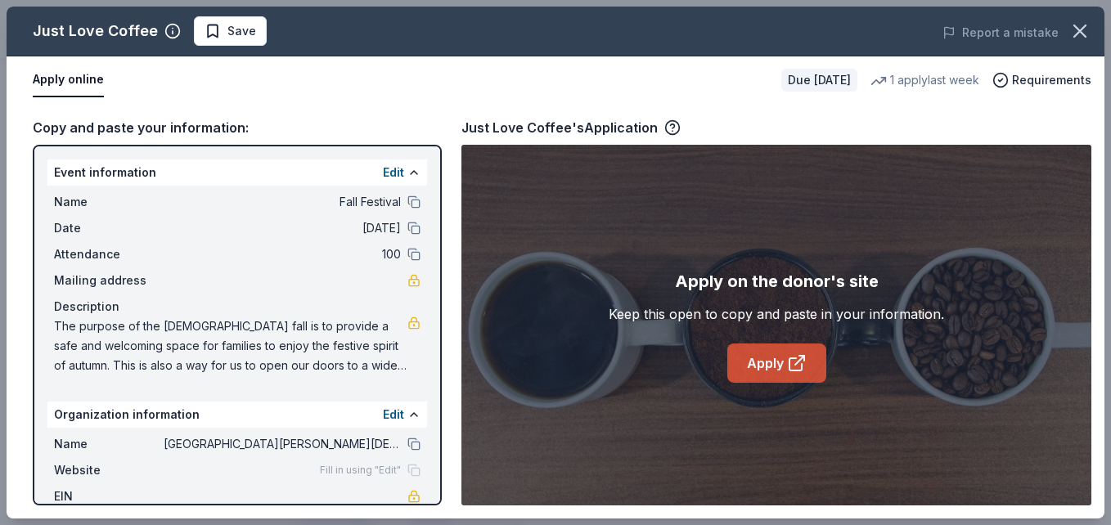
click at [761, 367] on link "Apply" at bounding box center [776, 363] width 99 height 39
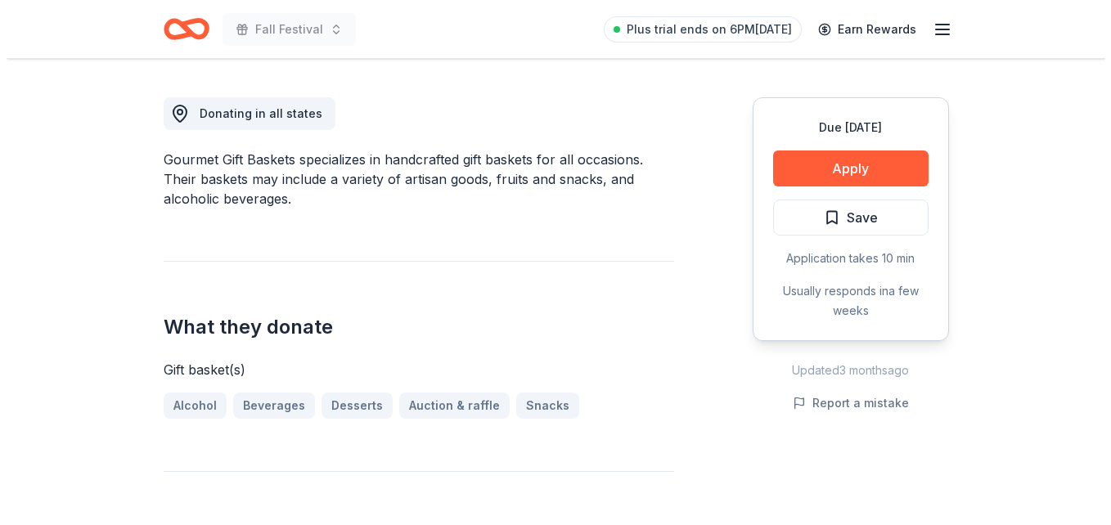
scroll to position [443, 0]
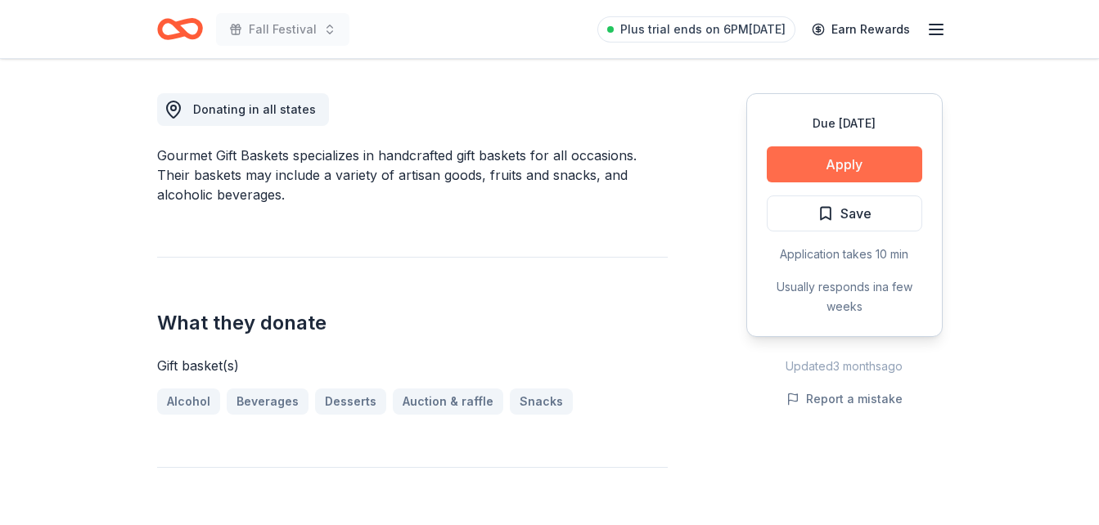
click at [875, 172] on button "Apply" at bounding box center [844, 164] width 155 height 36
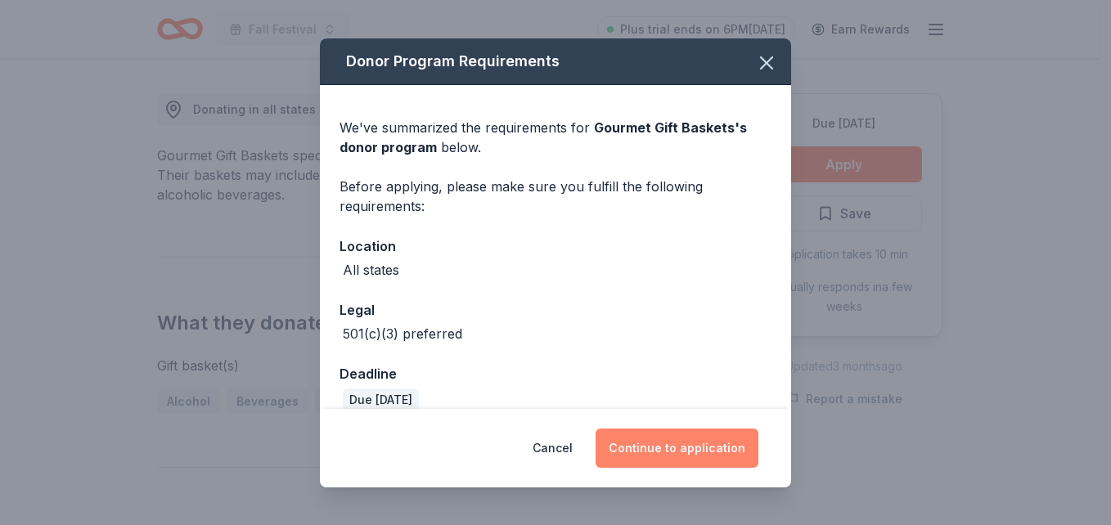
click at [721, 450] on button "Continue to application" at bounding box center [677, 448] width 163 height 39
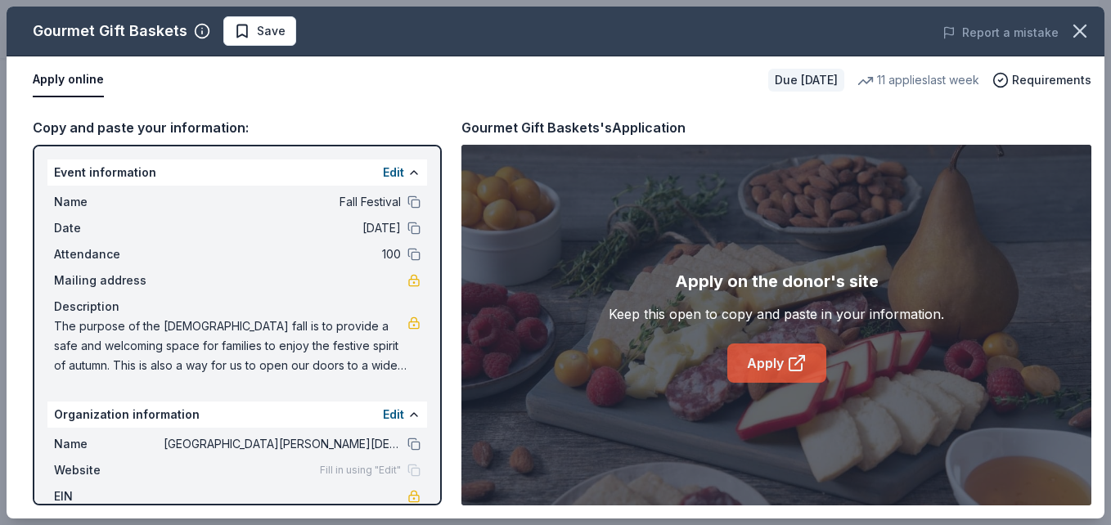
click at [767, 364] on link "Apply" at bounding box center [776, 363] width 99 height 39
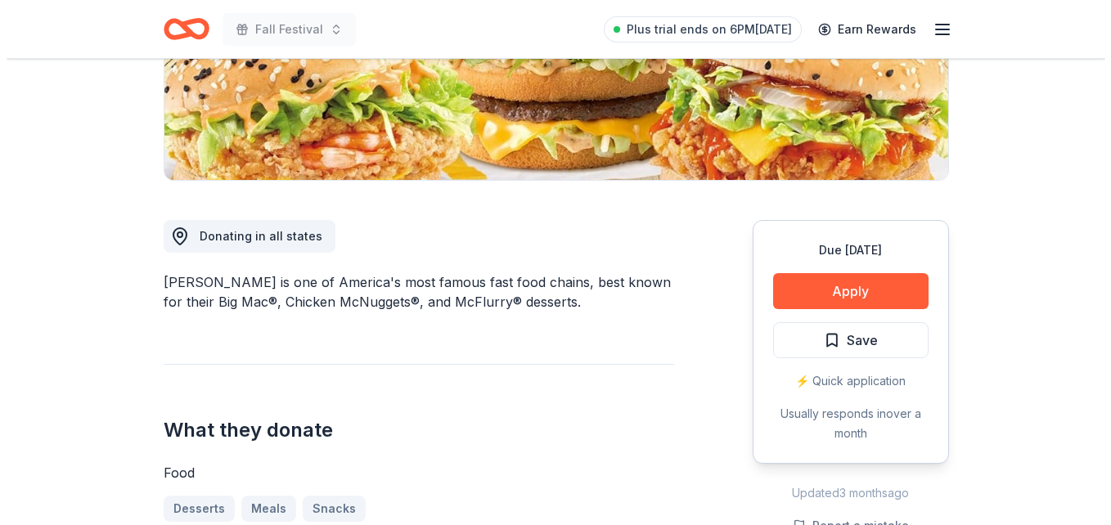
scroll to position [320, 0]
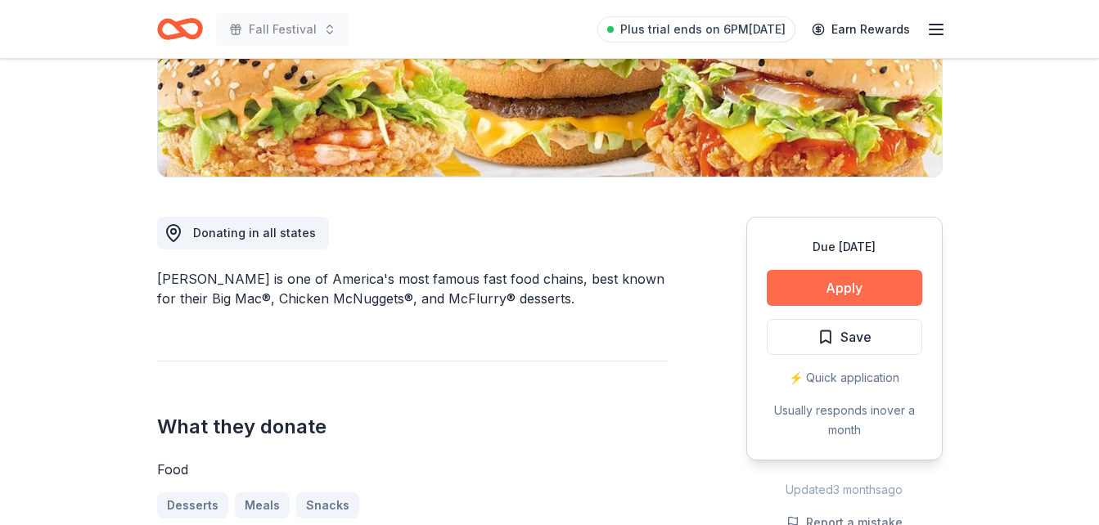
click at [866, 286] on button "Apply" at bounding box center [844, 288] width 155 height 36
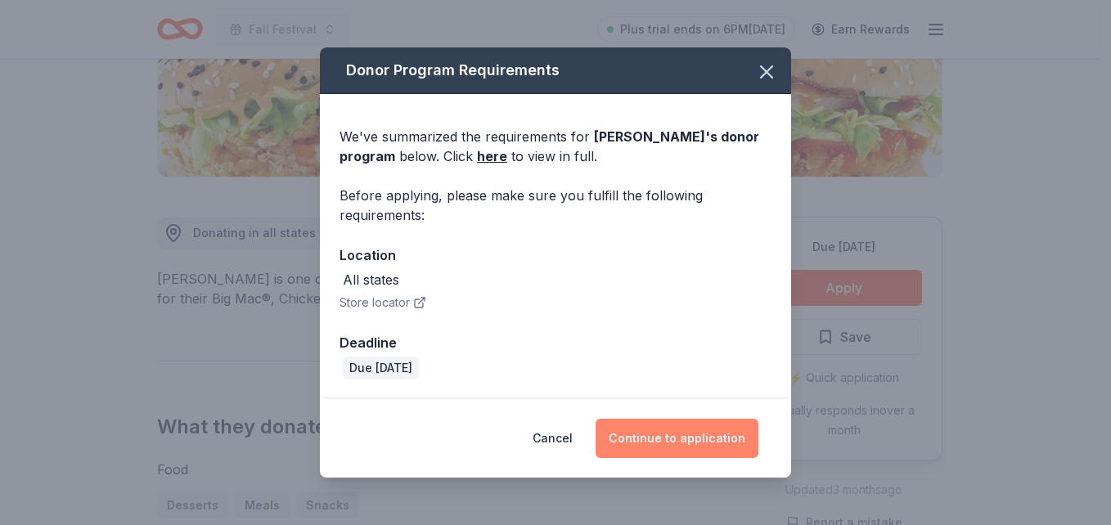
click at [672, 438] on button "Continue to application" at bounding box center [677, 438] width 163 height 39
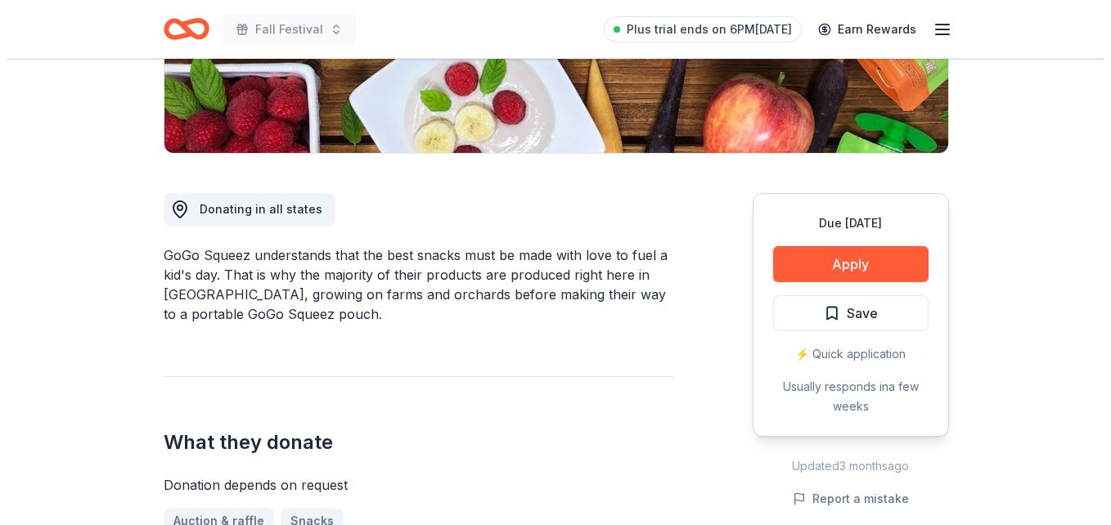
scroll to position [348, 0]
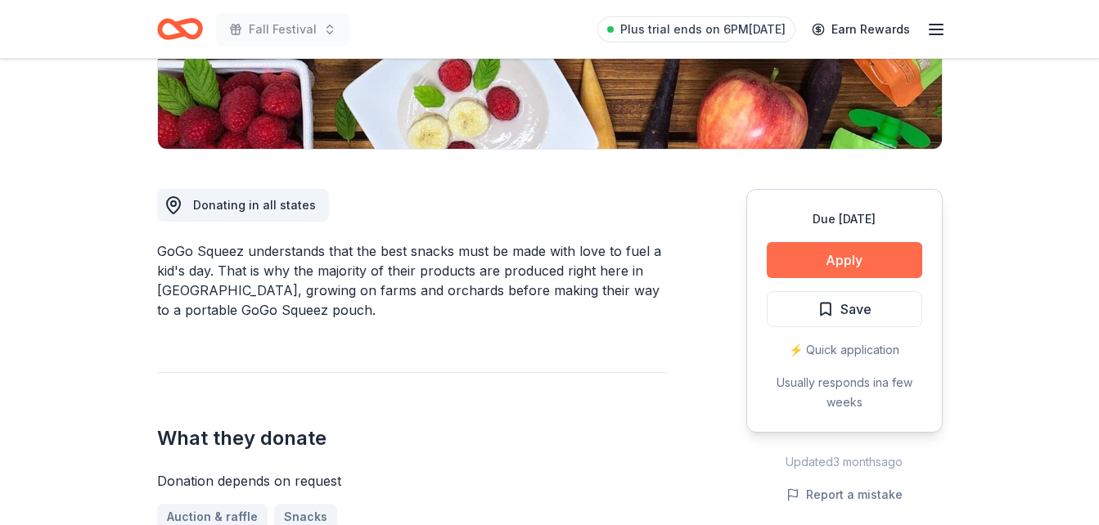
click at [846, 259] on button "Apply" at bounding box center [844, 260] width 155 height 36
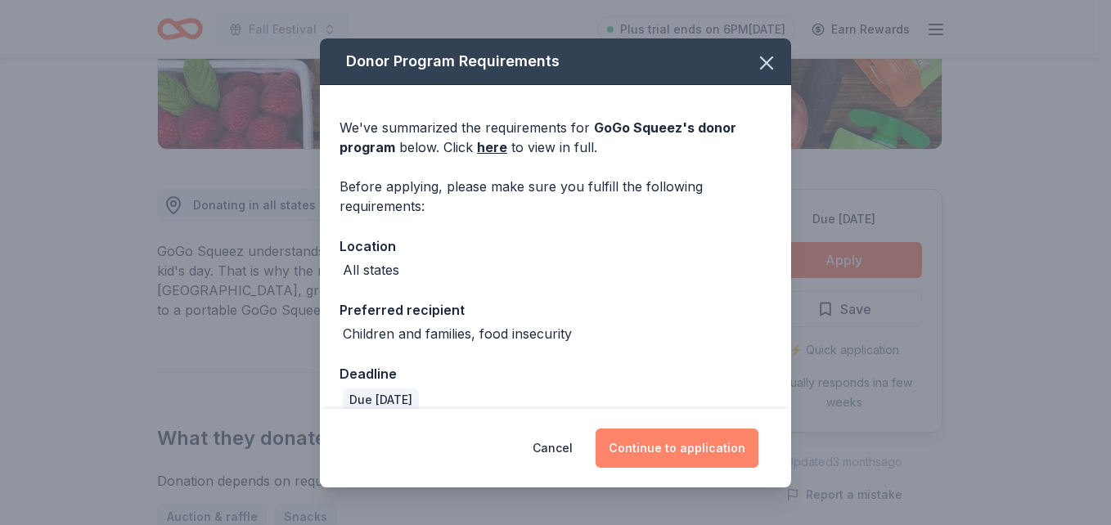
click at [659, 444] on button "Continue to application" at bounding box center [677, 448] width 163 height 39
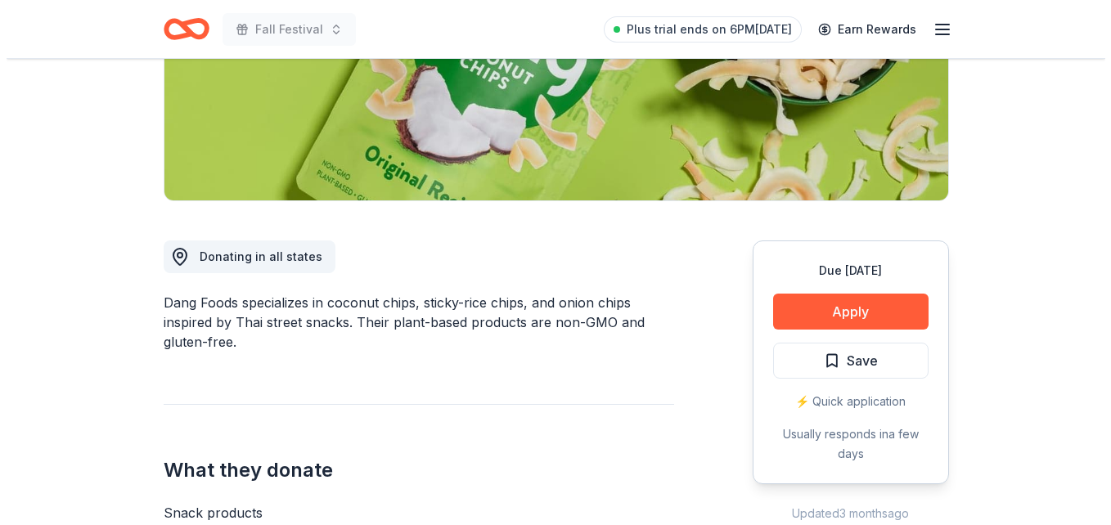
scroll to position [300, 0]
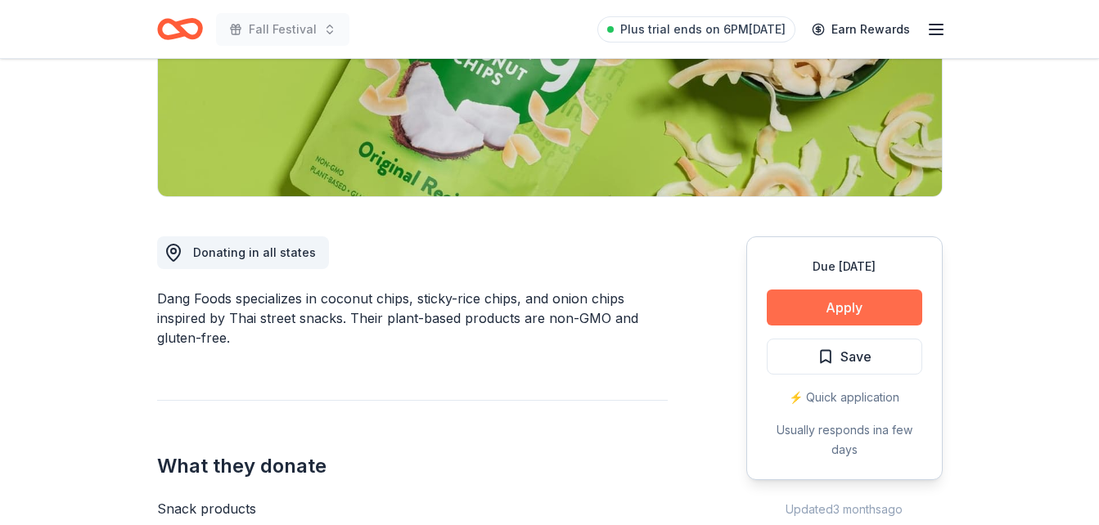
click at [809, 300] on button "Apply" at bounding box center [844, 308] width 155 height 36
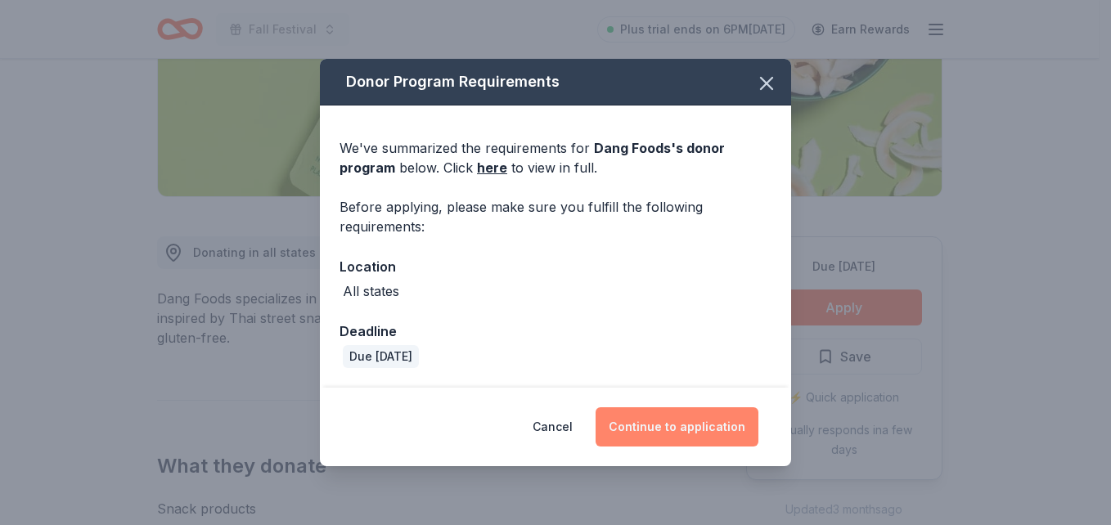
click at [702, 431] on button "Continue to application" at bounding box center [677, 426] width 163 height 39
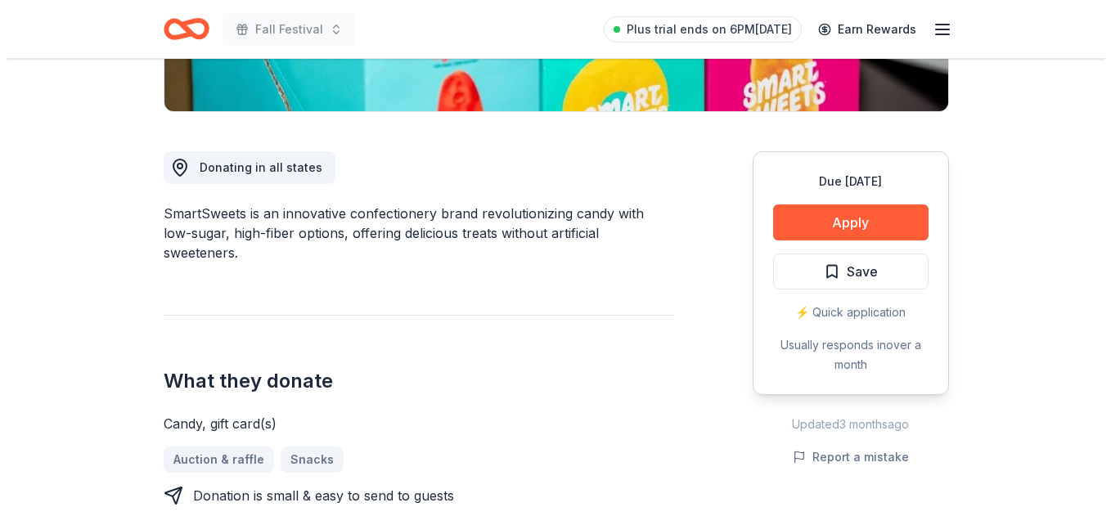
scroll to position [389, 0]
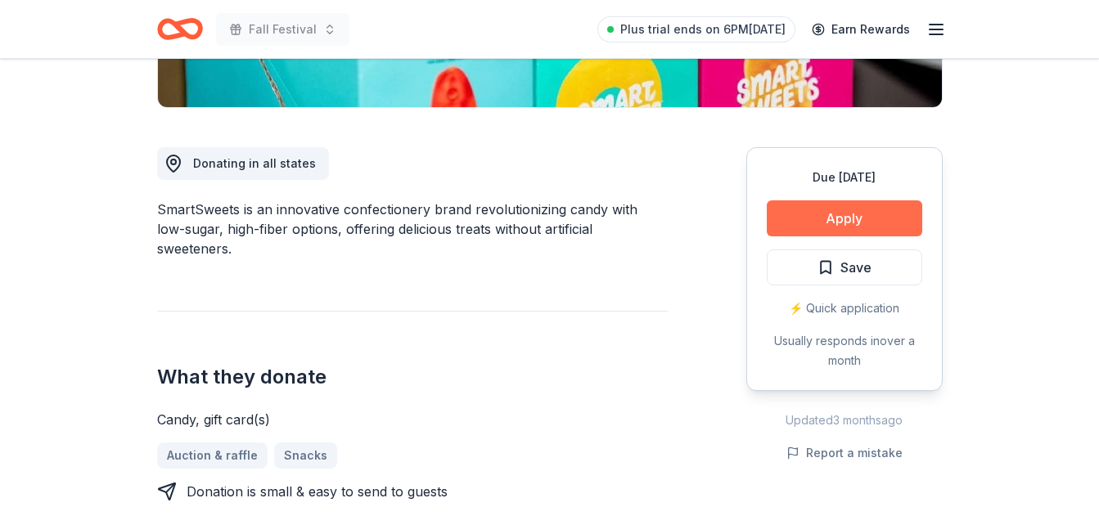
click at [805, 212] on button "Apply" at bounding box center [844, 218] width 155 height 36
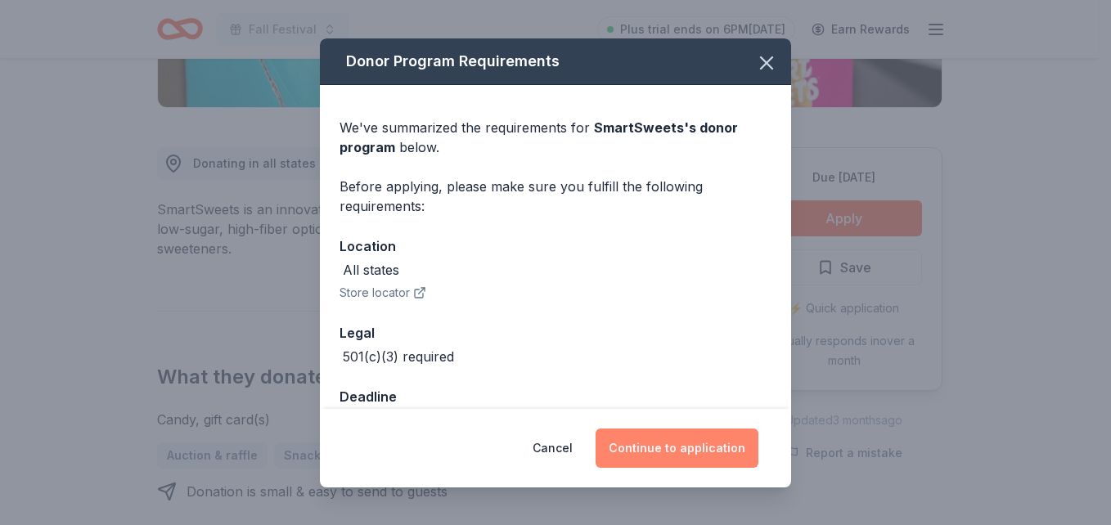
click at [686, 450] on button "Continue to application" at bounding box center [677, 448] width 163 height 39
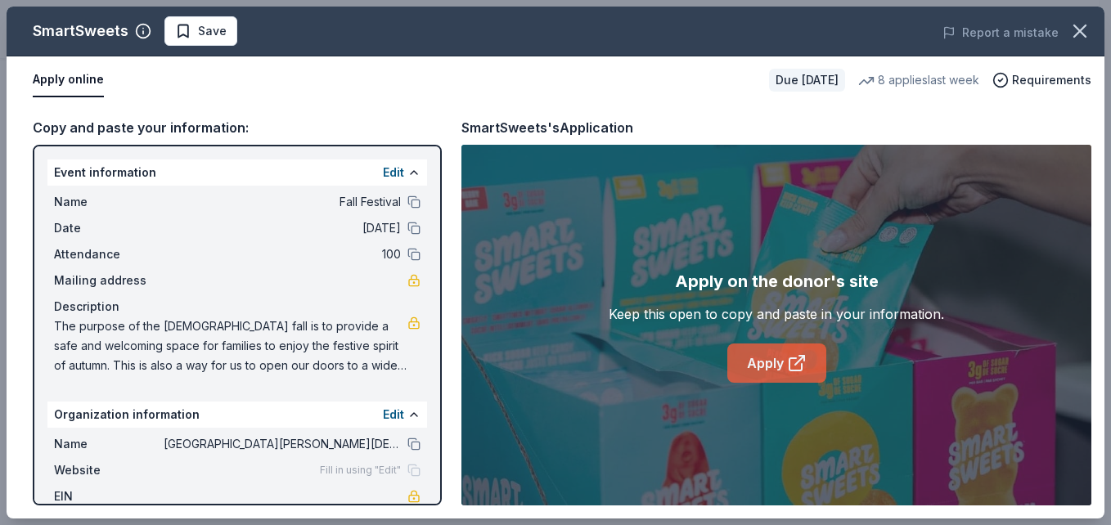
click at [759, 367] on link "Apply" at bounding box center [776, 363] width 99 height 39
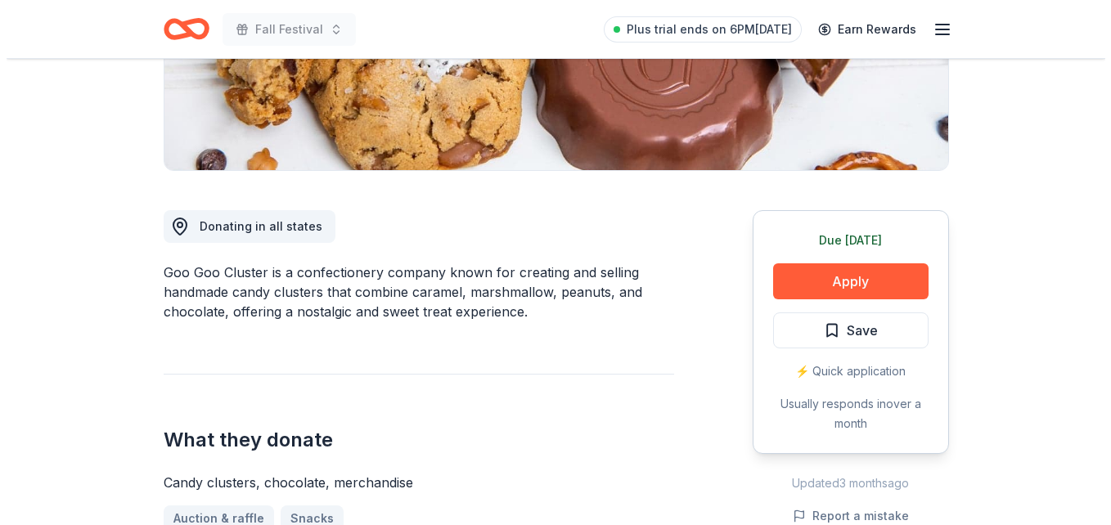
scroll to position [378, 0]
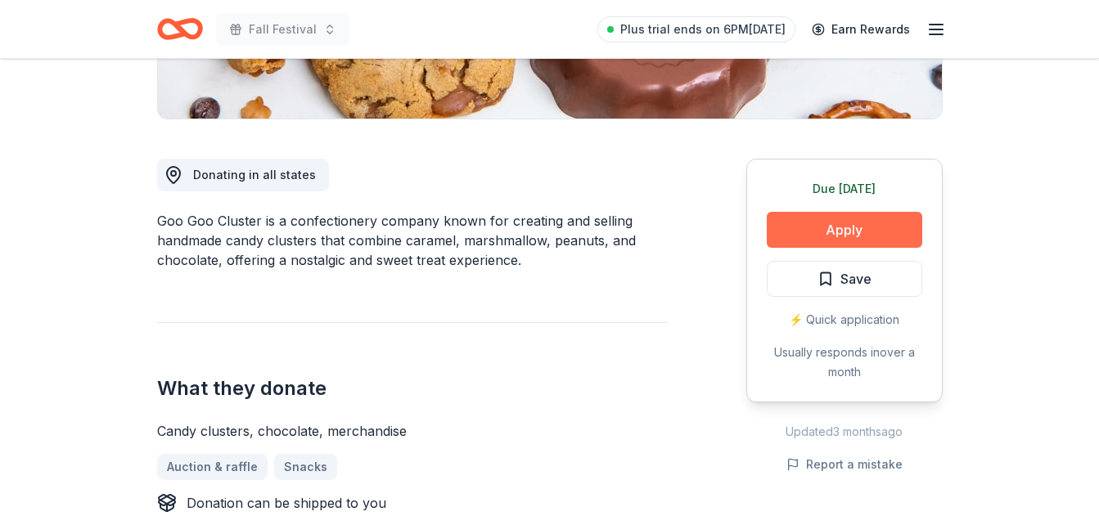
drag, startPoint x: 834, startPoint y: 233, endPoint x: 816, endPoint y: 236, distance: 19.0
click at [816, 236] on button "Apply" at bounding box center [844, 230] width 155 height 36
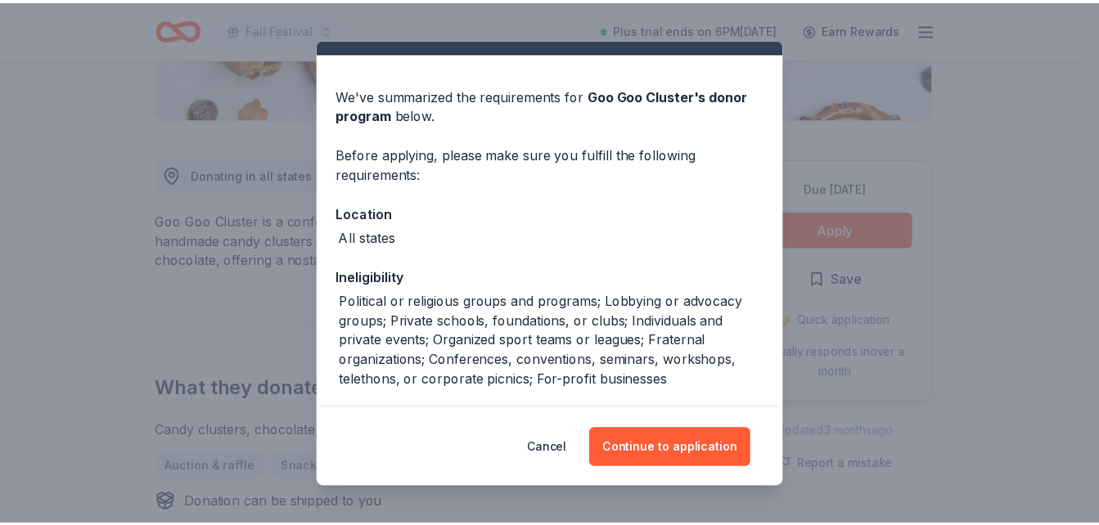
scroll to position [0, 0]
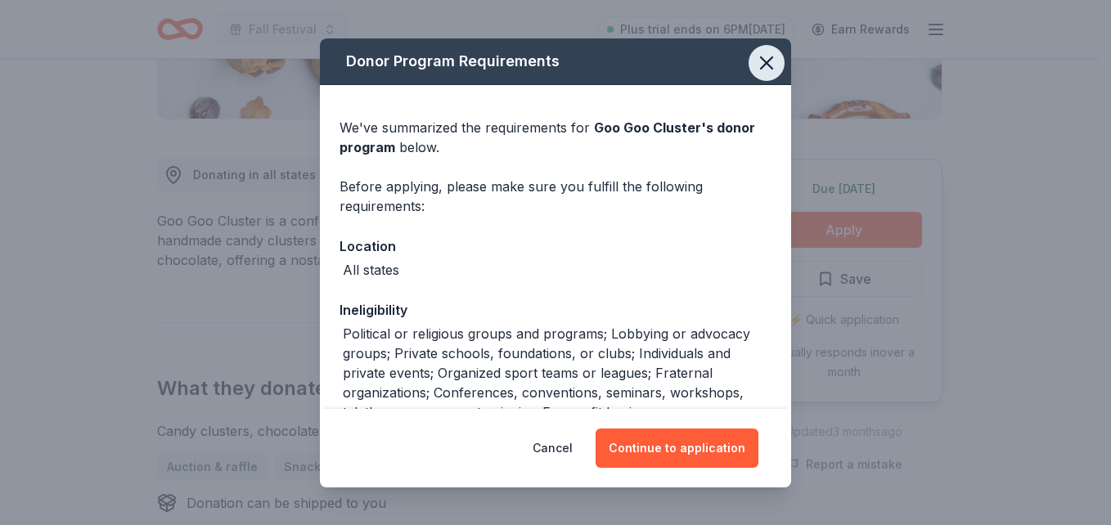
click at [755, 47] on button "button" at bounding box center [767, 63] width 36 height 36
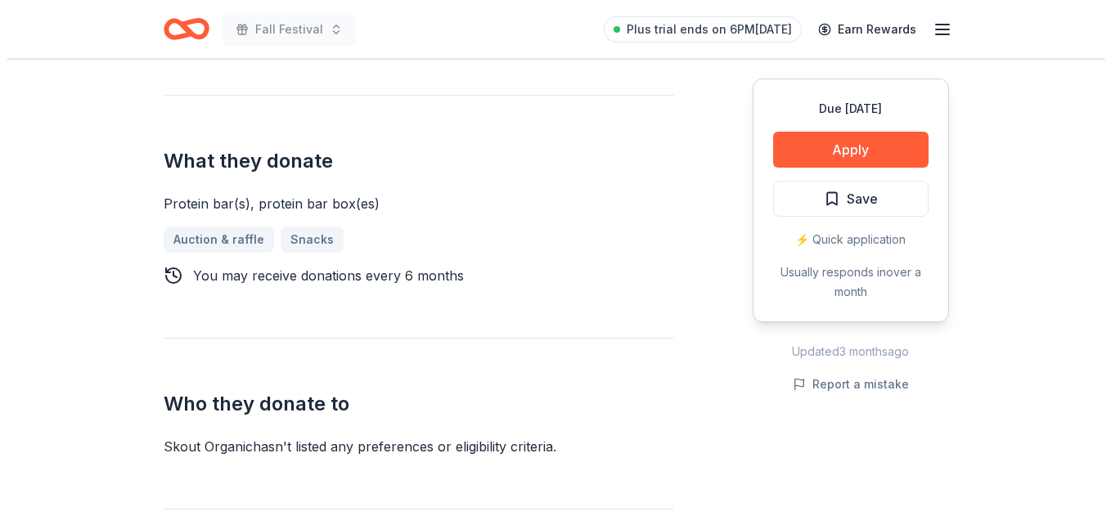
scroll to position [605, 0]
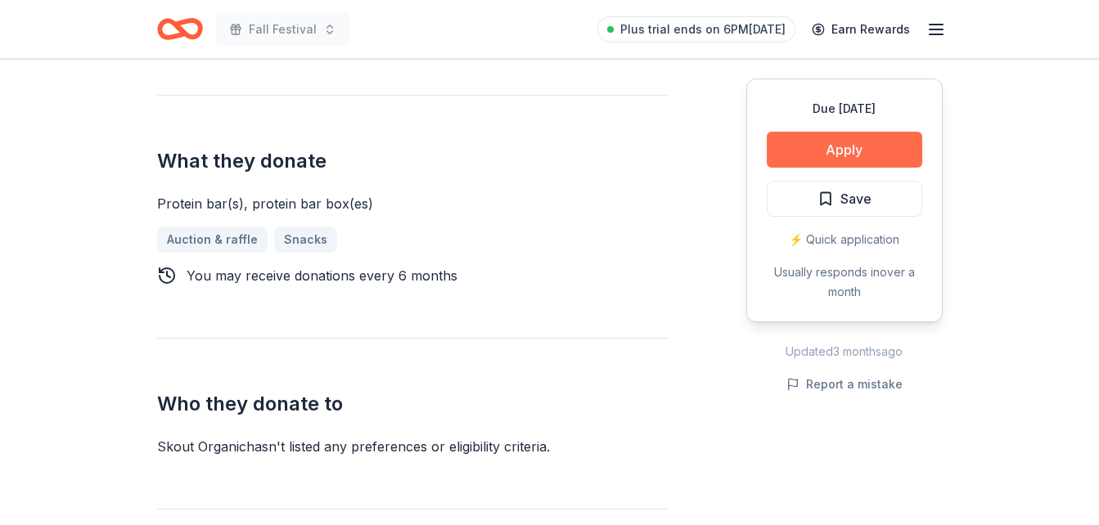
click at [840, 147] on button "Apply" at bounding box center [844, 150] width 155 height 36
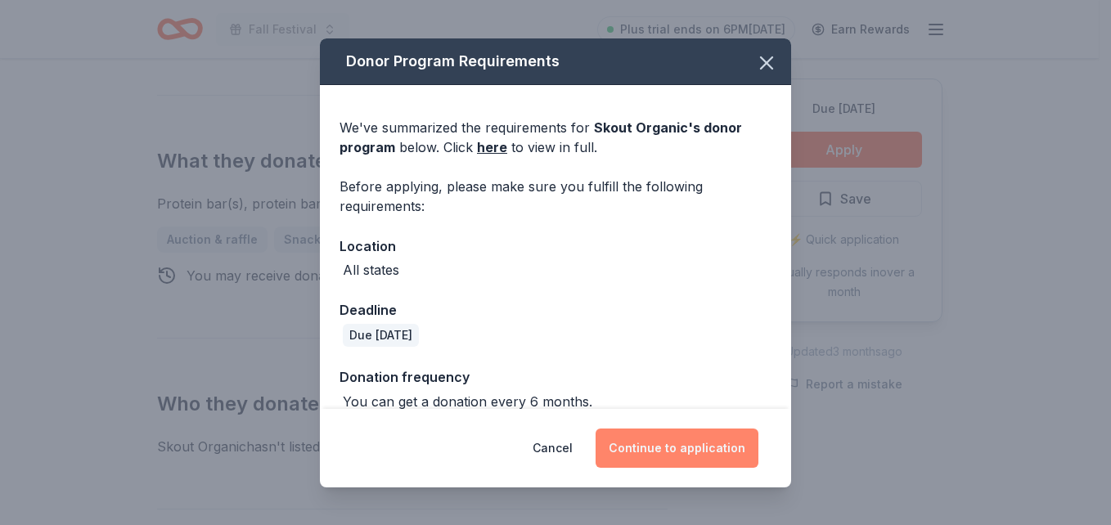
click at [691, 456] on button "Continue to application" at bounding box center [677, 448] width 163 height 39
